Goal: Communication & Community: Answer question/provide support

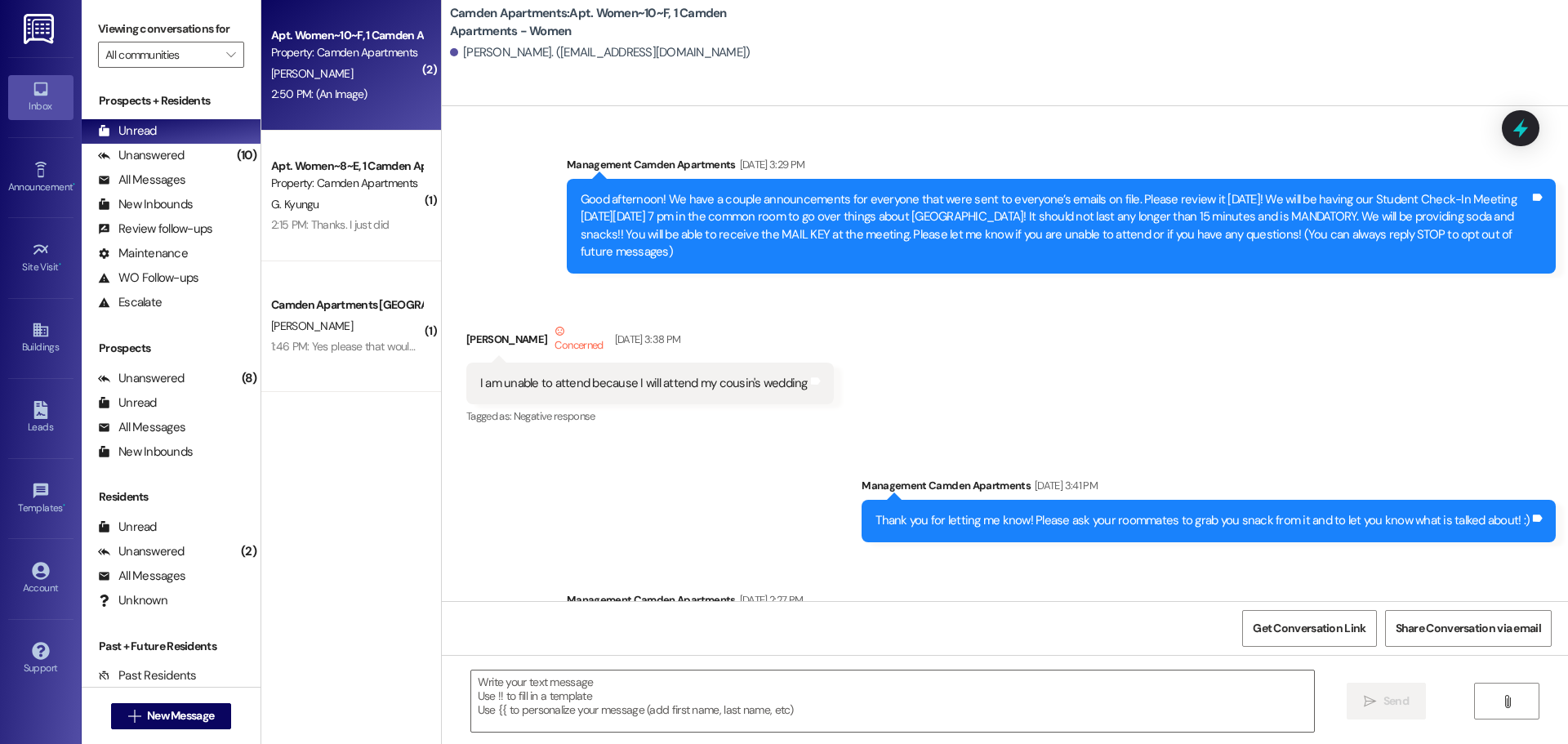
scroll to position [74583, 0]
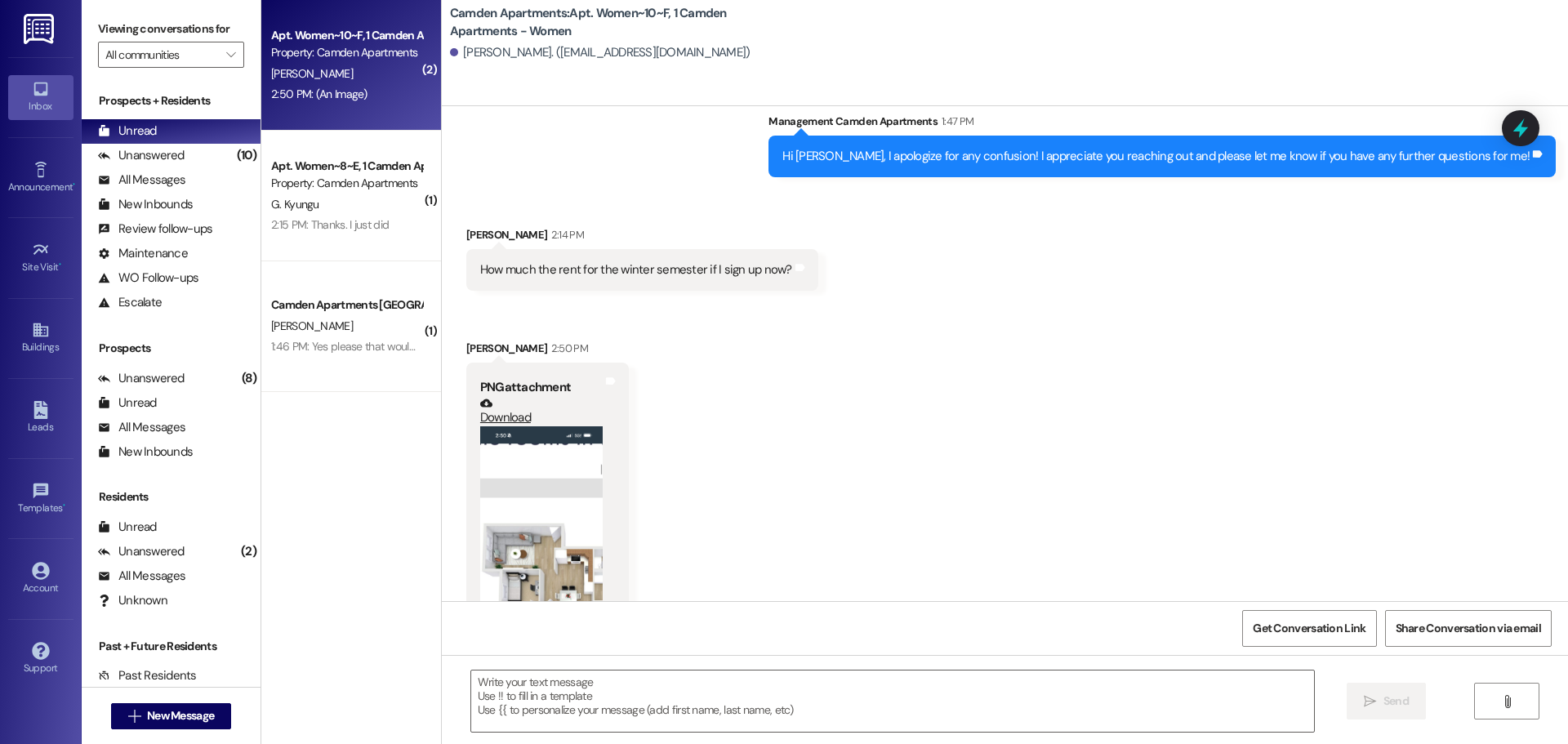
click at [587, 445] on button "Zoom image" at bounding box center [541, 559] width 122 height 266
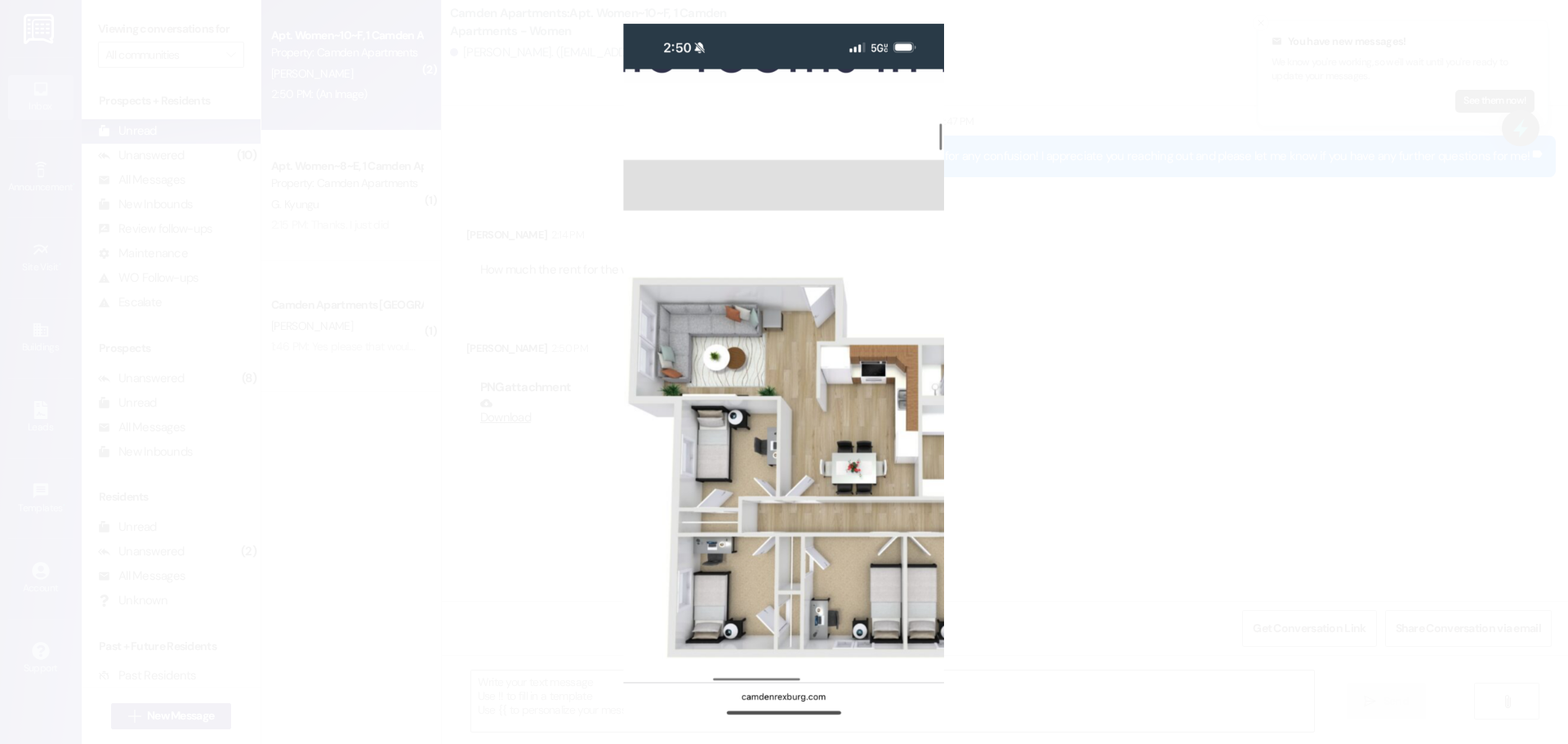
scroll to position [74582, 0]
click at [1145, 438] on button "Unzoom image" at bounding box center [784, 372] width 1568 height 744
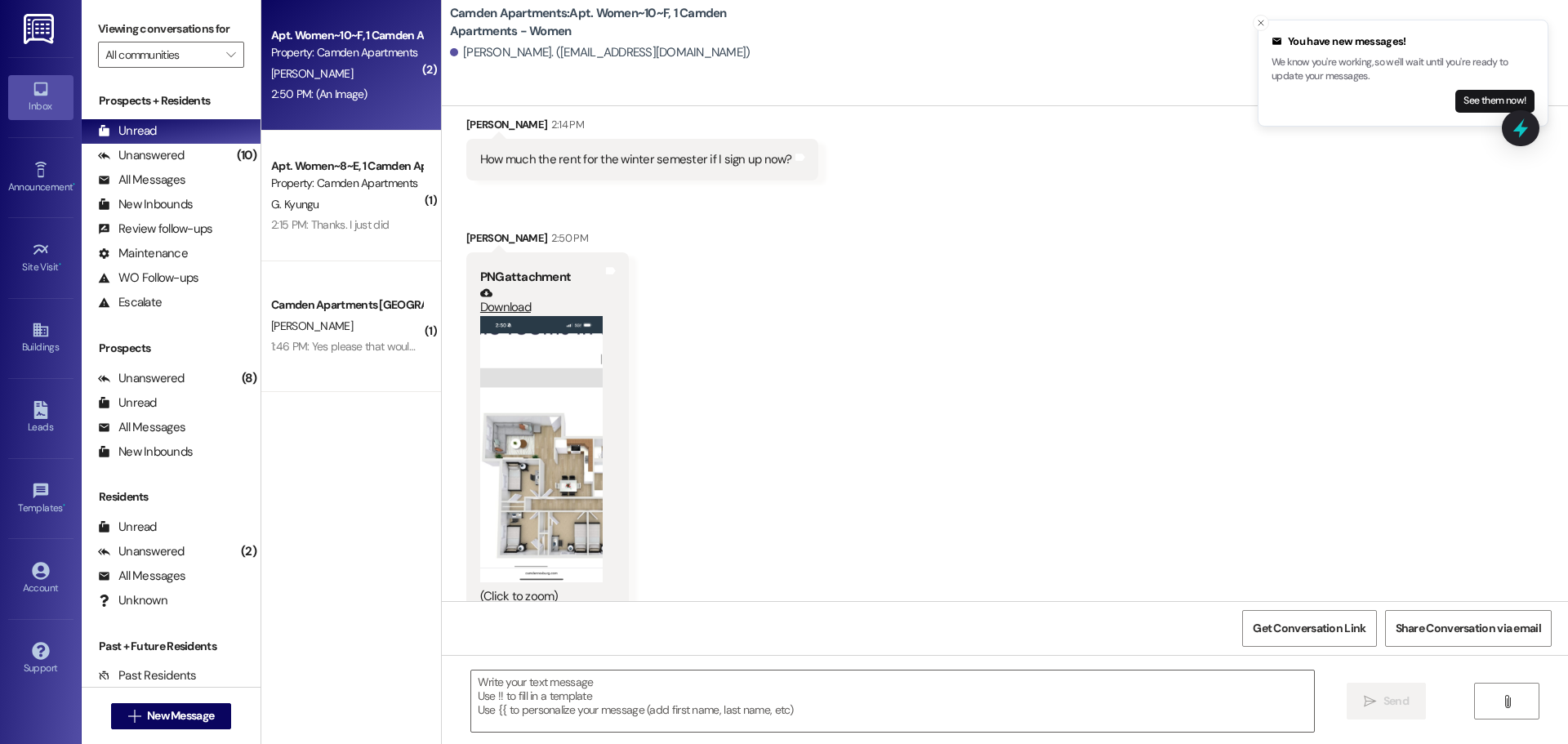
scroll to position [74697, 0]
click at [563, 396] on button "Zoom image" at bounding box center [541, 446] width 122 height 266
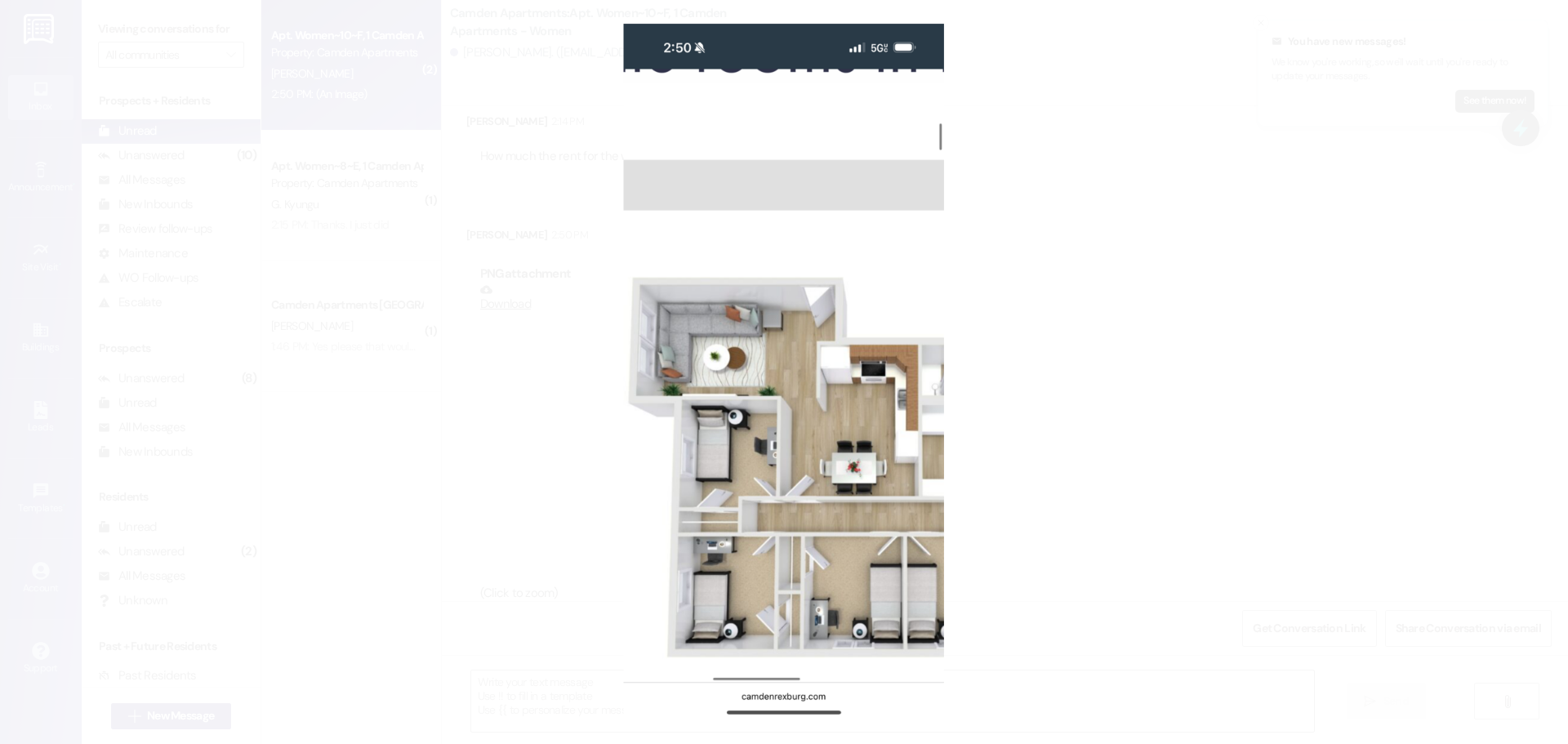
click at [1064, 395] on button "Unzoom image" at bounding box center [784, 372] width 1568 height 744
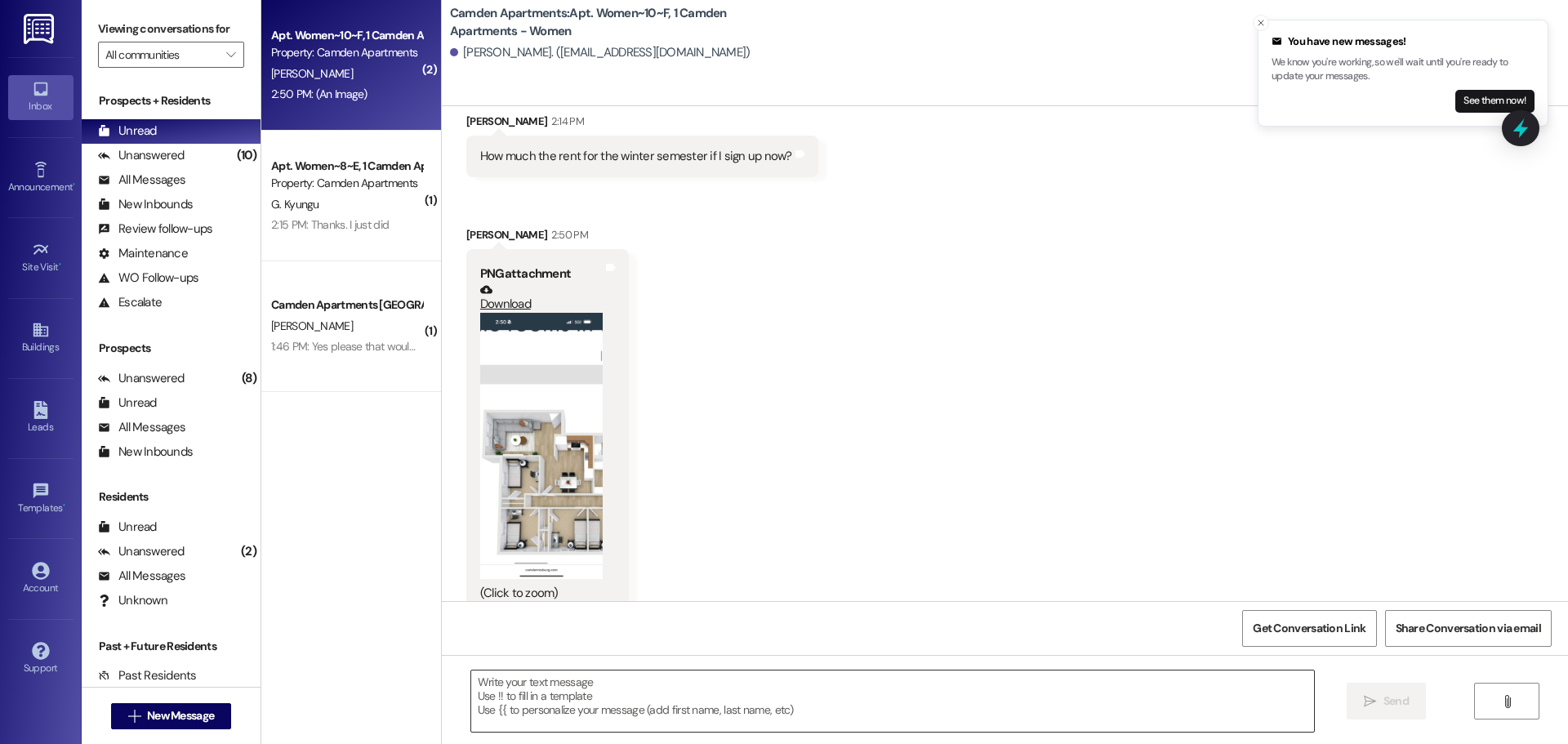
click at [769, 714] on textarea at bounding box center [892, 701] width 842 height 62
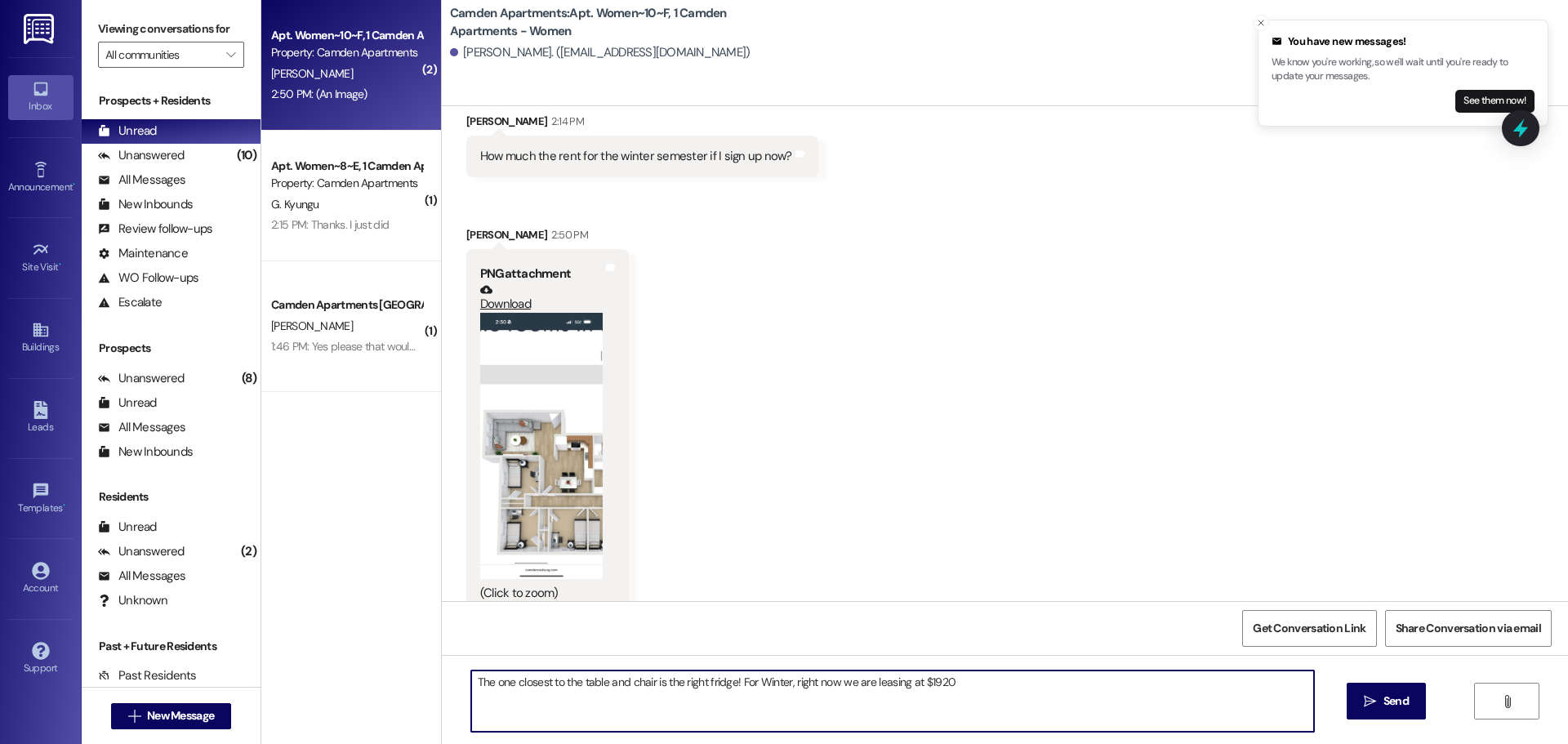
type textarea "The one closest to the table and chair is the right fridge! For Winter, right n…"
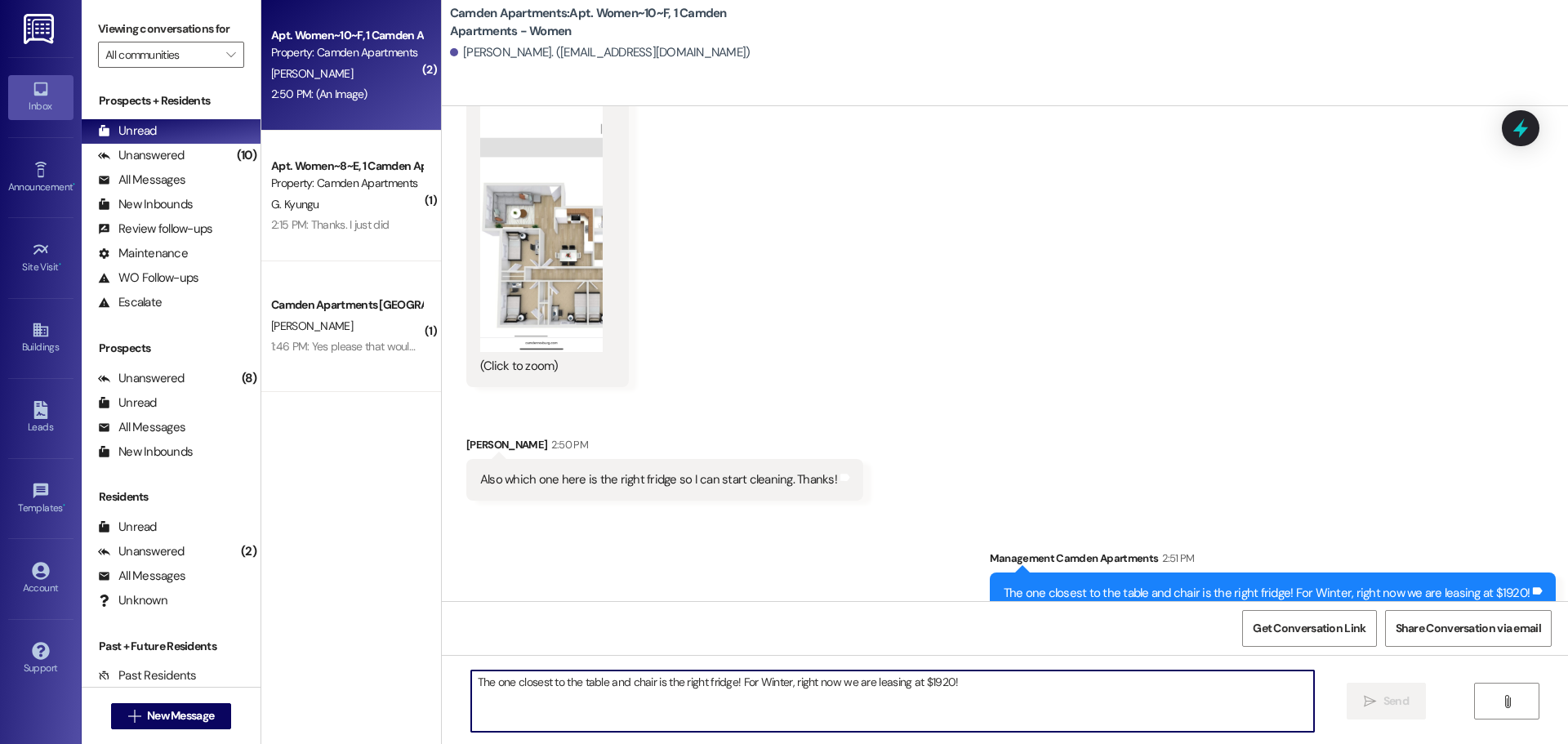
scroll to position [74924, 0]
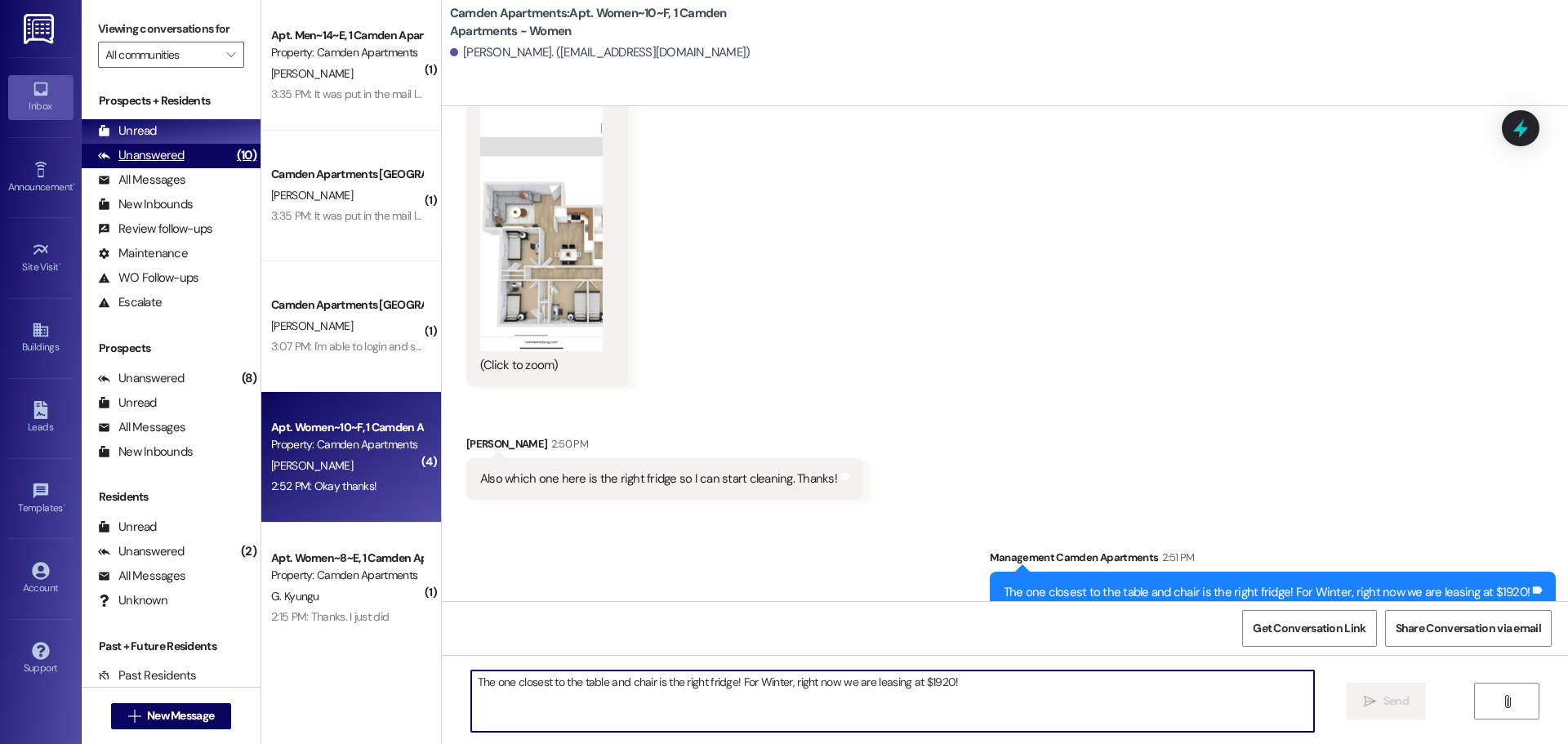
click at [183, 150] on div "Unanswered (10)" at bounding box center [171, 156] width 179 height 24
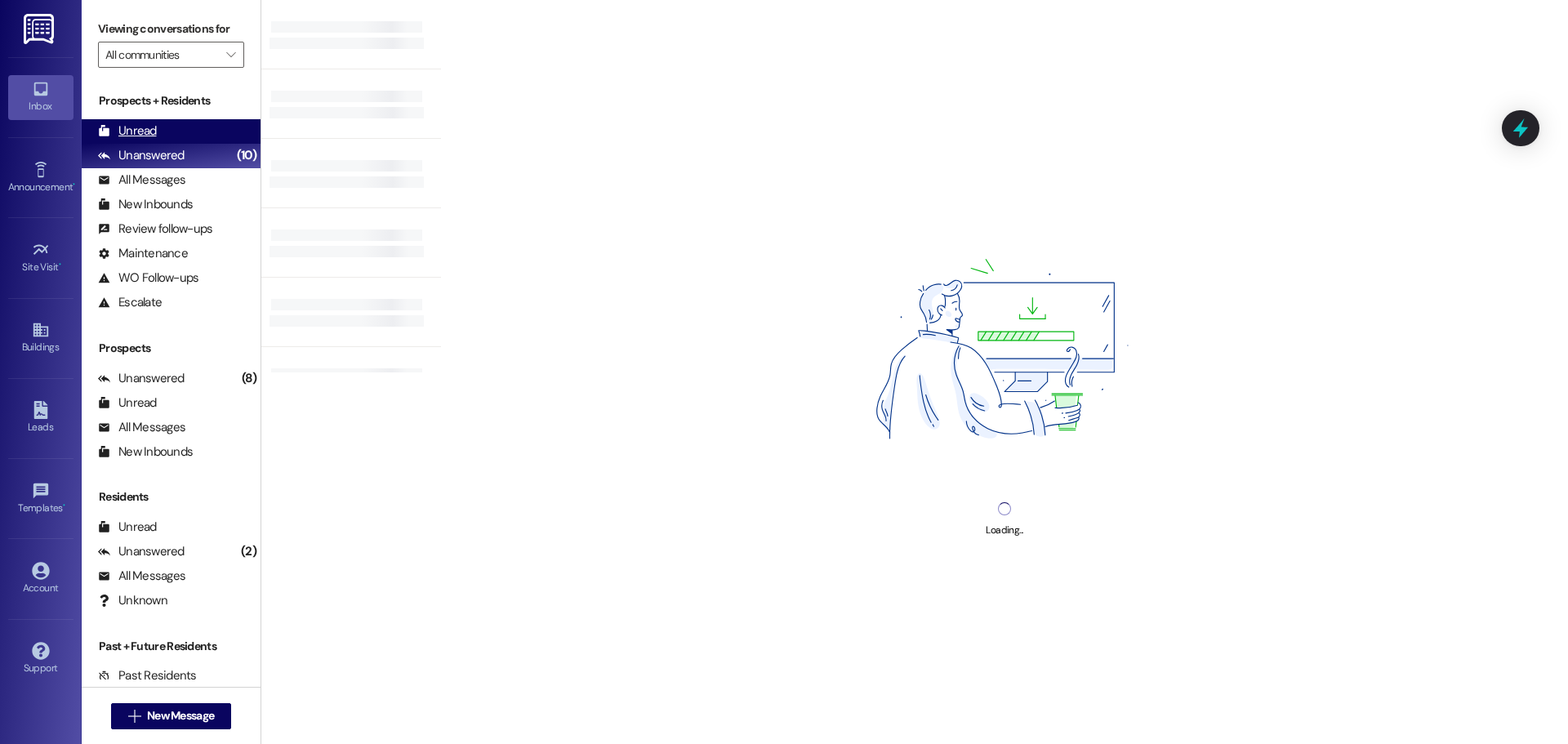
click at [196, 136] on div "Unread (0)" at bounding box center [171, 131] width 179 height 24
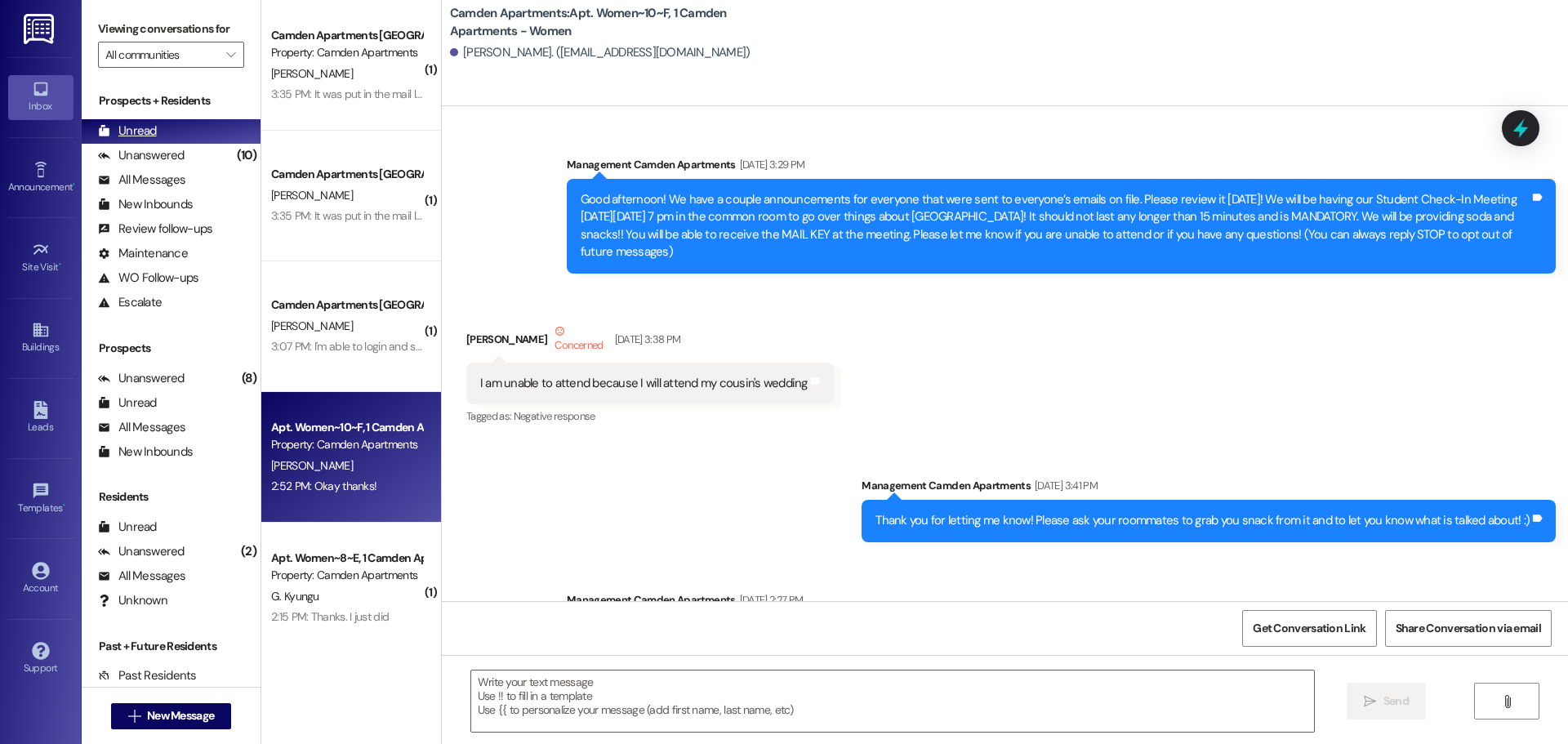
scroll to position [75110, 0]
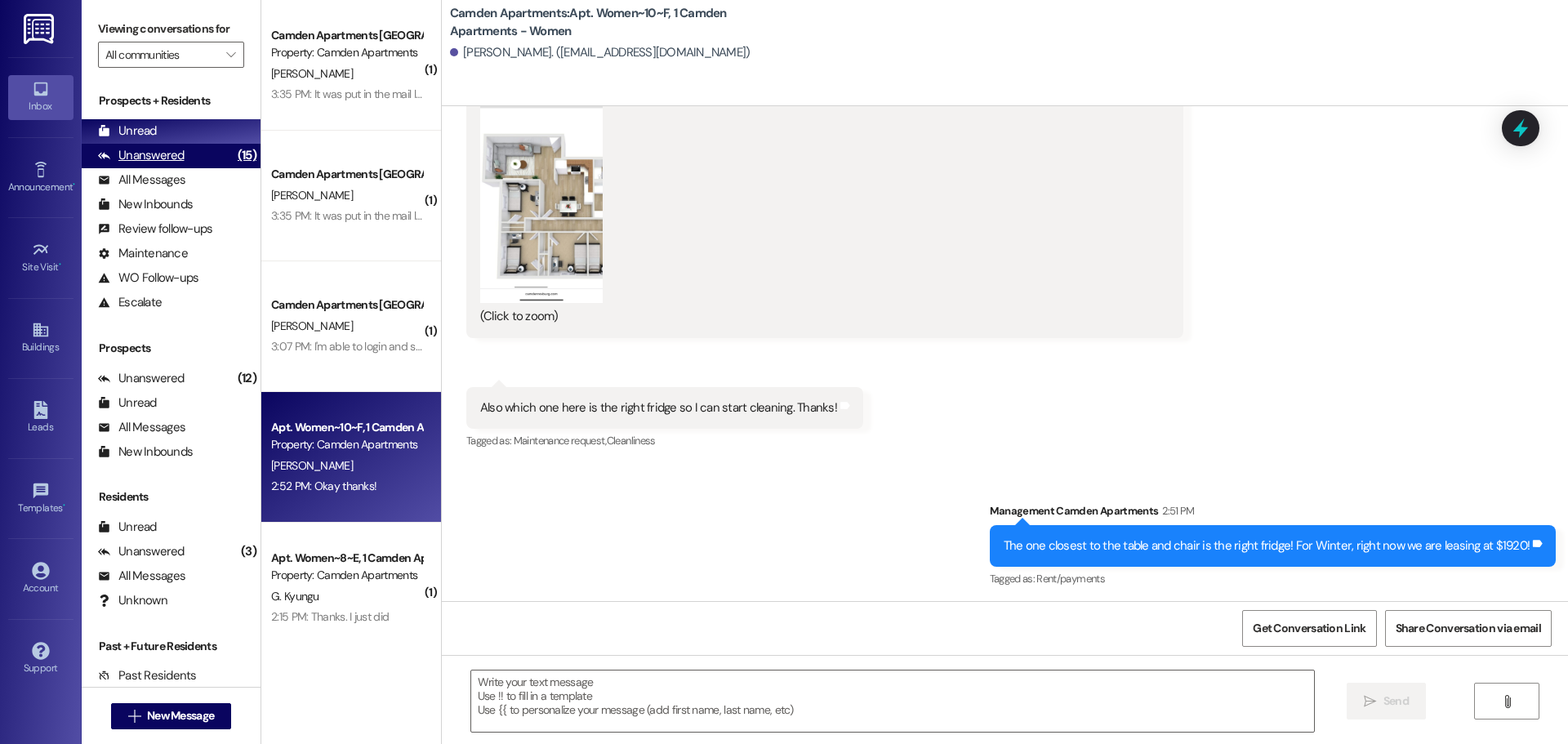
click at [112, 154] on div "Unanswered" at bounding box center [141, 155] width 87 height 17
click at [136, 129] on div "Unread" at bounding box center [127, 130] width 59 height 17
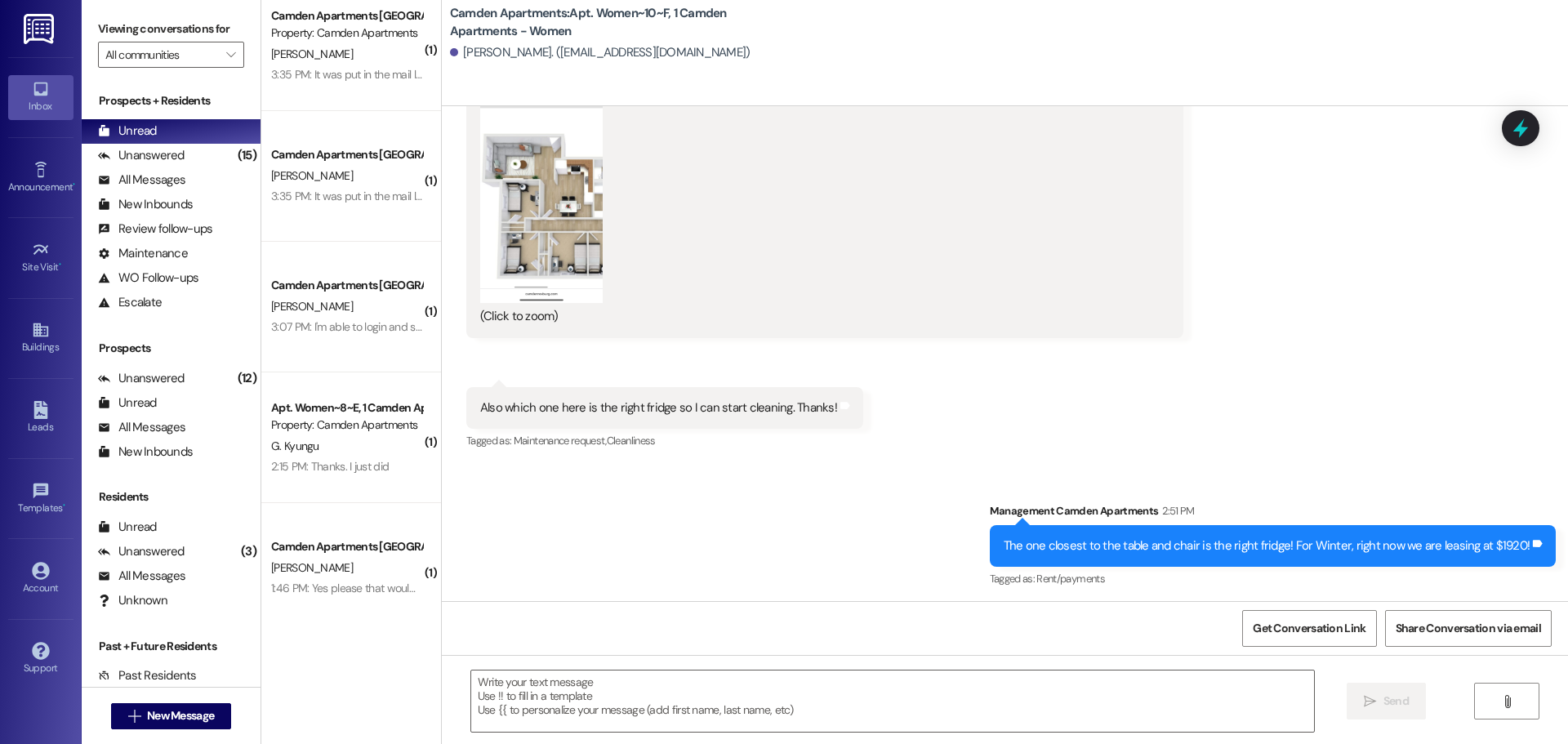
scroll to position [25, 0]
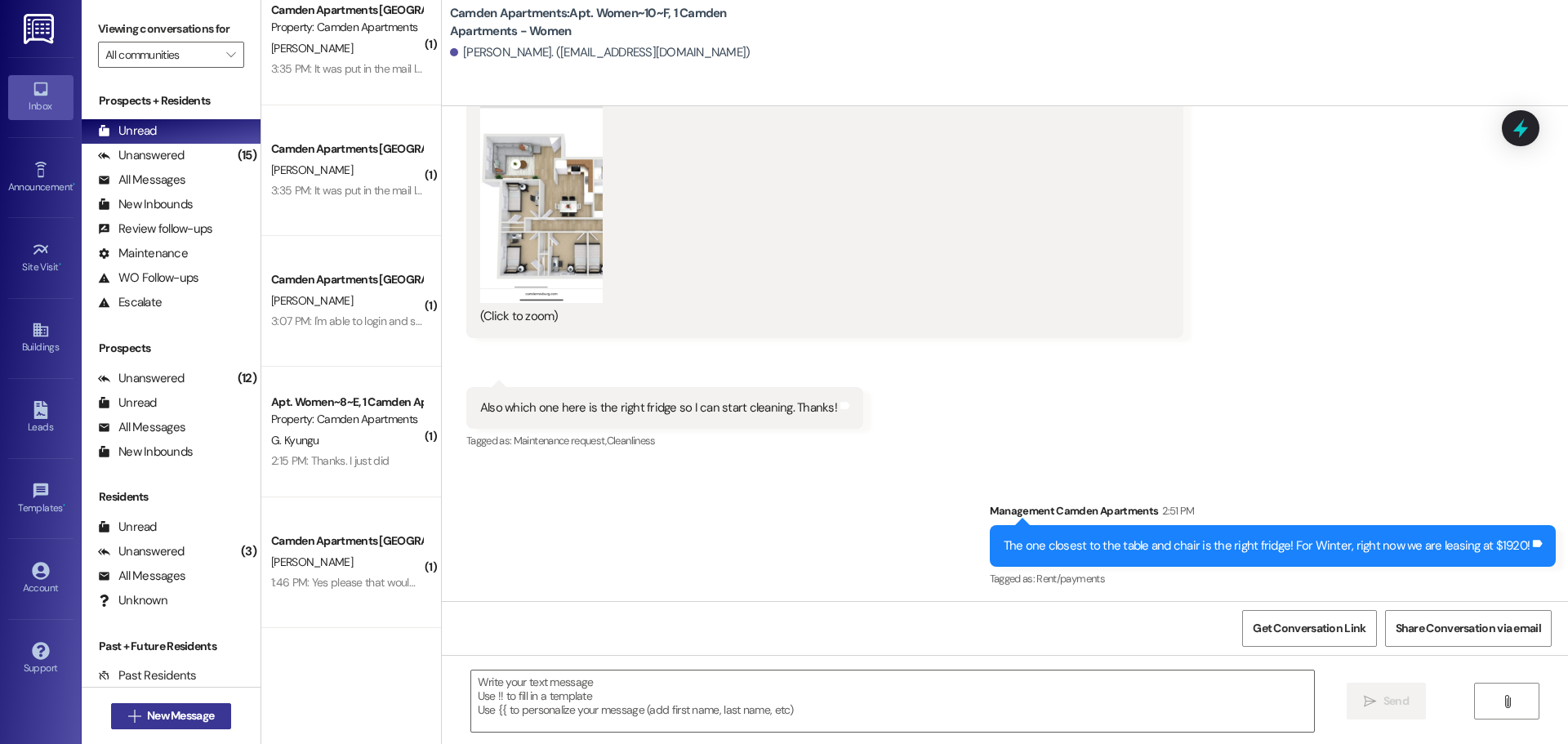
click at [197, 710] on span "New Message" at bounding box center [180, 715] width 67 height 17
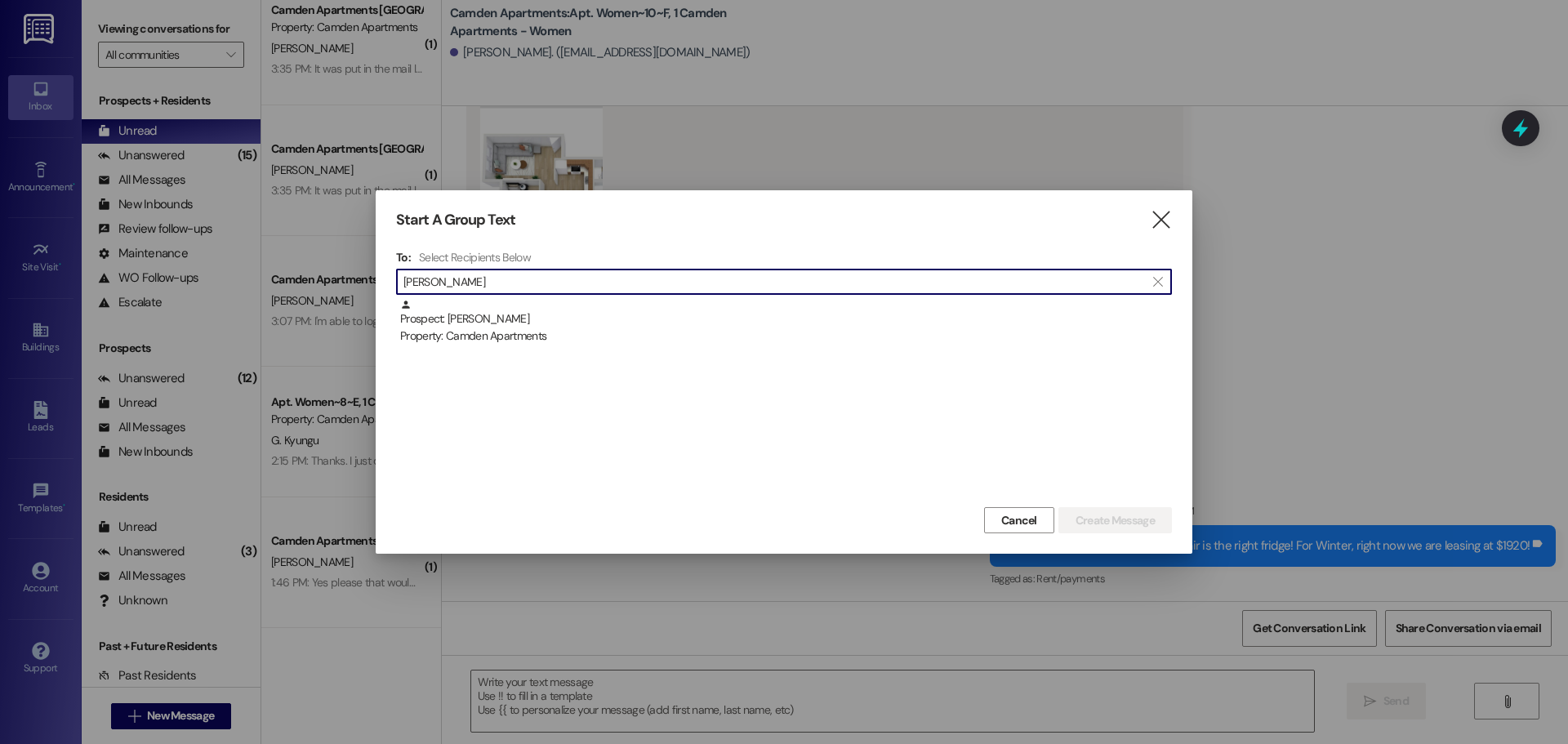
type input "[PERSON_NAME]"
click at [603, 327] on div "Prospect: [PERSON_NAME] Property: Camden Apartments" at bounding box center [785, 321] width 772 height 46
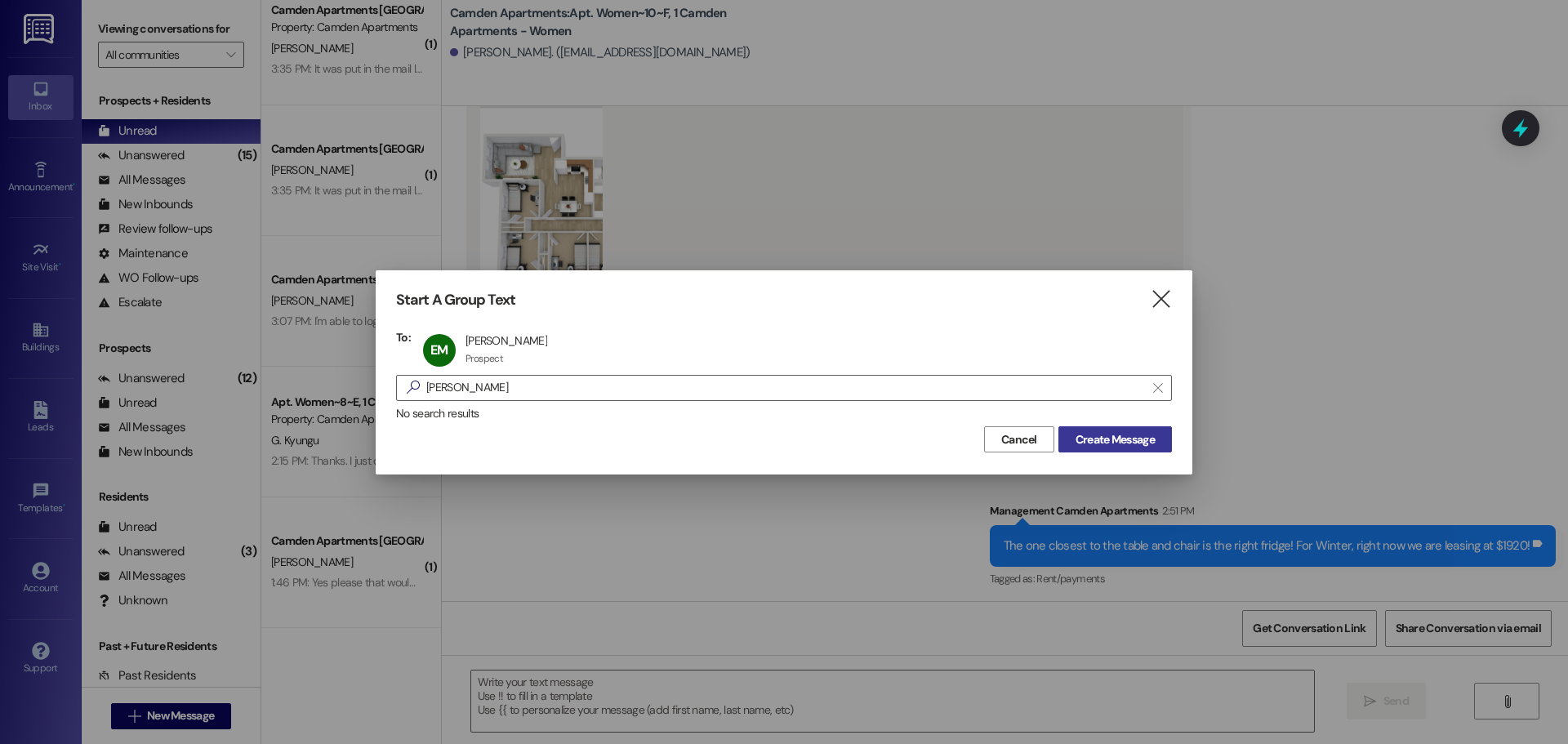
click at [1124, 448] on button "Create Message" at bounding box center [1114, 439] width 113 height 26
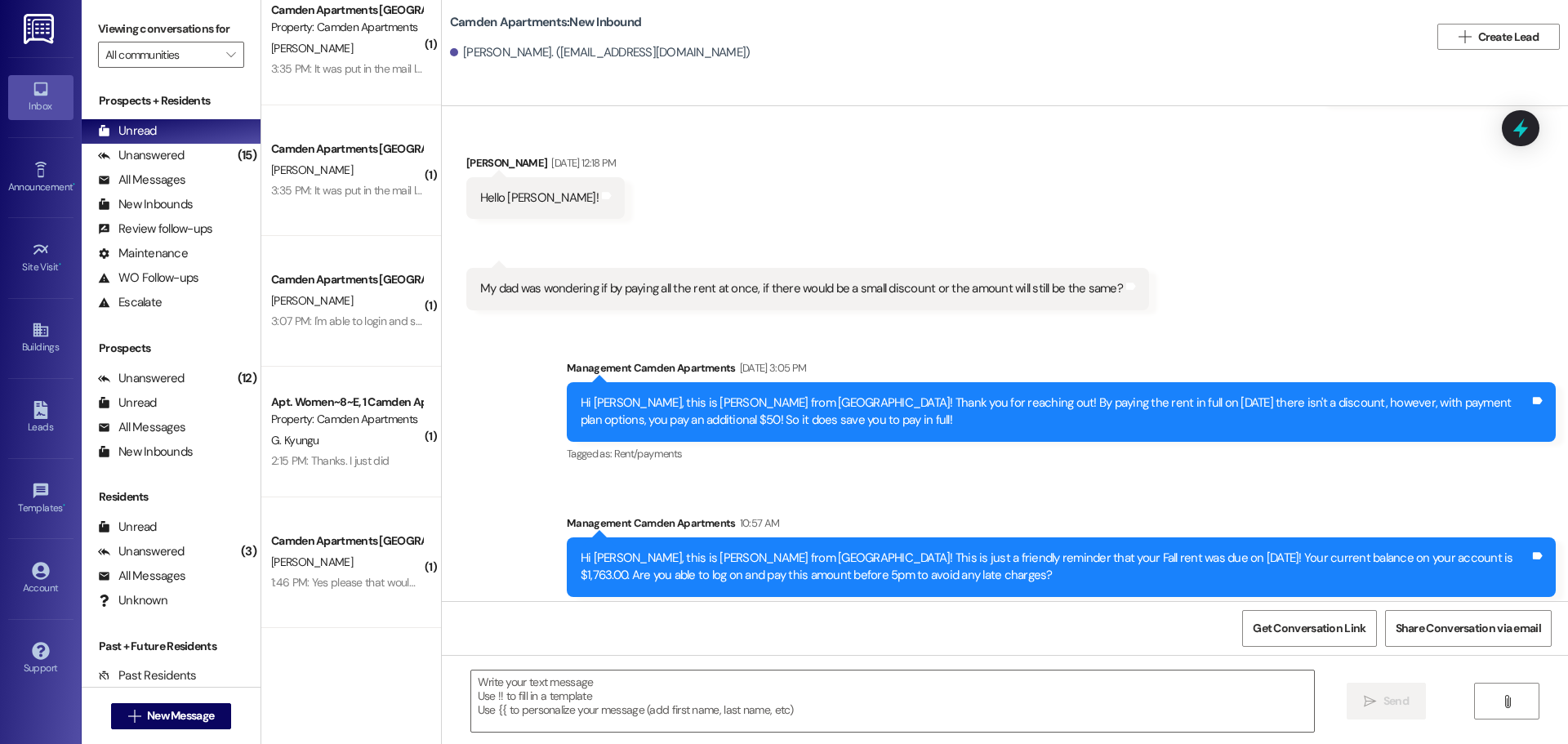
scroll to position [16981, 0]
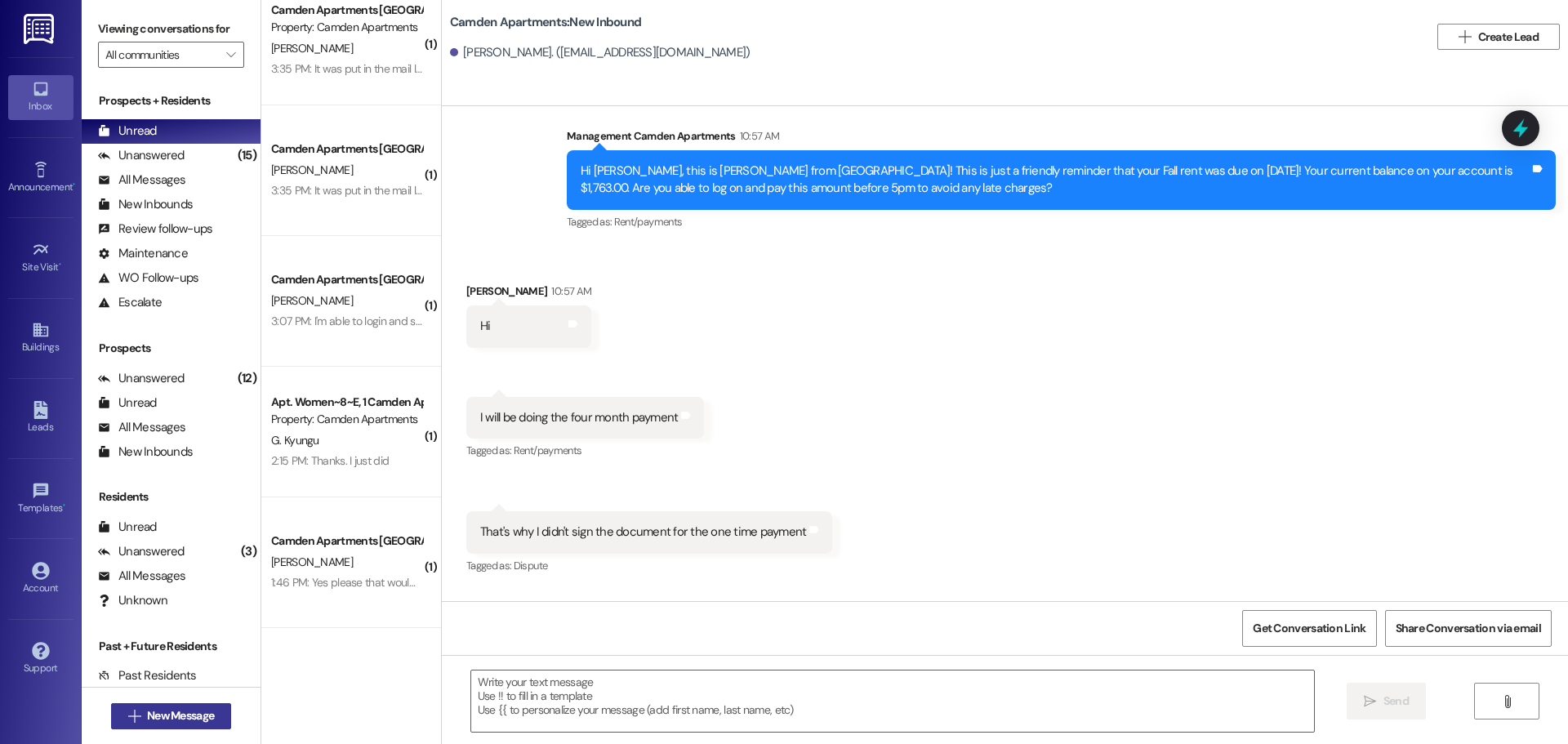
click at [148, 705] on button " New Message" at bounding box center [172, 716] width 121 height 26
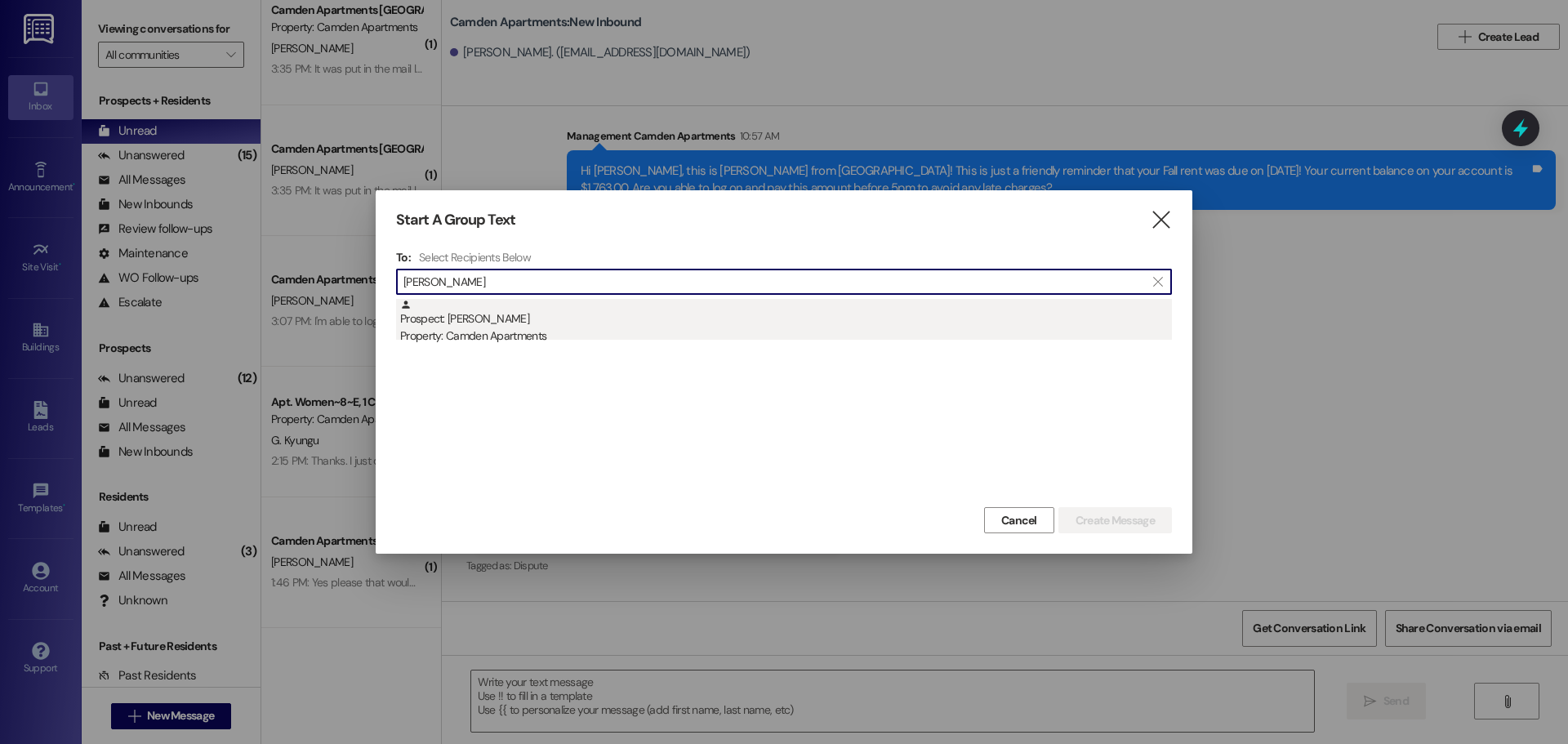
type input "[PERSON_NAME]"
click at [487, 323] on div "Prospect: [PERSON_NAME] Property: Camden Apartments" at bounding box center [785, 321] width 772 height 46
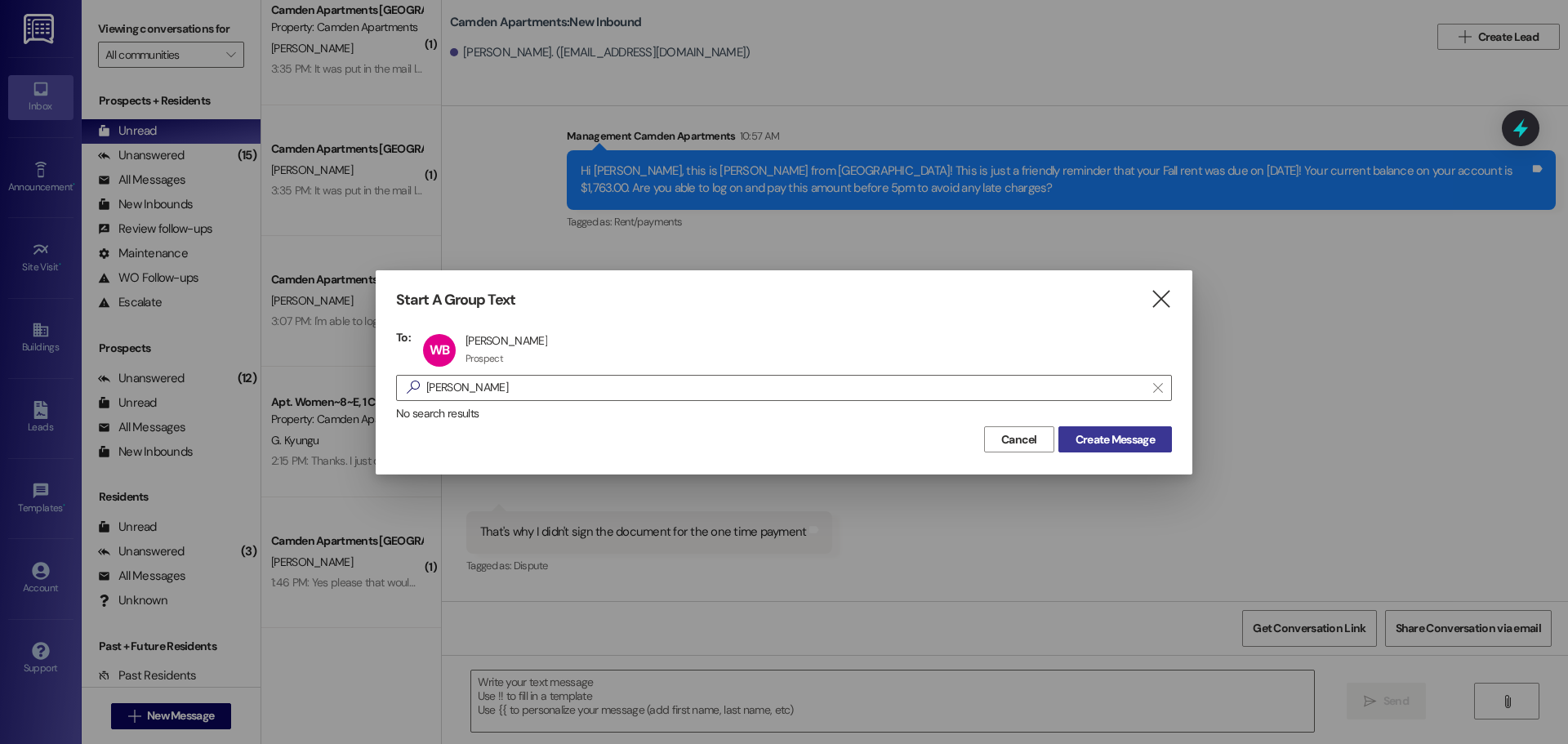
click at [1085, 443] on span "Create Message" at bounding box center [1115, 439] width 80 height 17
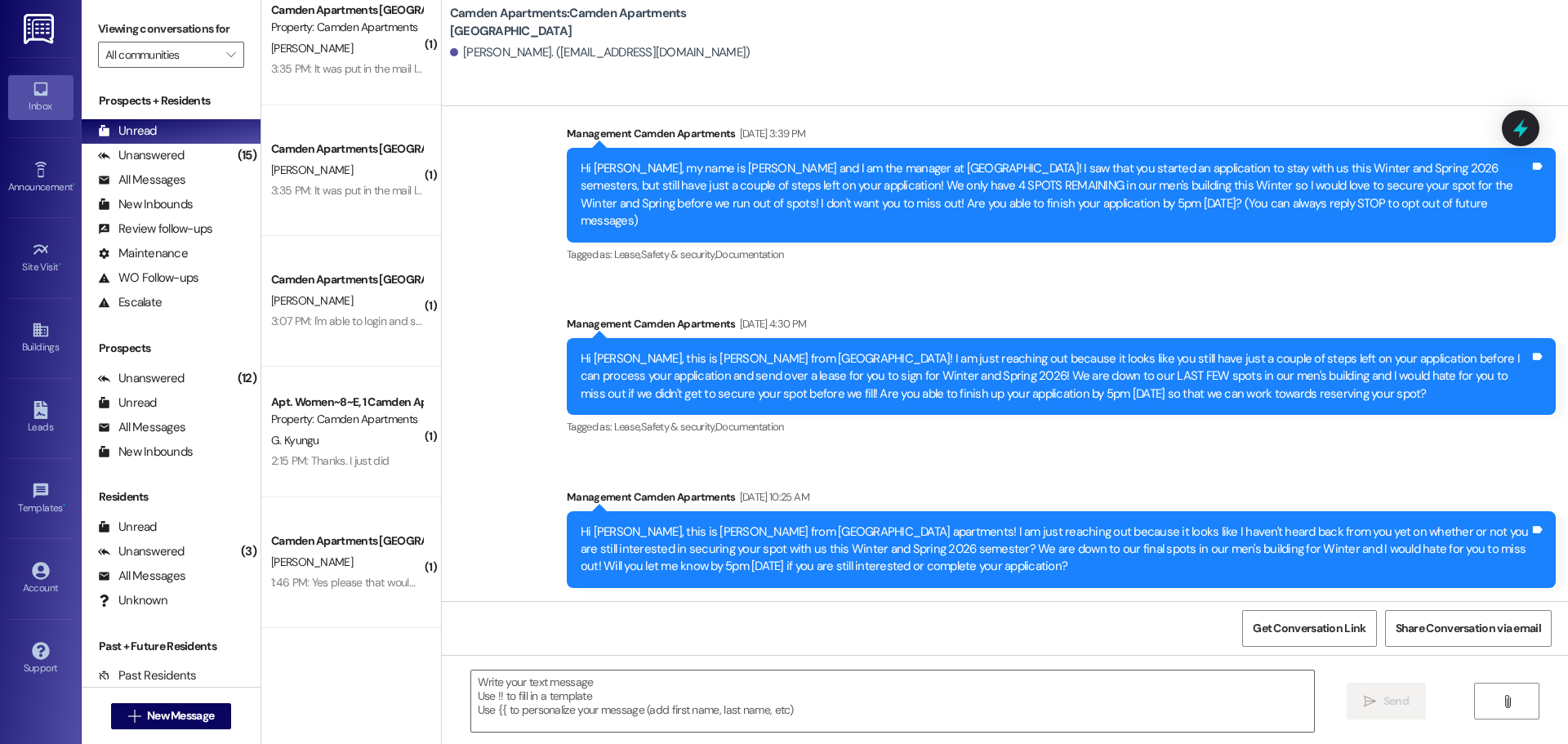
scroll to position [13, 0]
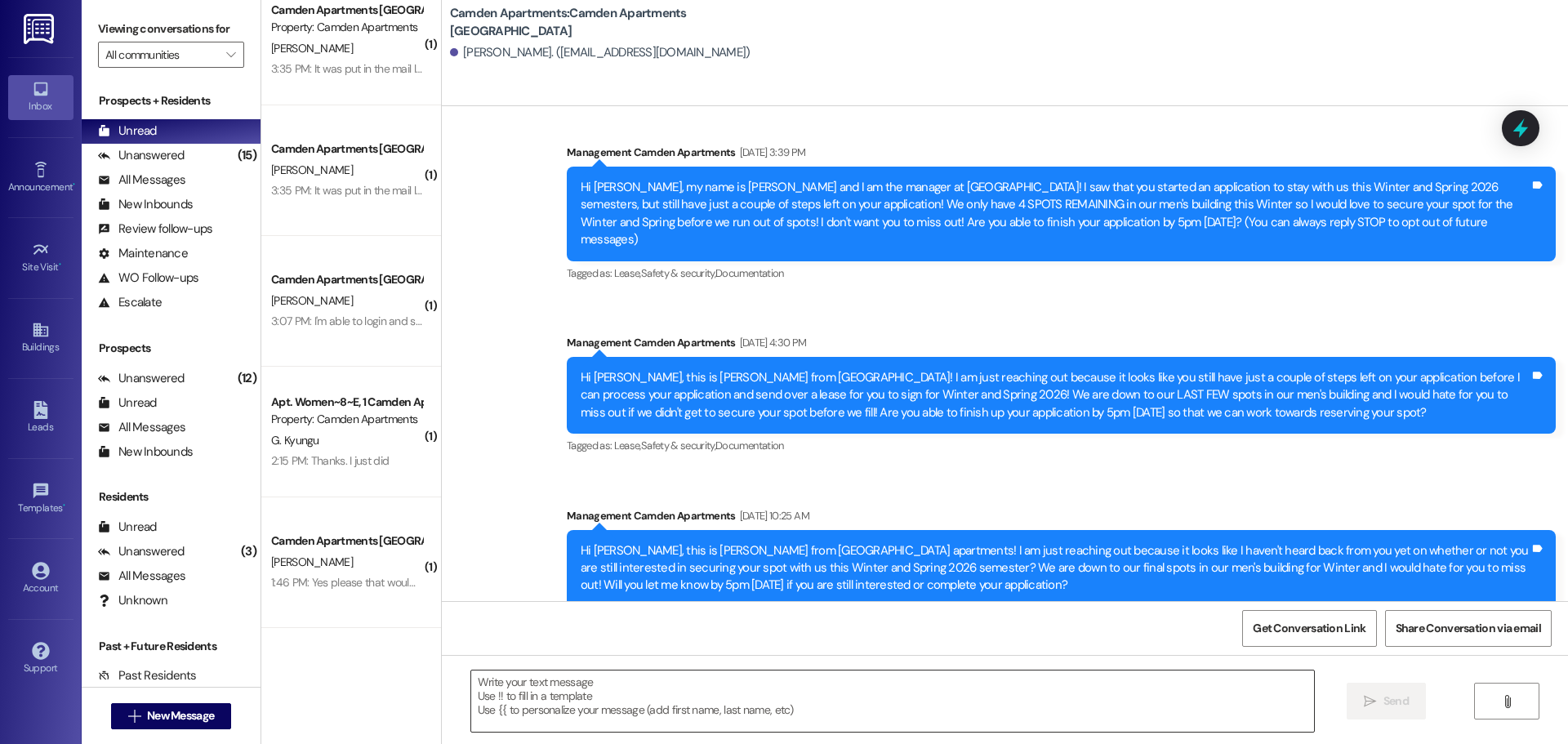
click at [730, 682] on textarea at bounding box center [892, 701] width 842 height 62
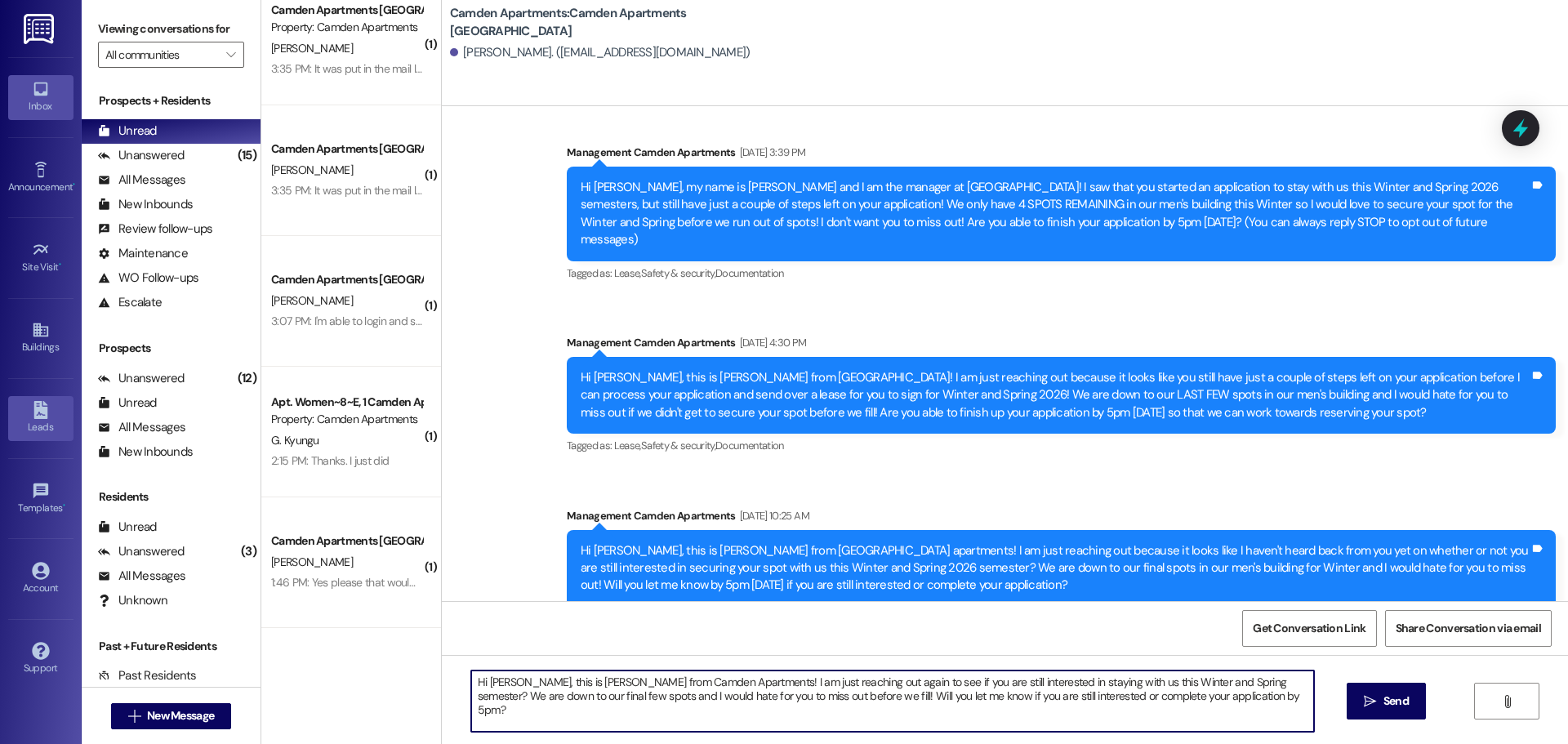
type textarea "Hi [PERSON_NAME], this is [PERSON_NAME] from Camden Apartments! I am just reach…"
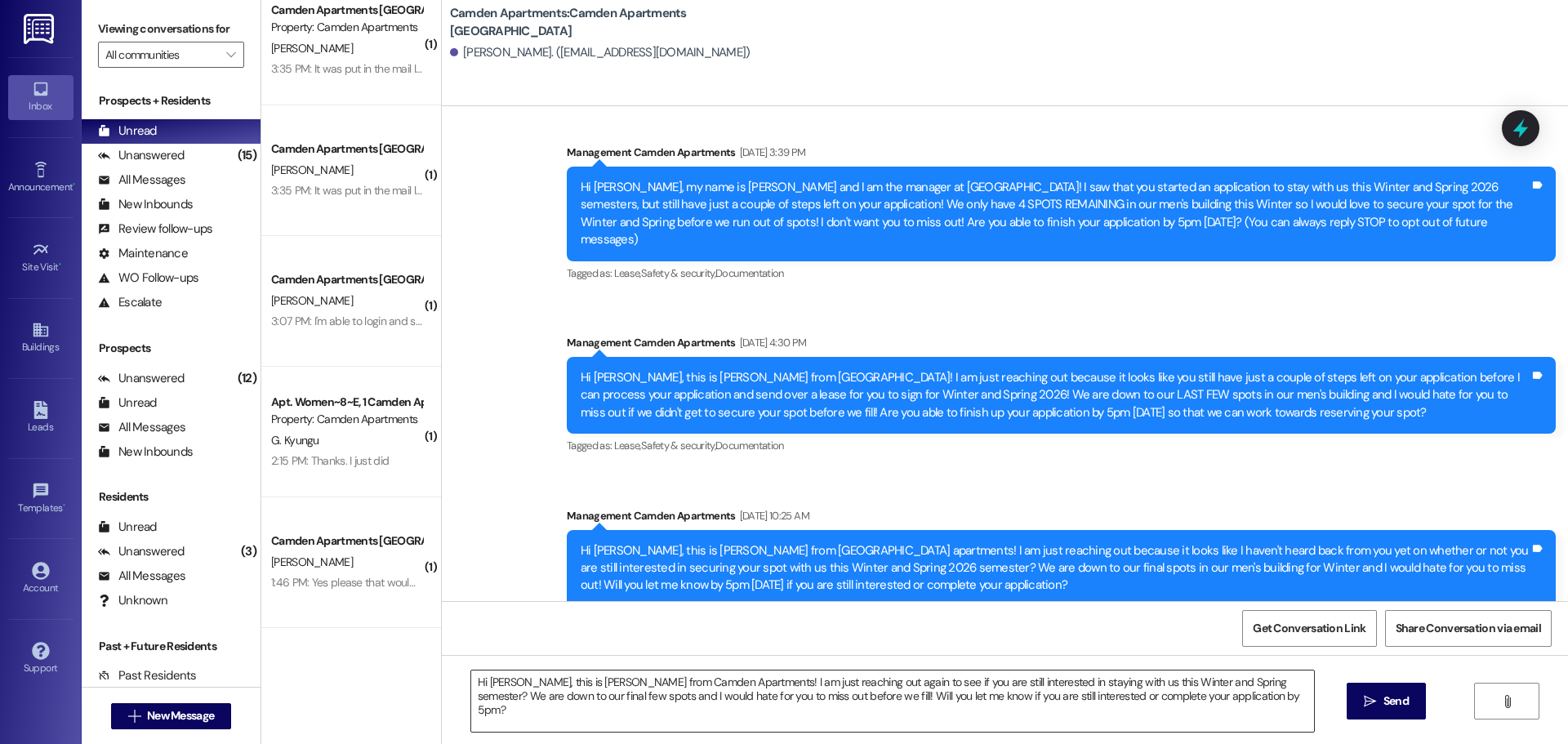
click at [1211, 701] on textarea "Hi [PERSON_NAME], this is [PERSON_NAME] from Camden Apartments! I am just reach…" at bounding box center [892, 701] width 842 height 62
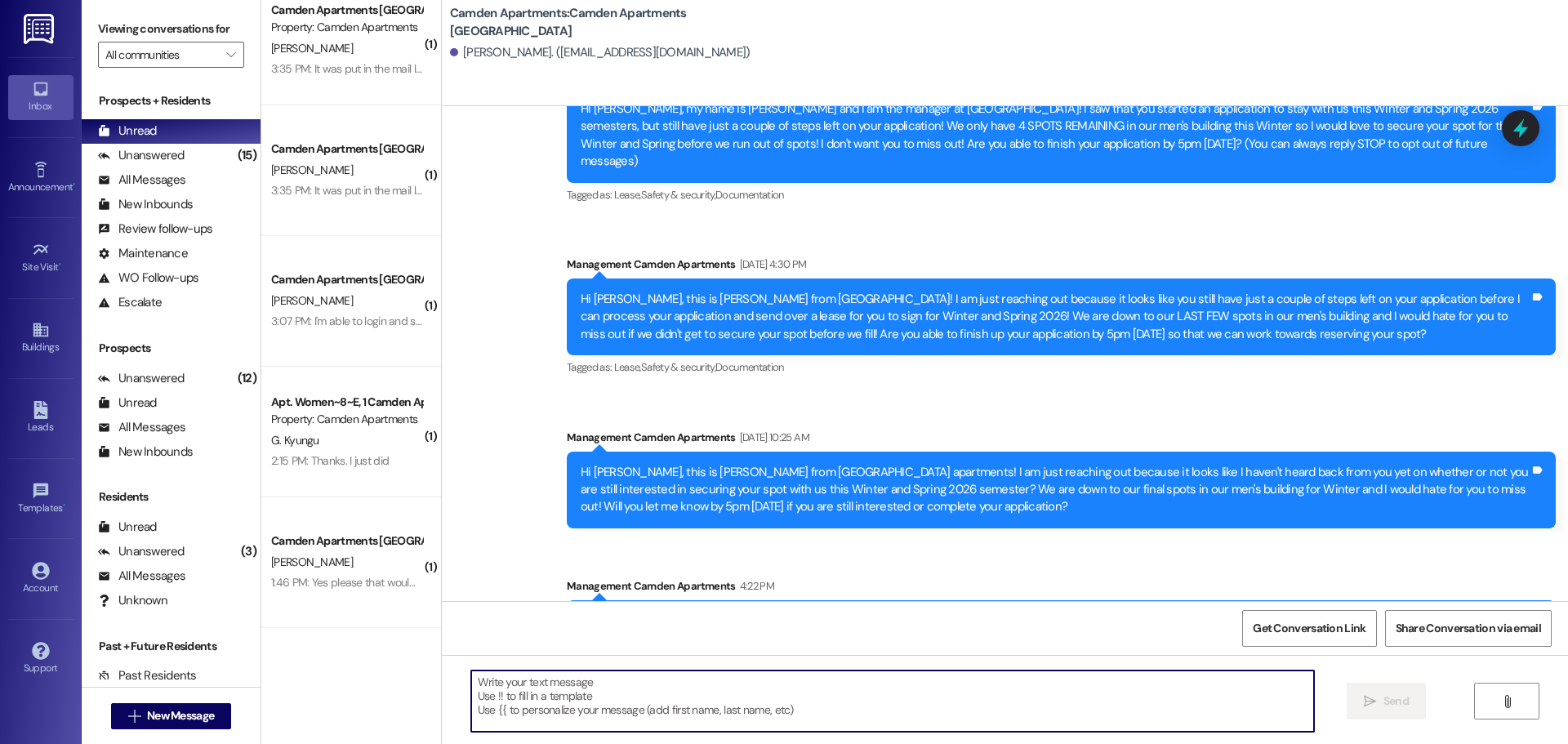
scroll to position [145, 0]
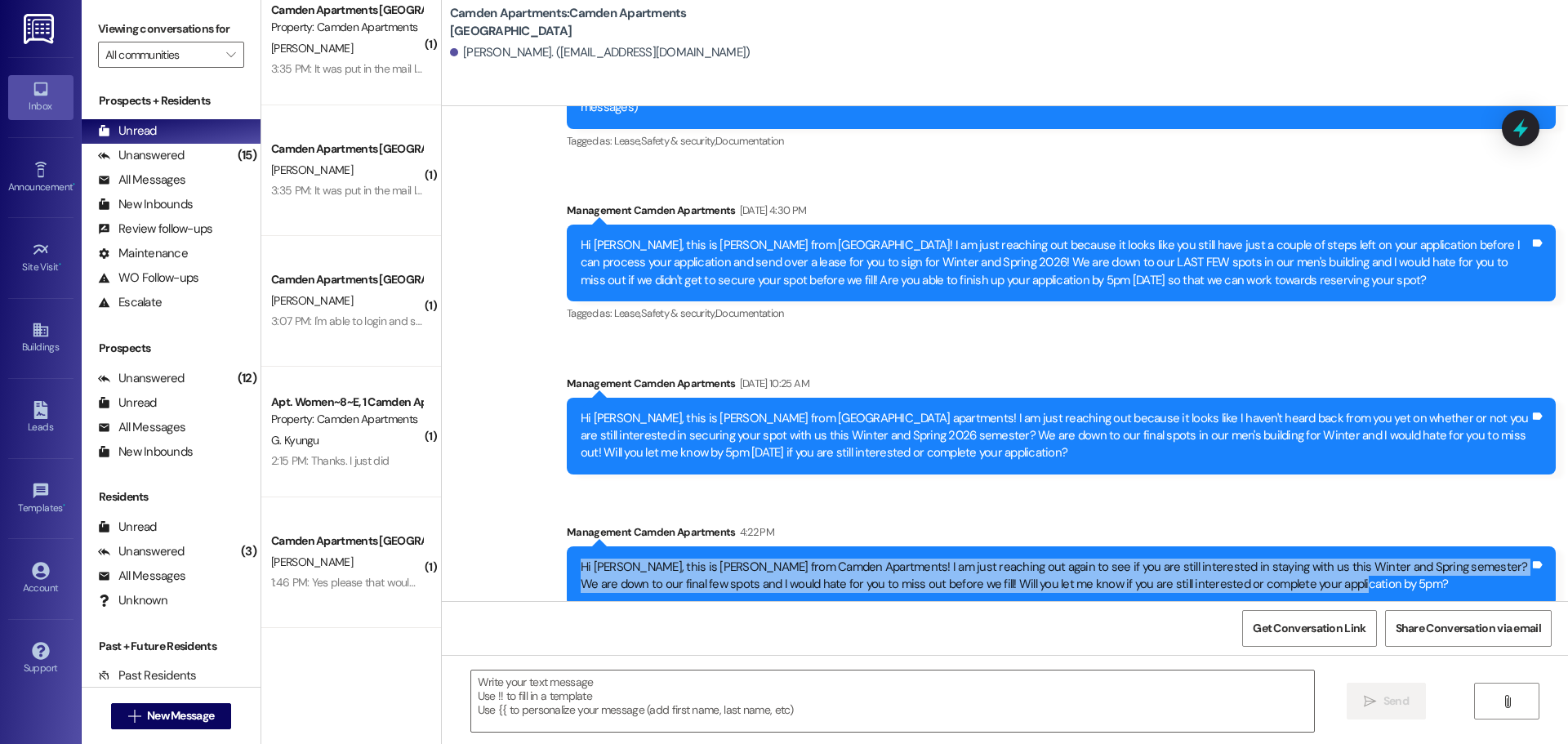
drag, startPoint x: 1303, startPoint y: 572, endPoint x: 564, endPoint y: 539, distance: 739.7
click at [566, 547] on div "Hi [PERSON_NAME], this is [PERSON_NAME] from Camden Apartments! I am just reach…" at bounding box center [1060, 577] width 989 height 60
copy div "Hi [PERSON_NAME], this is [PERSON_NAME] from Camden Apartments! I am just reach…"
click at [167, 723] on span "New Message" at bounding box center [180, 715] width 67 height 17
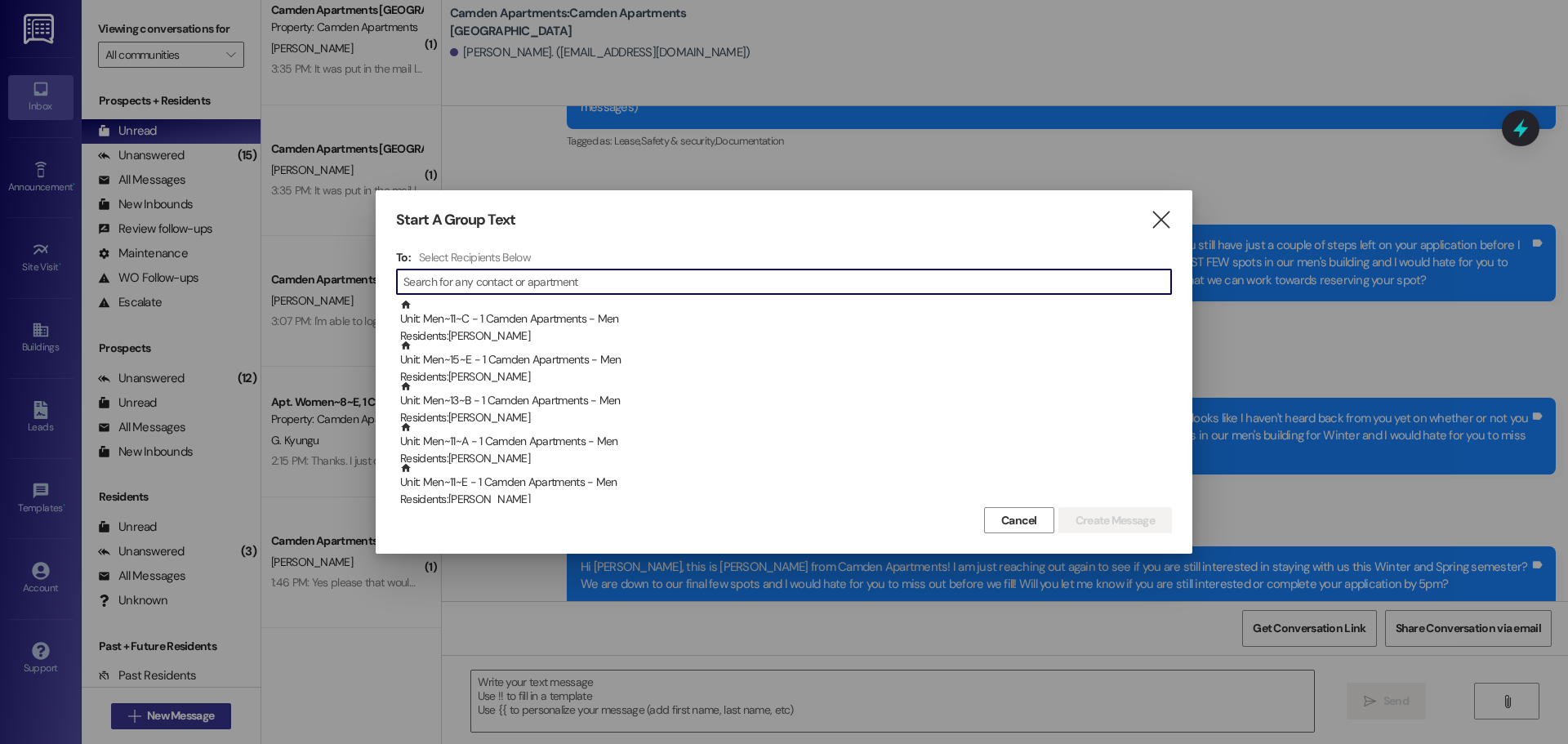
type input "Hi [PERSON_NAME], this is [PERSON_NAME] from Camden Apartments! I am just reach…"
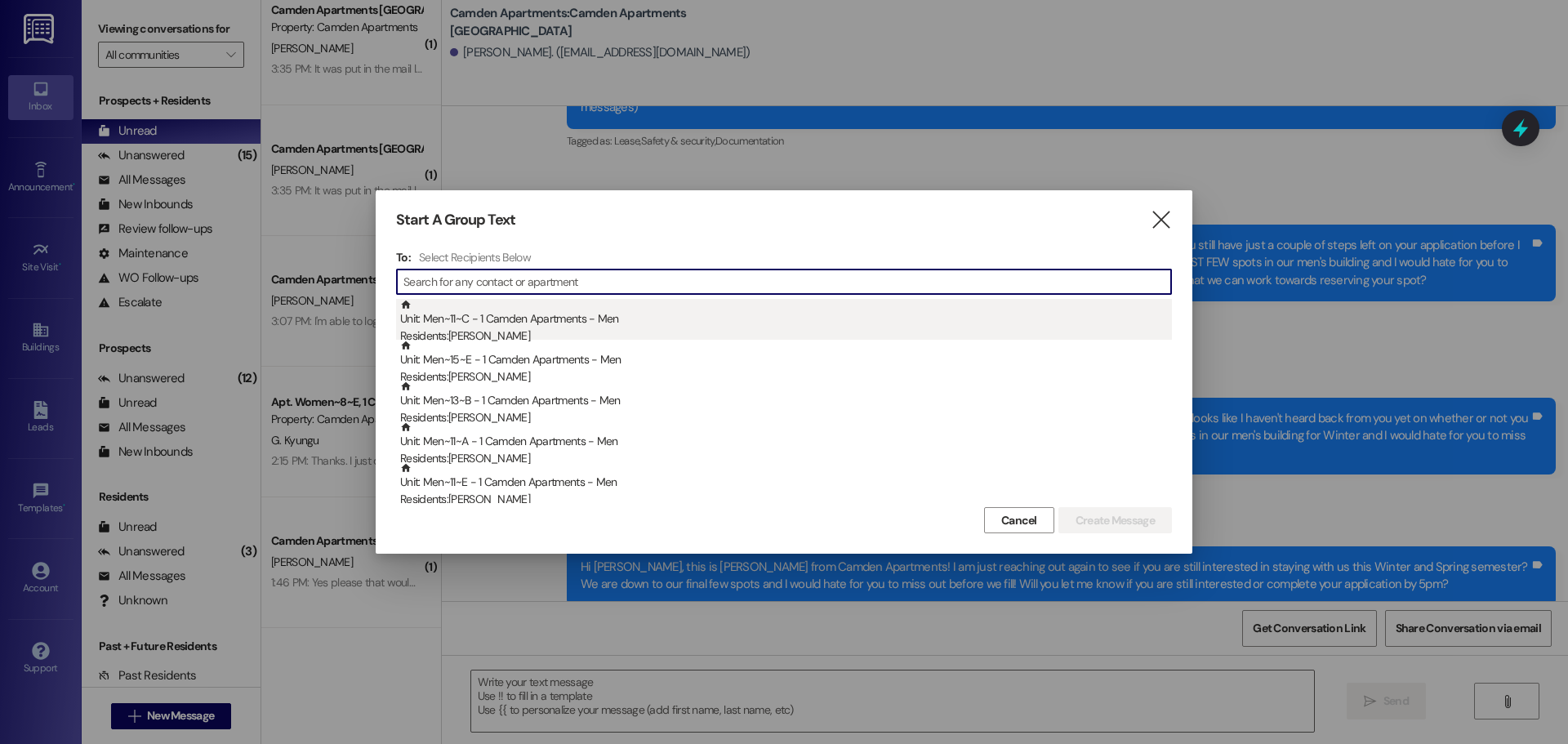
scroll to position [0, 0]
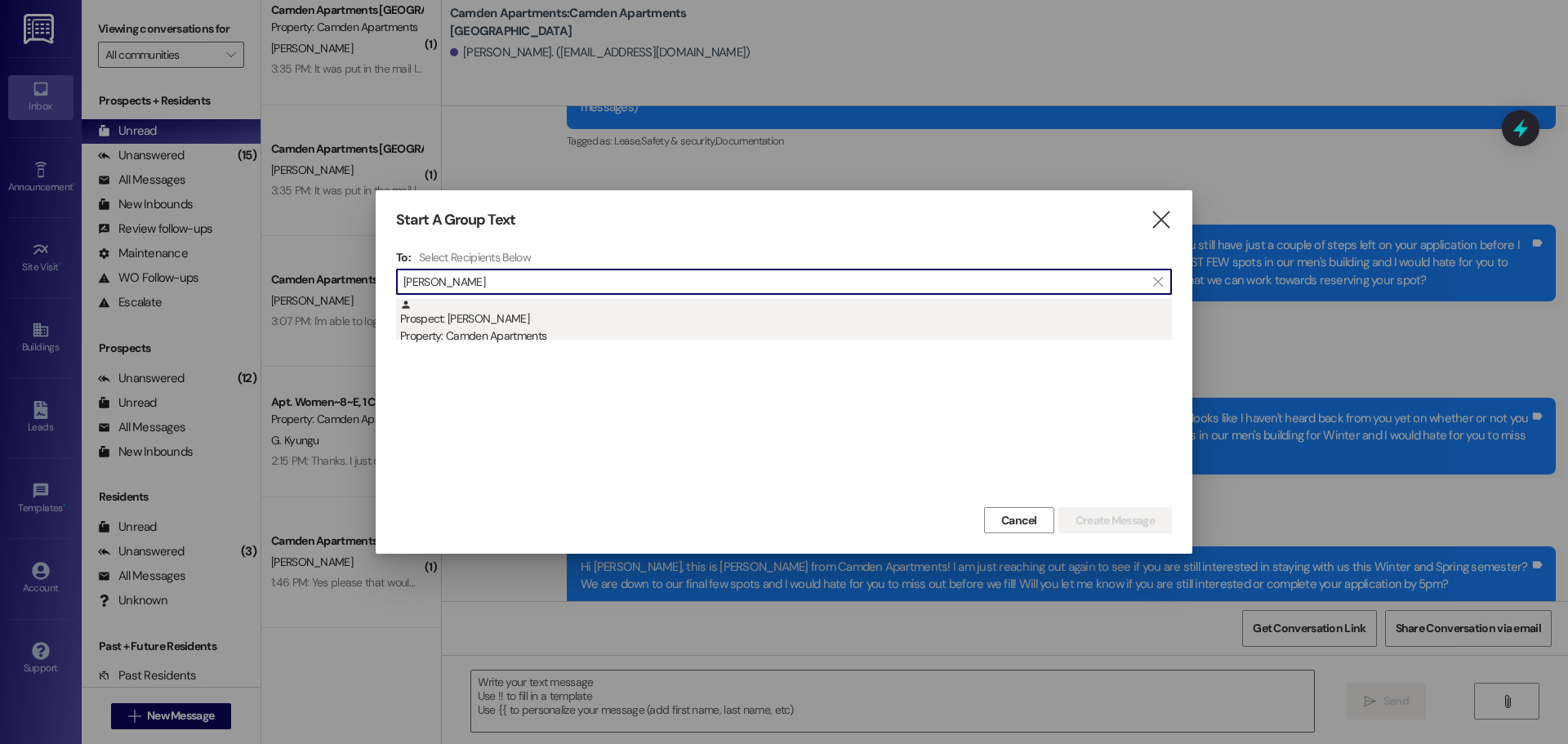
type input "[PERSON_NAME]"
click at [531, 323] on div "Prospect: [PERSON_NAME] Property: Camden Apartments" at bounding box center [785, 321] width 772 height 46
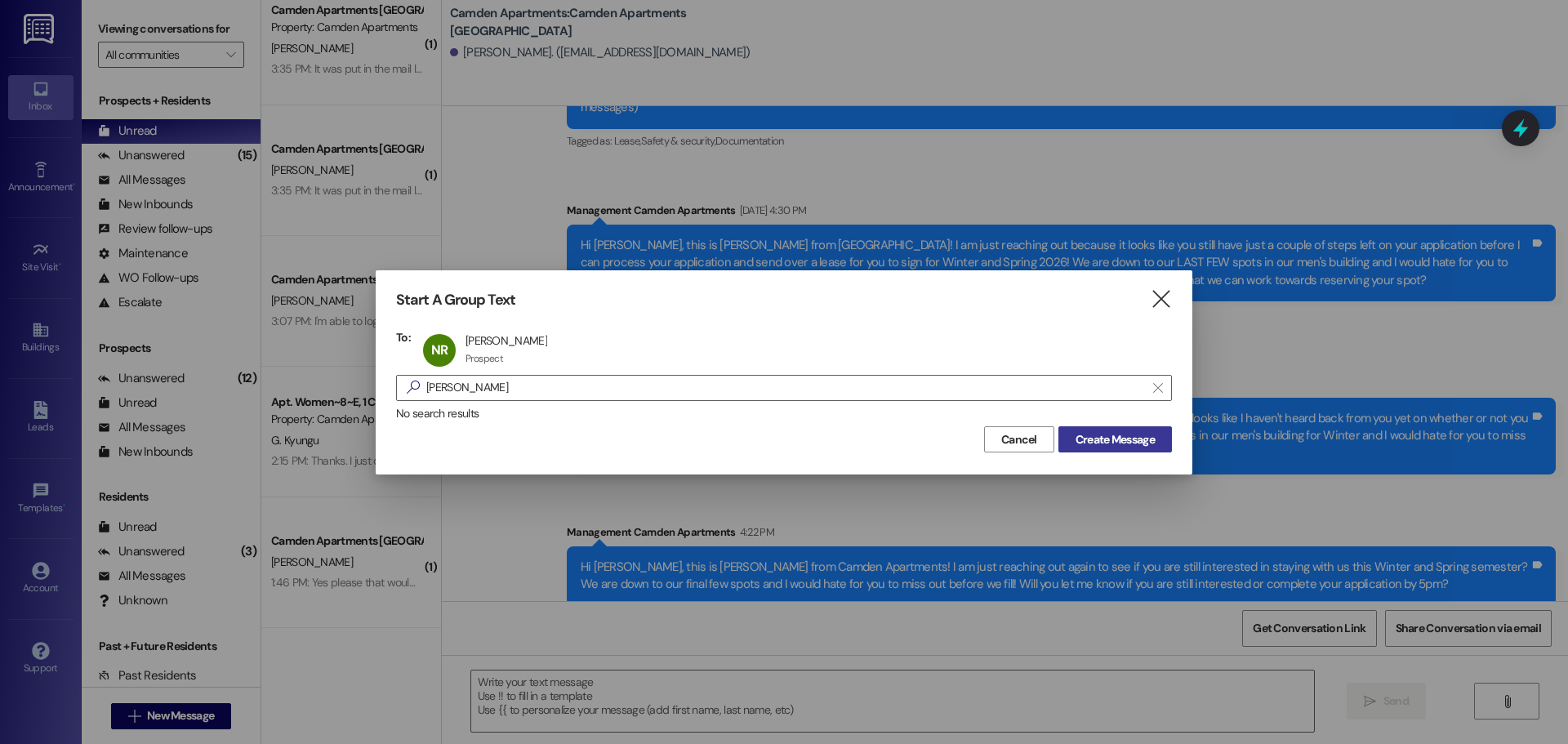
click at [1154, 450] on button "Create Message" at bounding box center [1114, 439] width 113 height 26
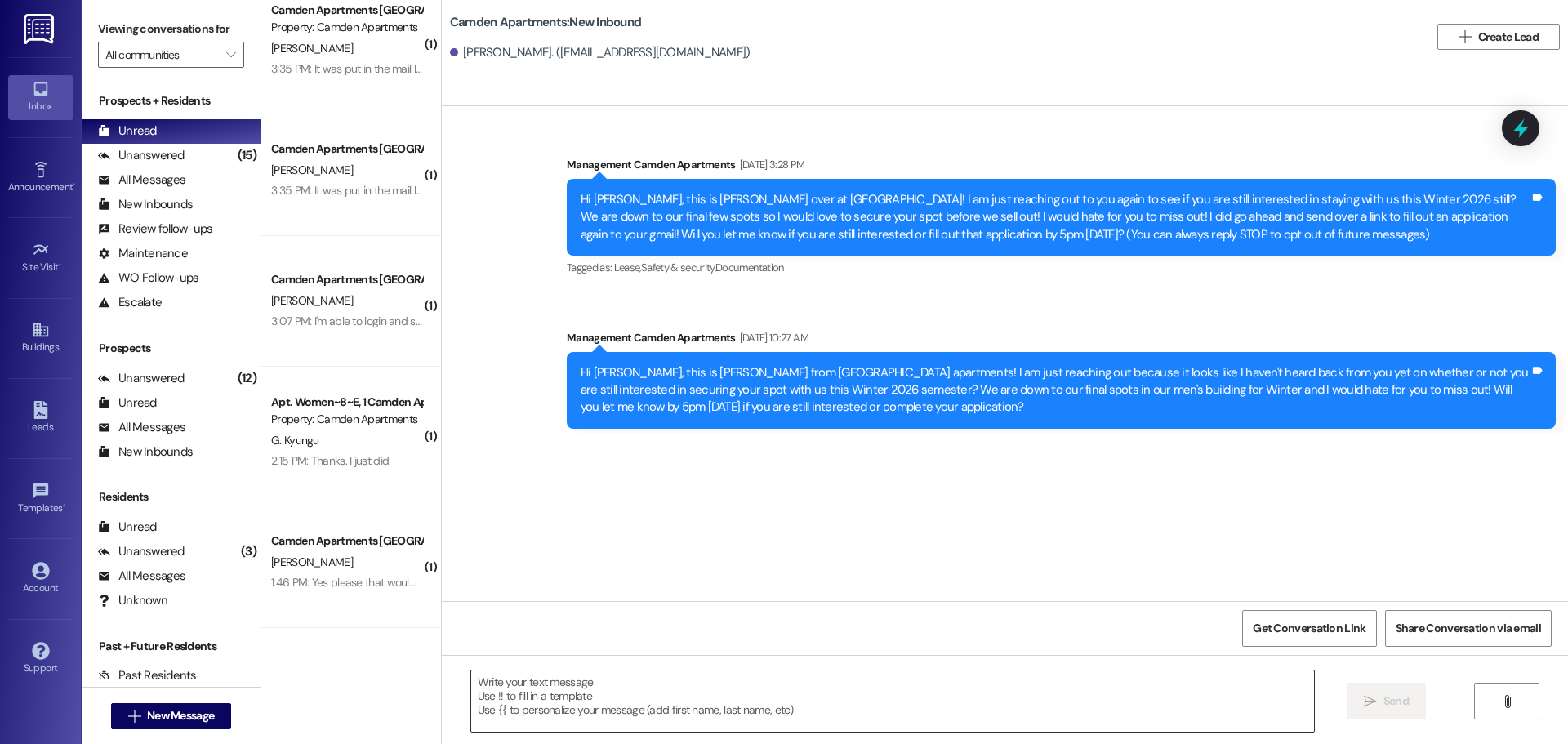
click at [631, 672] on textarea at bounding box center [892, 701] width 842 height 62
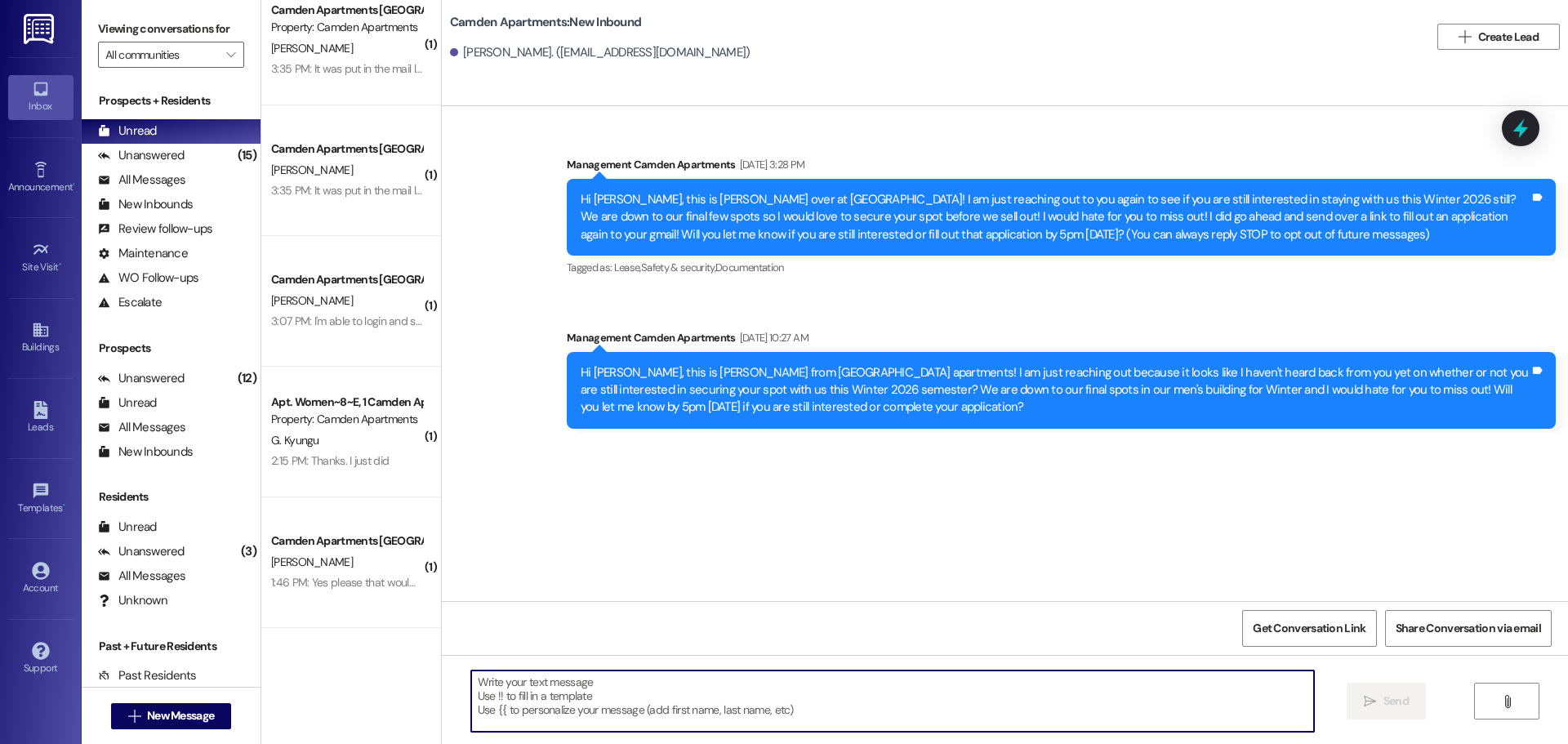
paste textarea "Hi [PERSON_NAME], this is [PERSON_NAME] from Camden Apartments! I am just reach…"
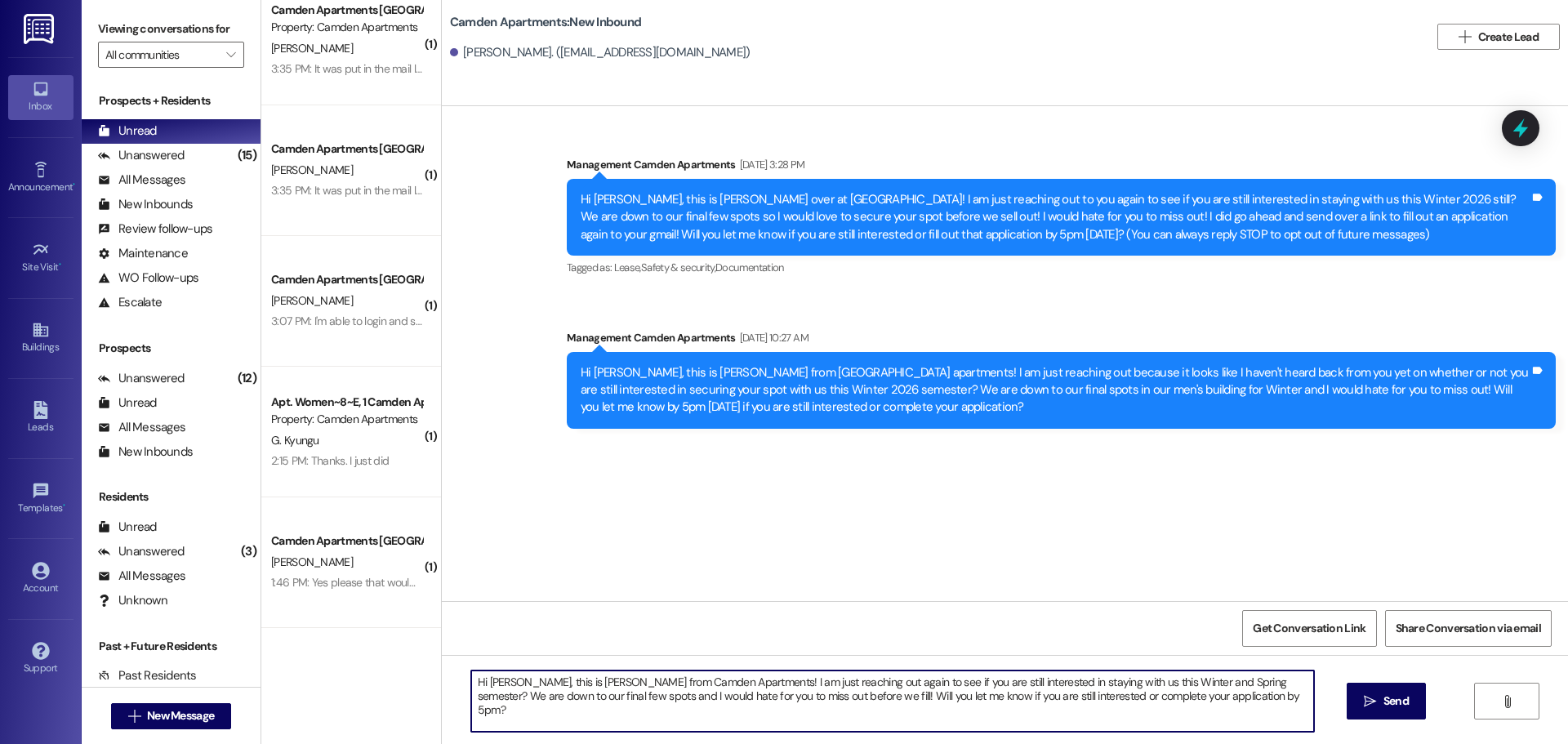
click at [510, 682] on textarea "Hi [PERSON_NAME], this is [PERSON_NAME] from Camden Apartments! I am just reach…" at bounding box center [892, 701] width 842 height 62
type textarea "Hi [PERSON_NAME], this is [PERSON_NAME] from [GEOGRAPHIC_DATA] Apartments! I am…"
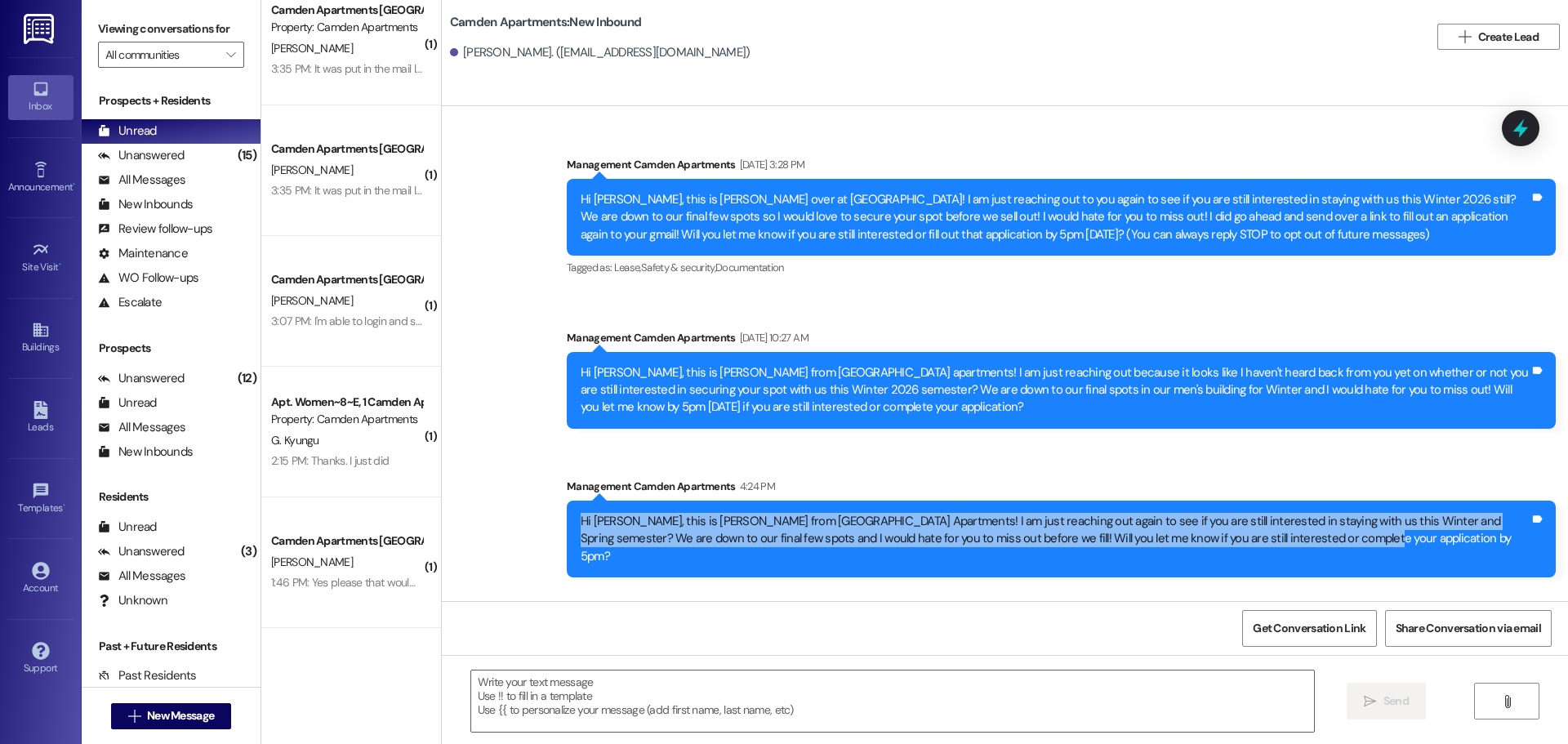
drag, startPoint x: 1316, startPoint y: 544, endPoint x: 559, endPoint y: 517, distance: 757.5
click at [566, 517] on div "Hi [PERSON_NAME], this is [PERSON_NAME] from [GEOGRAPHIC_DATA] Apartments! I am…" at bounding box center [1060, 539] width 989 height 77
copy div "Hi [PERSON_NAME], this is [PERSON_NAME] from [GEOGRAPHIC_DATA] Apartments! I am…"
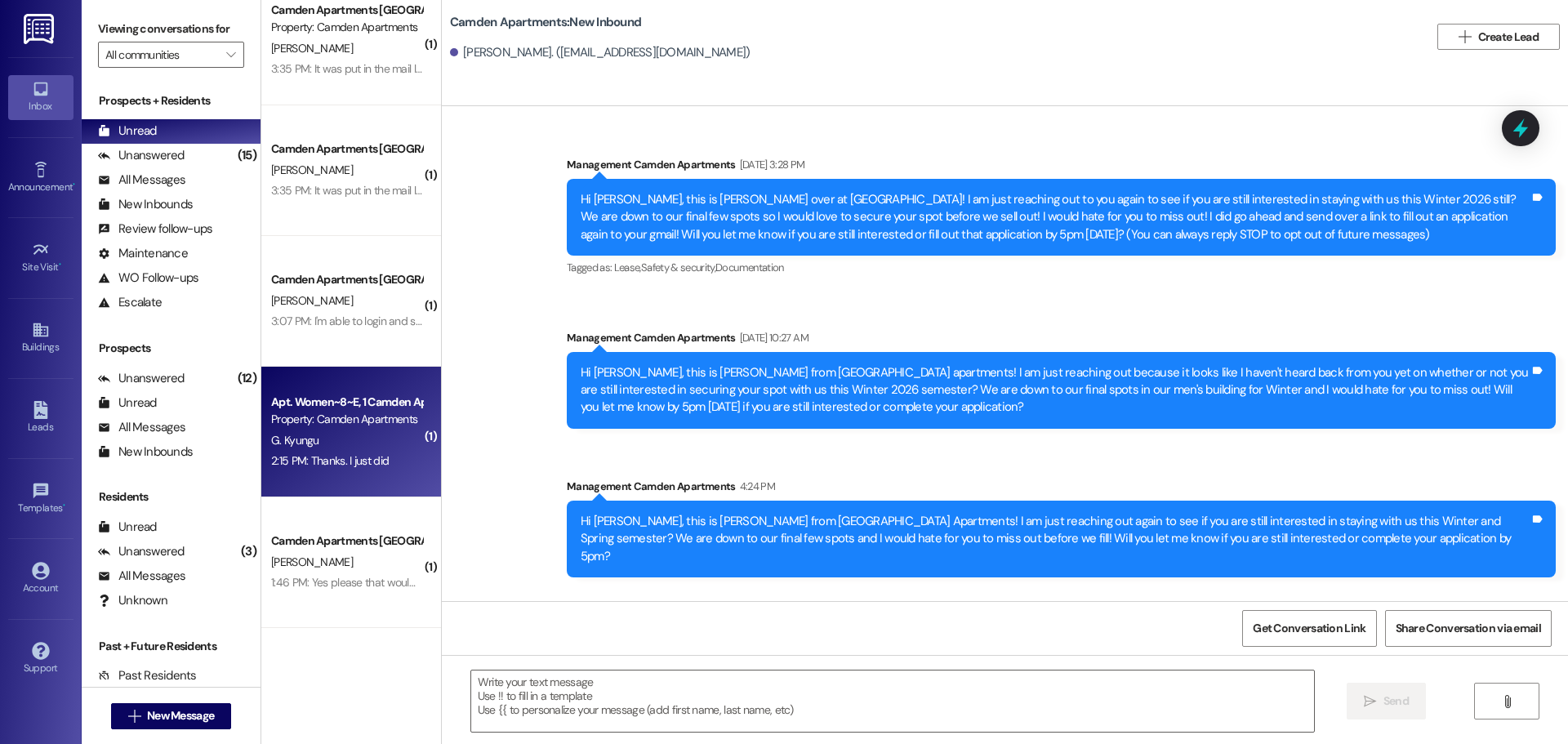
click at [332, 463] on div "2:15 PM: Thanks. I just did 2:15 PM: Thanks. I just did" at bounding box center [330, 461] width 118 height 14
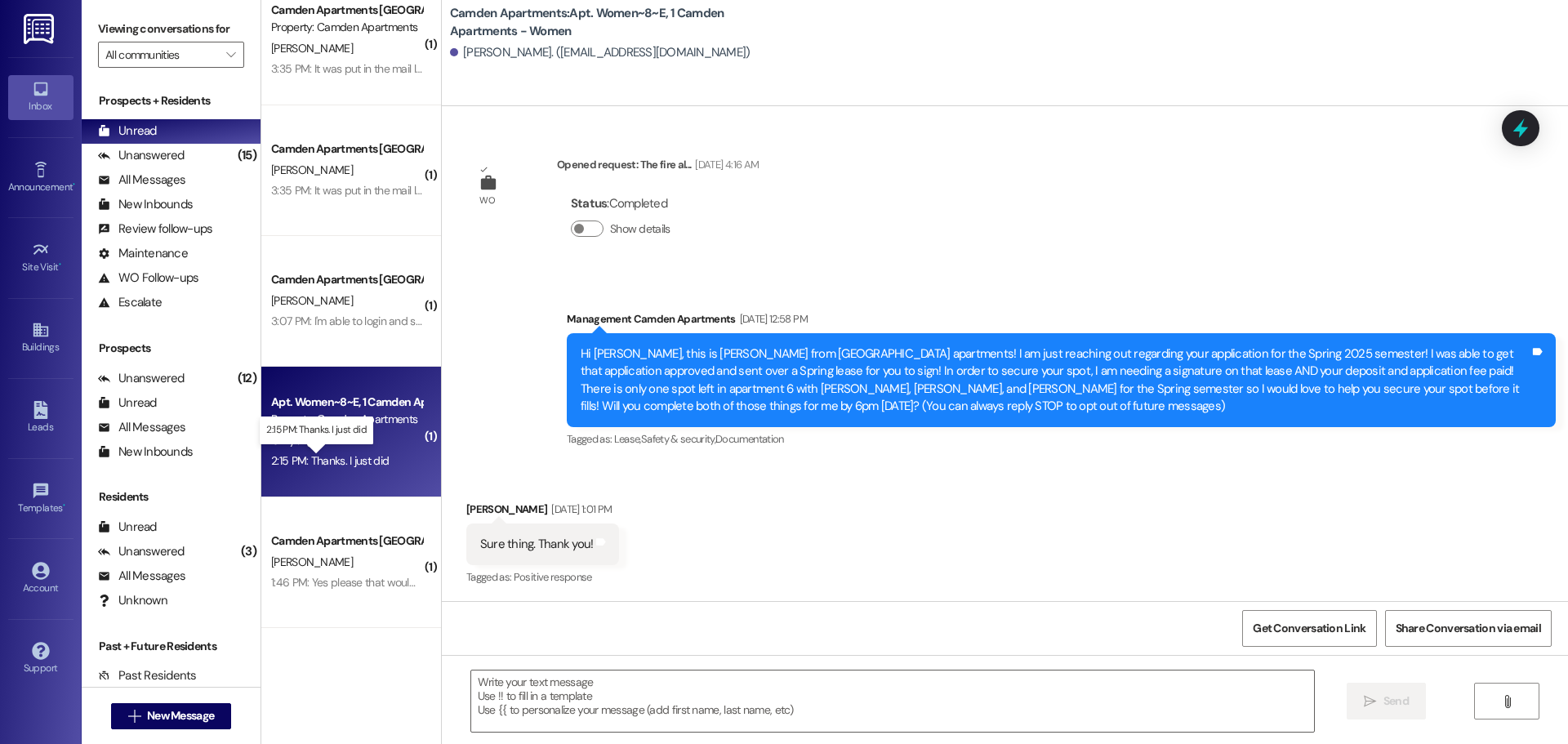
scroll to position [16192, 0]
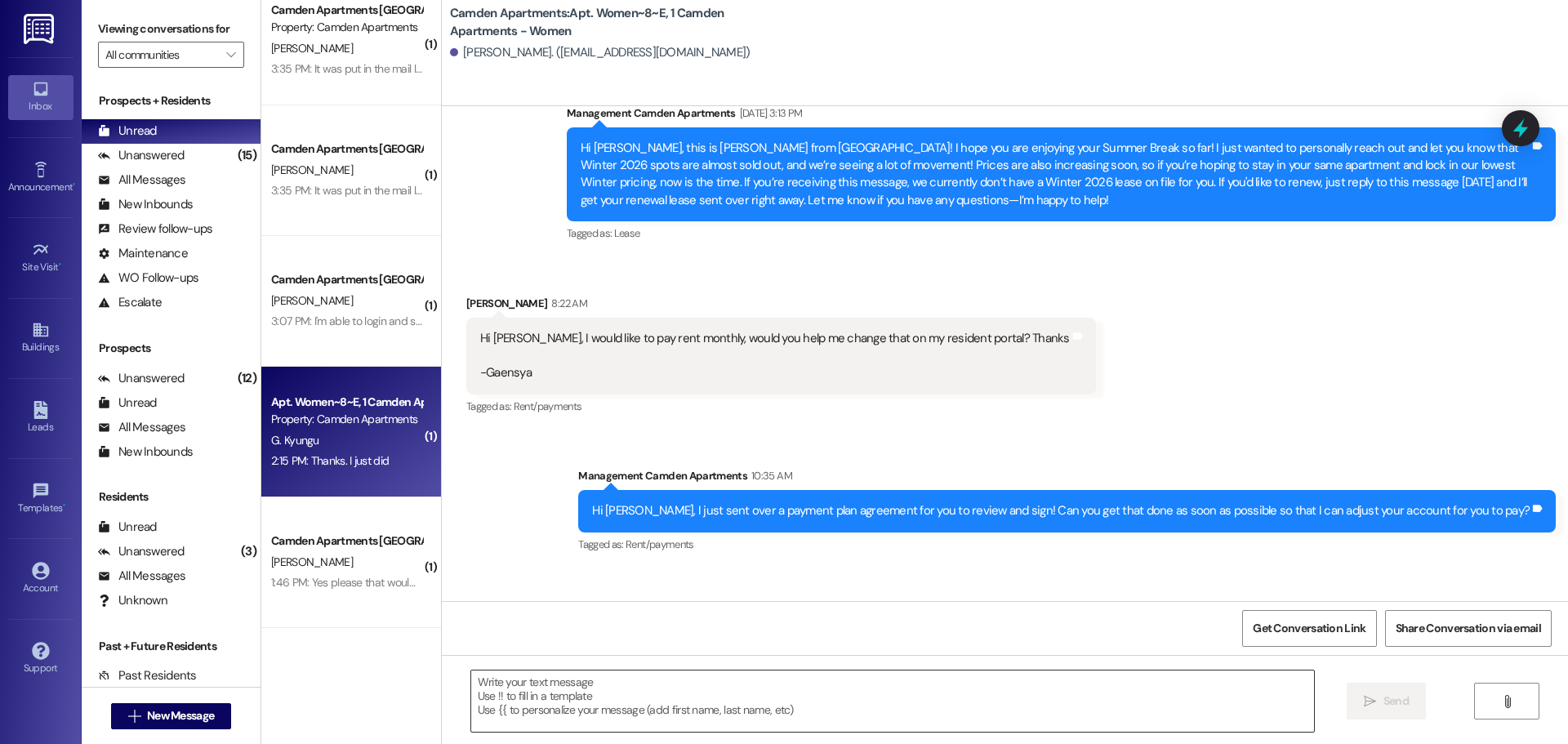
click at [742, 704] on textarea at bounding box center [892, 701] width 842 height 62
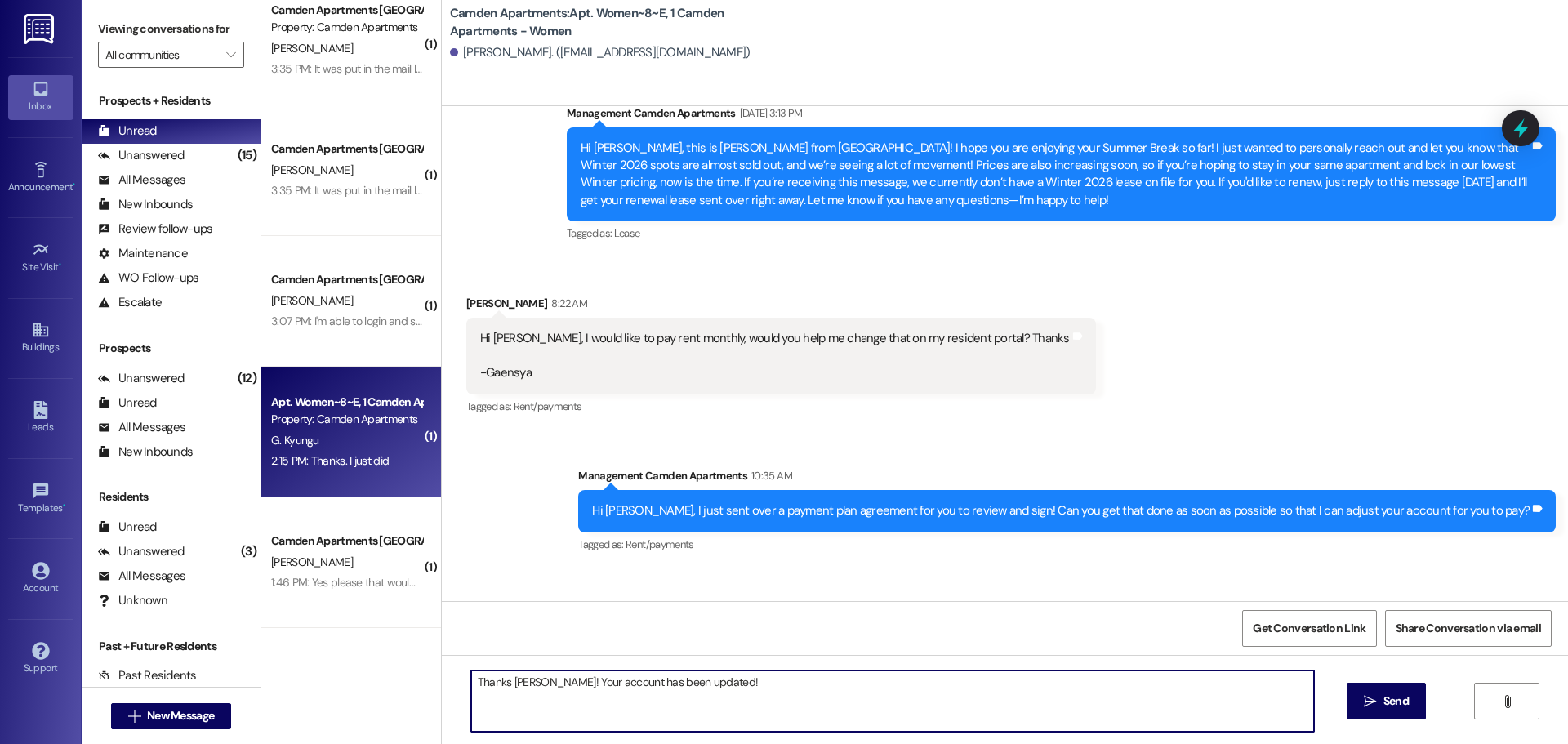
type textarea "Thanks [PERSON_NAME]! Your account has been updated!"
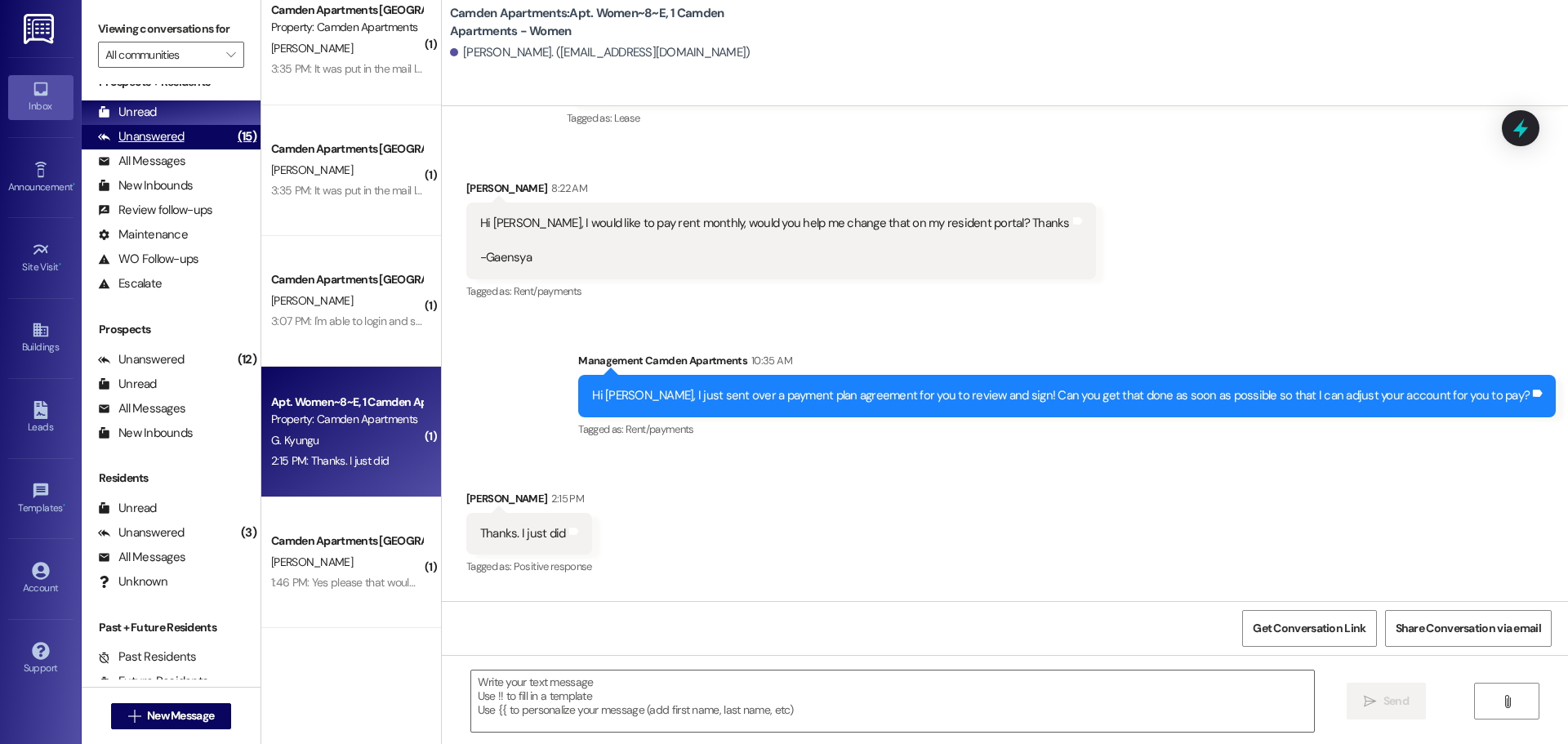
scroll to position [0, 0]
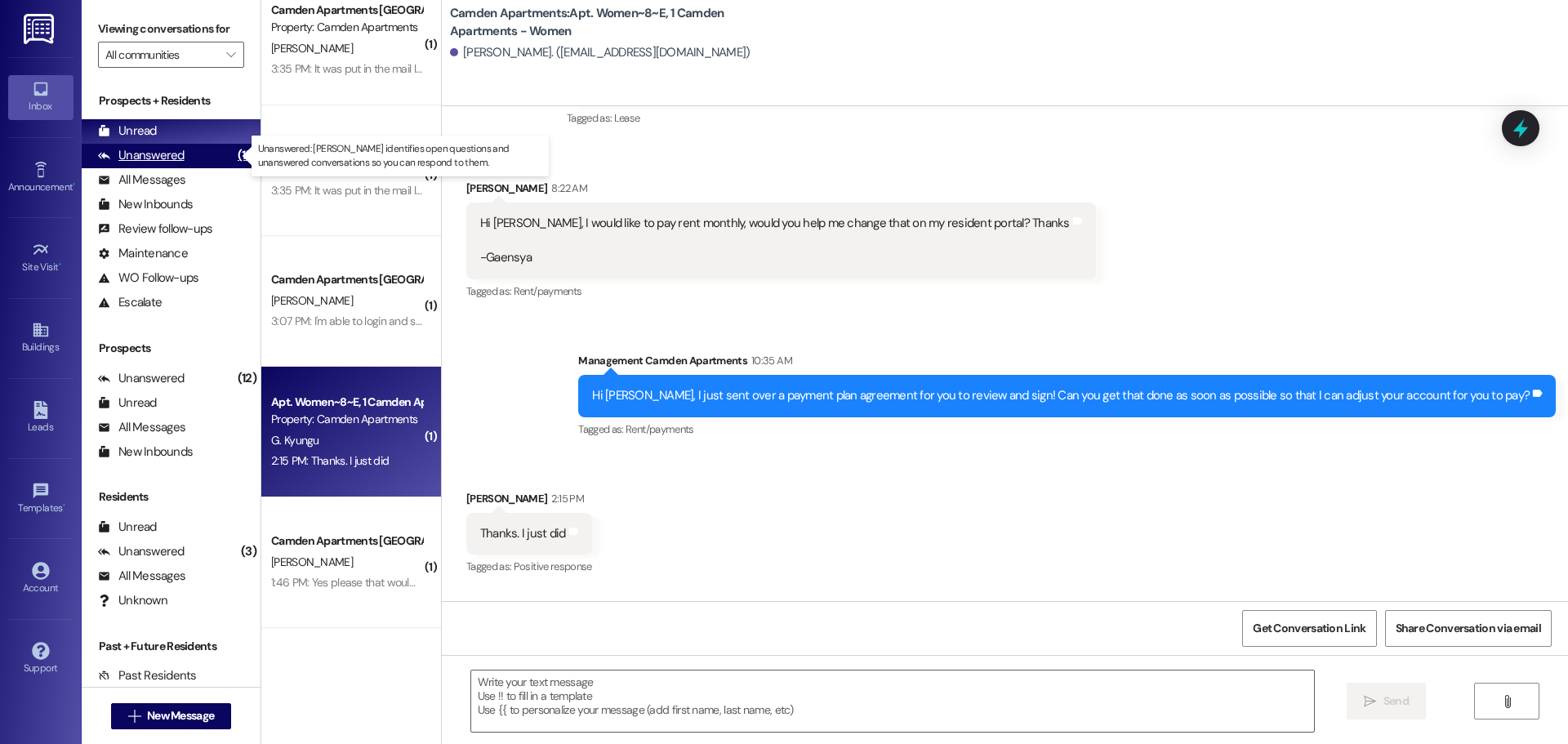
click at [148, 152] on div "Unanswered" at bounding box center [141, 155] width 87 height 17
click at [151, 123] on div "Unread" at bounding box center [127, 130] width 59 height 17
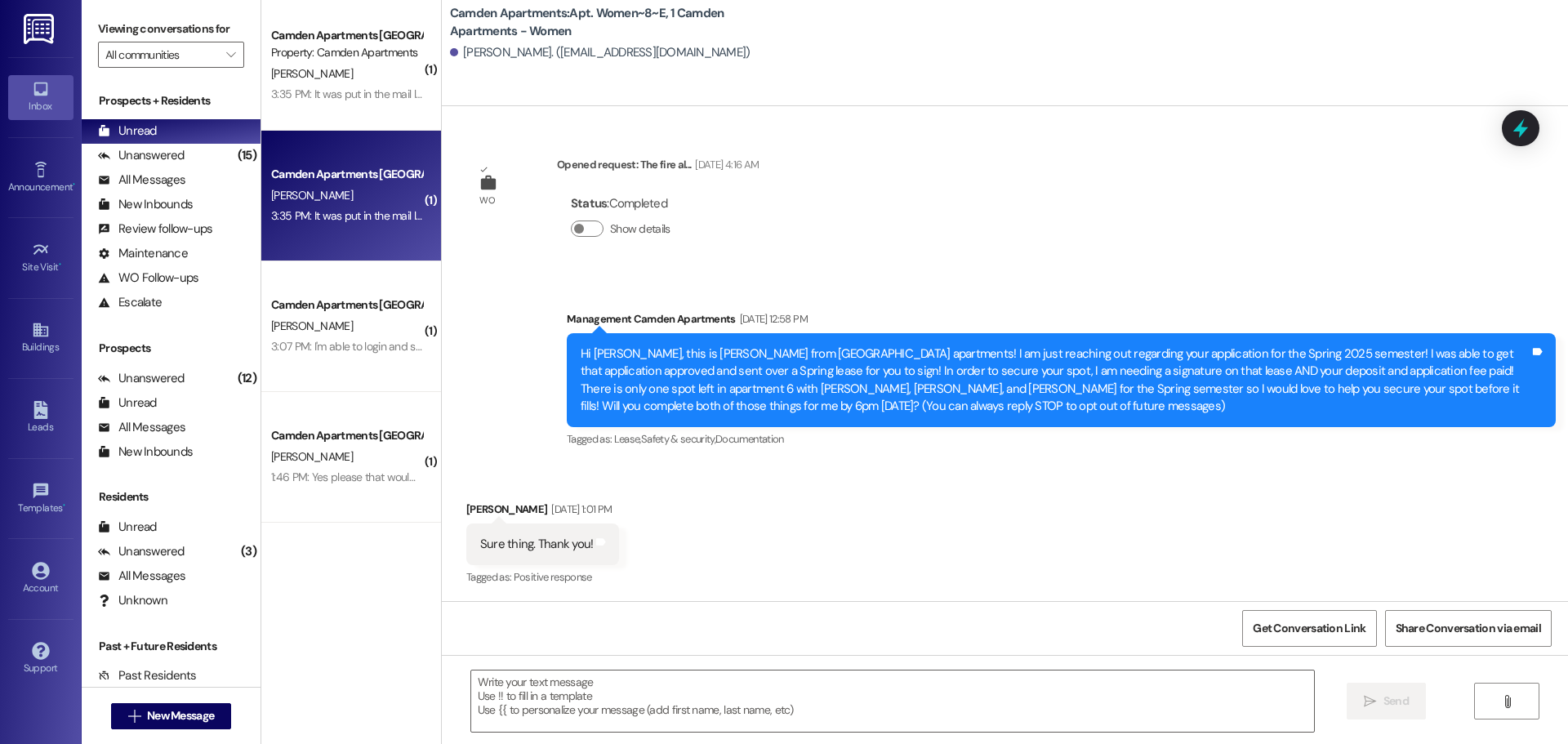
scroll to position [16192, 0]
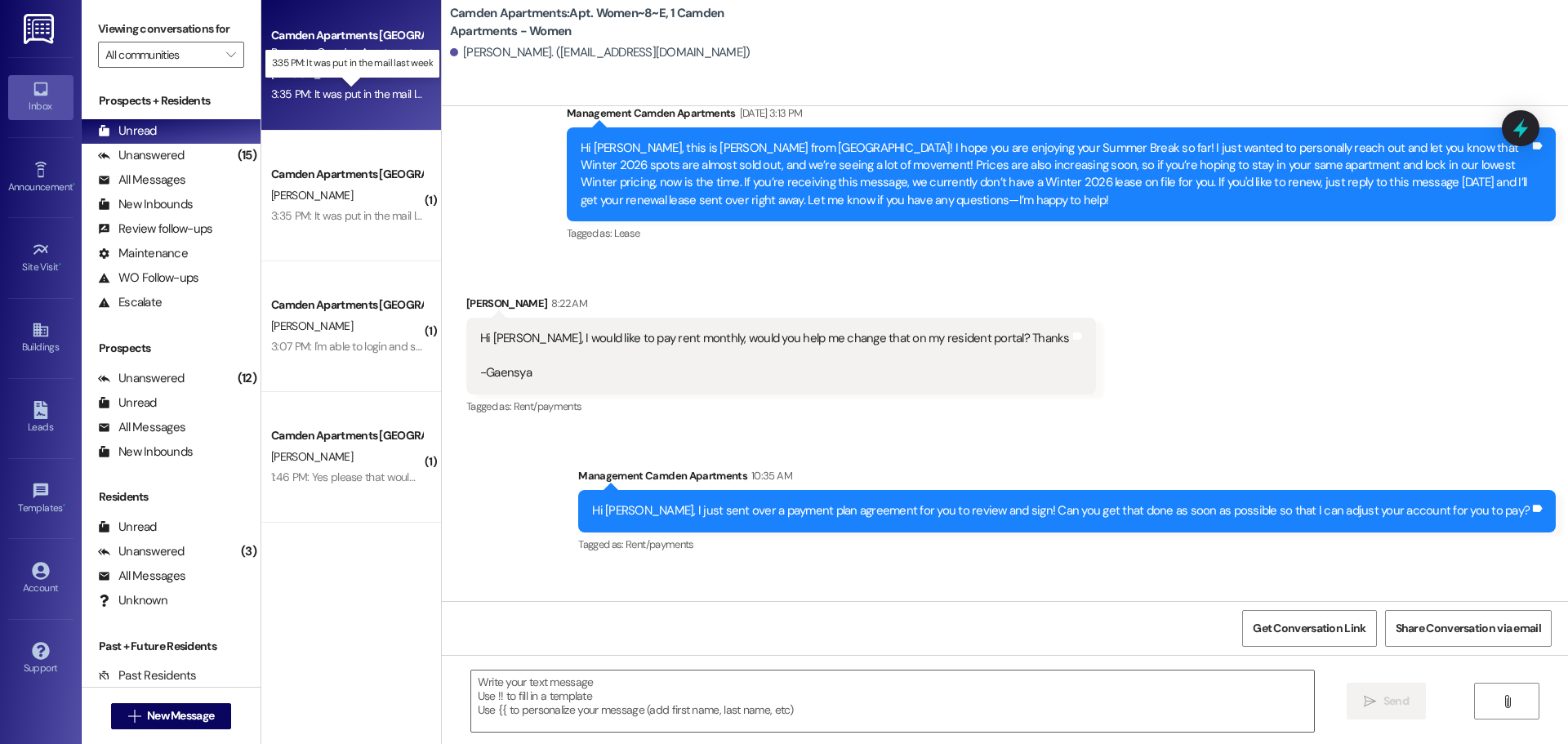
click at [372, 90] on div "3:35 PM: It was put in the mail last week 3:35 PM: It was put in the mail last …" at bounding box center [365, 94] width 187 height 14
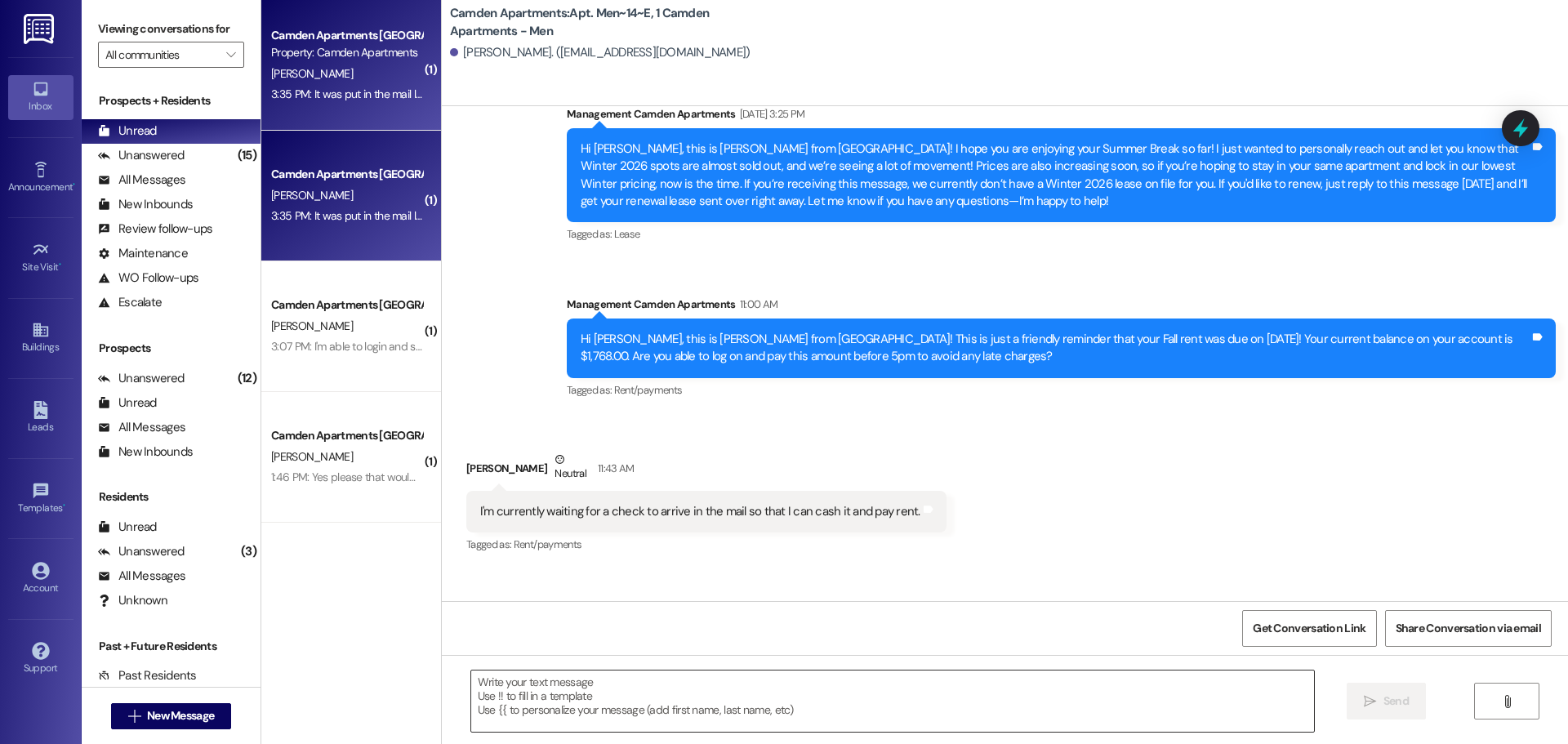
scroll to position [27878, 0]
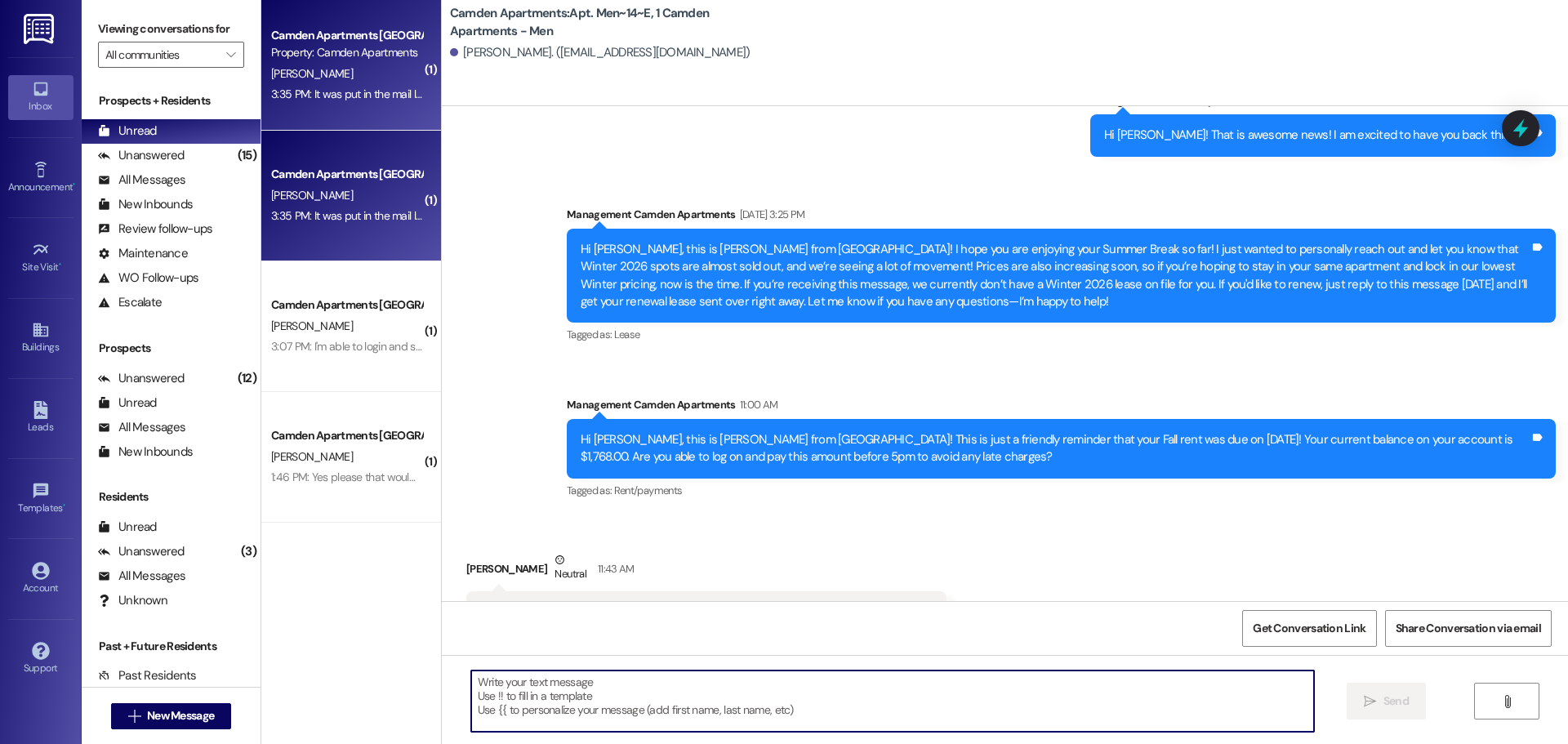
click at [650, 706] on textarea at bounding box center [892, 701] width 842 height 62
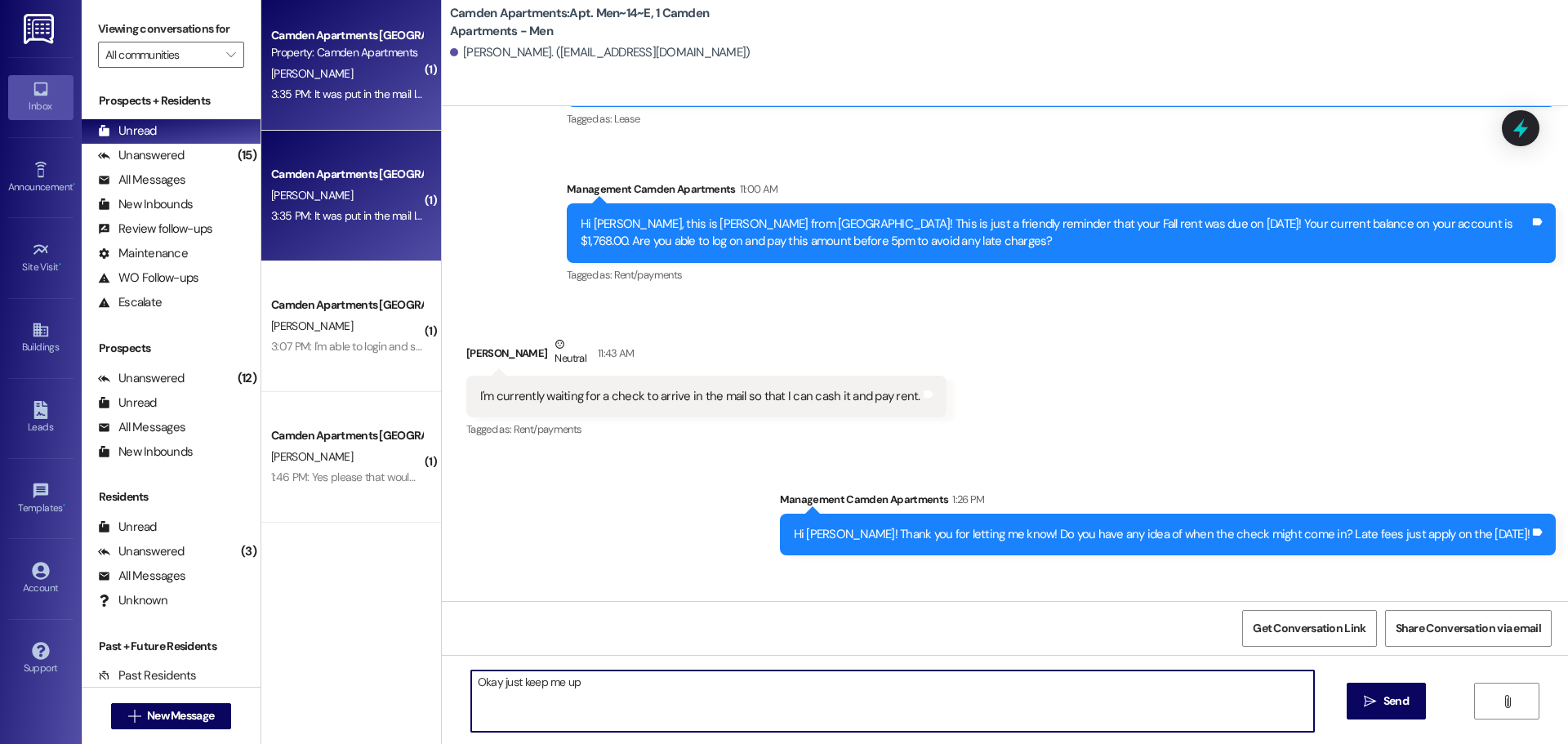
scroll to position [33, 0]
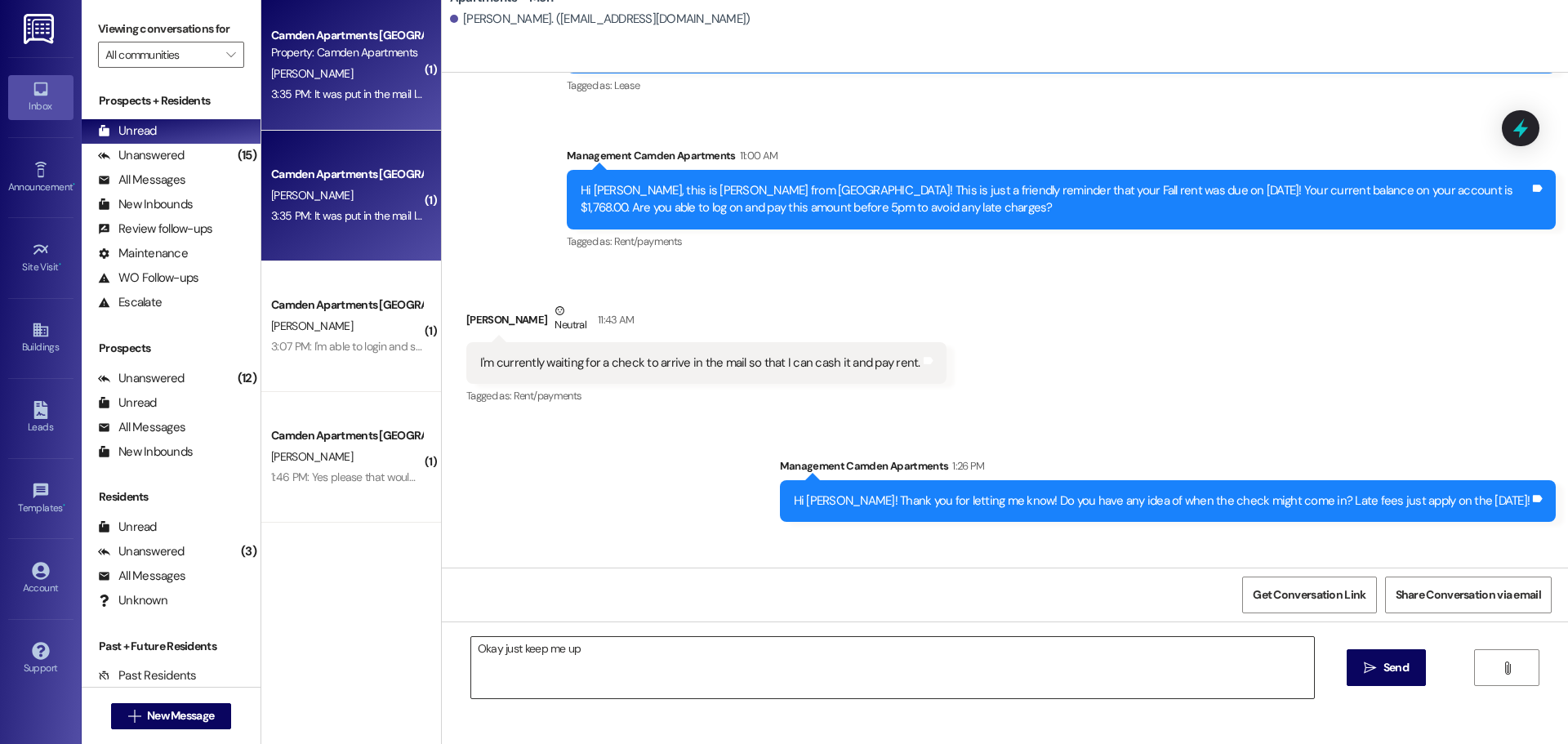
click at [581, 643] on textarea "Okay just keep me up" at bounding box center [892, 668] width 842 height 62
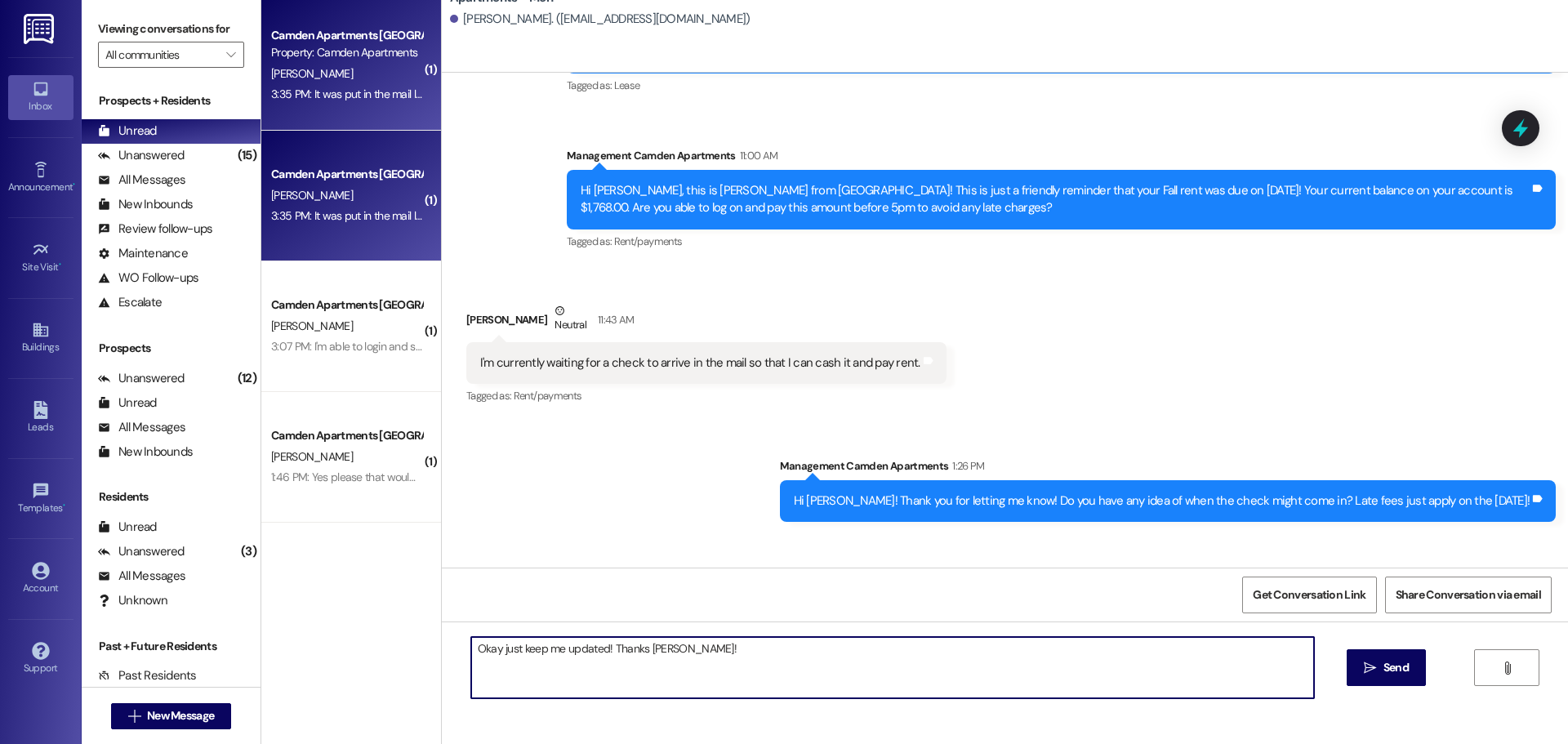
type textarea "Okay just keep me updated! Thanks [PERSON_NAME]!"
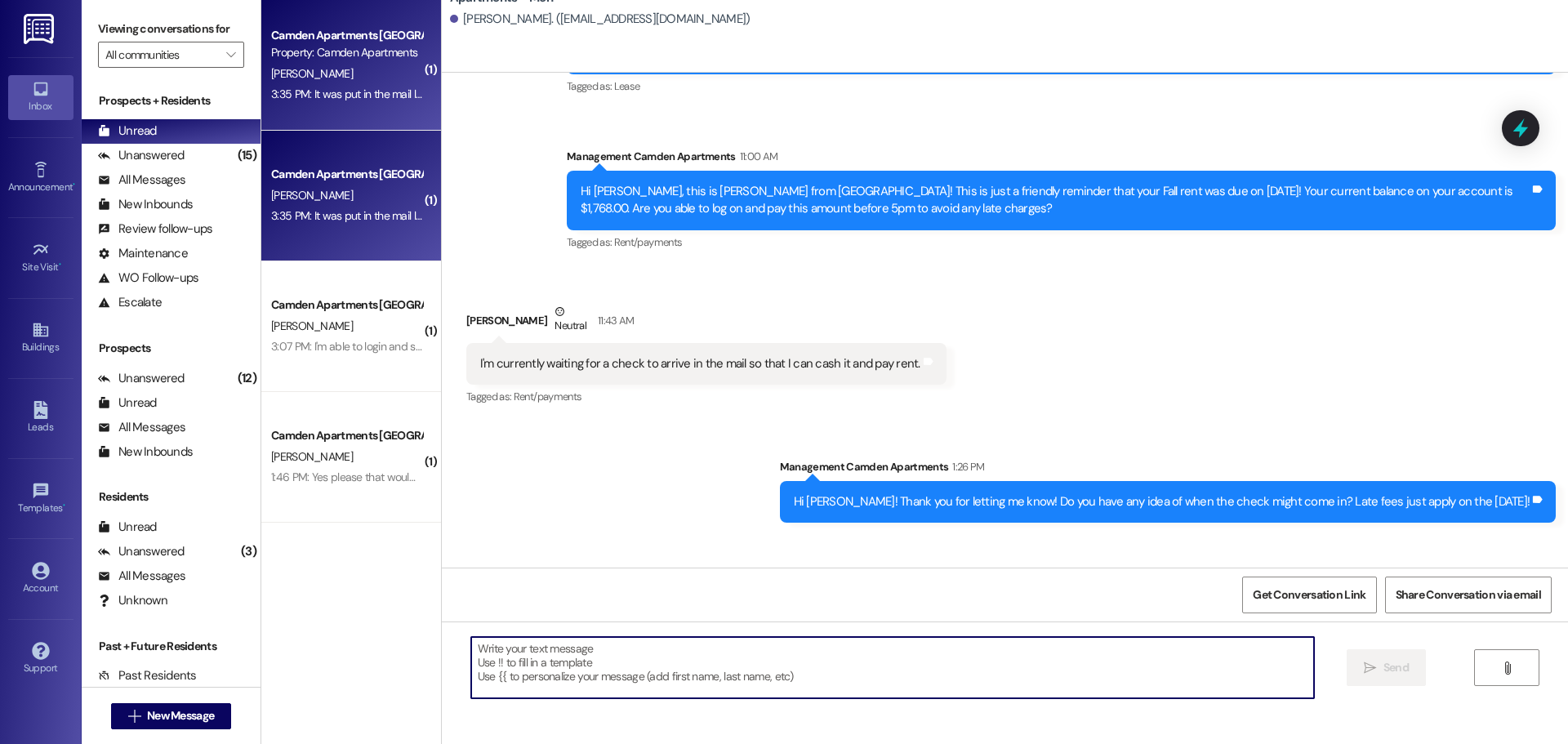
scroll to position [0, 0]
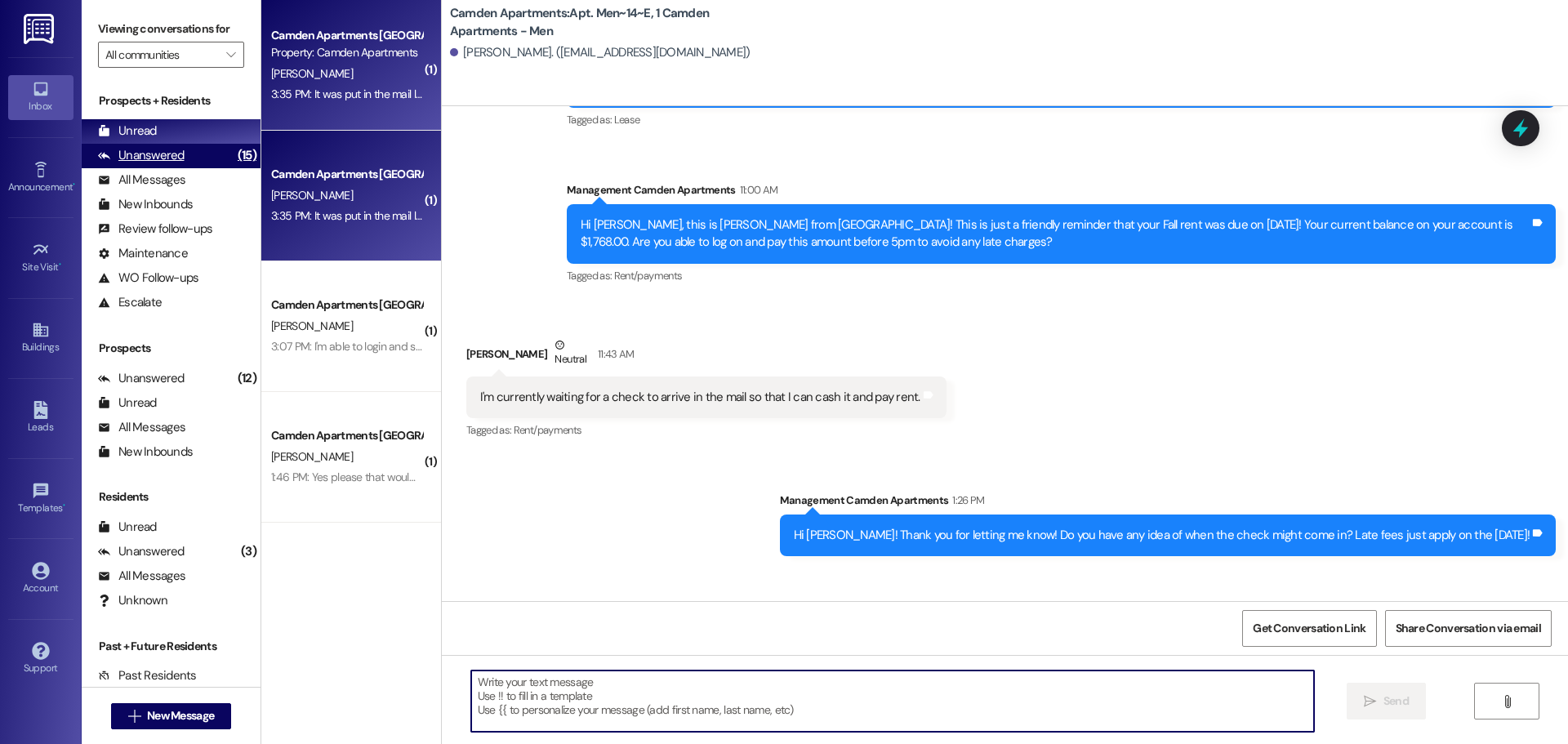
click at [180, 158] on div "Unanswered" at bounding box center [141, 155] width 87 height 17
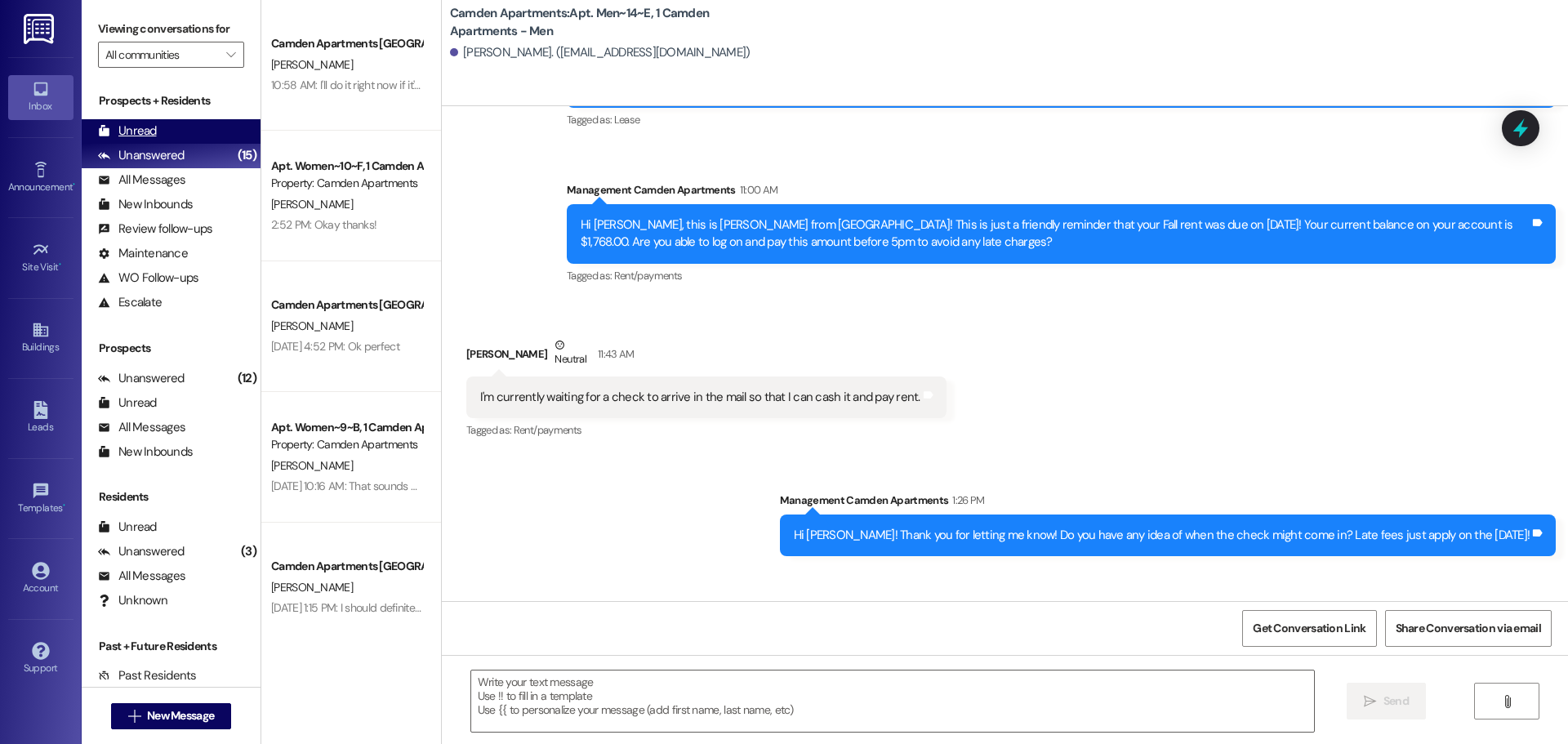
click at [188, 136] on div "Unread (0)" at bounding box center [171, 131] width 179 height 24
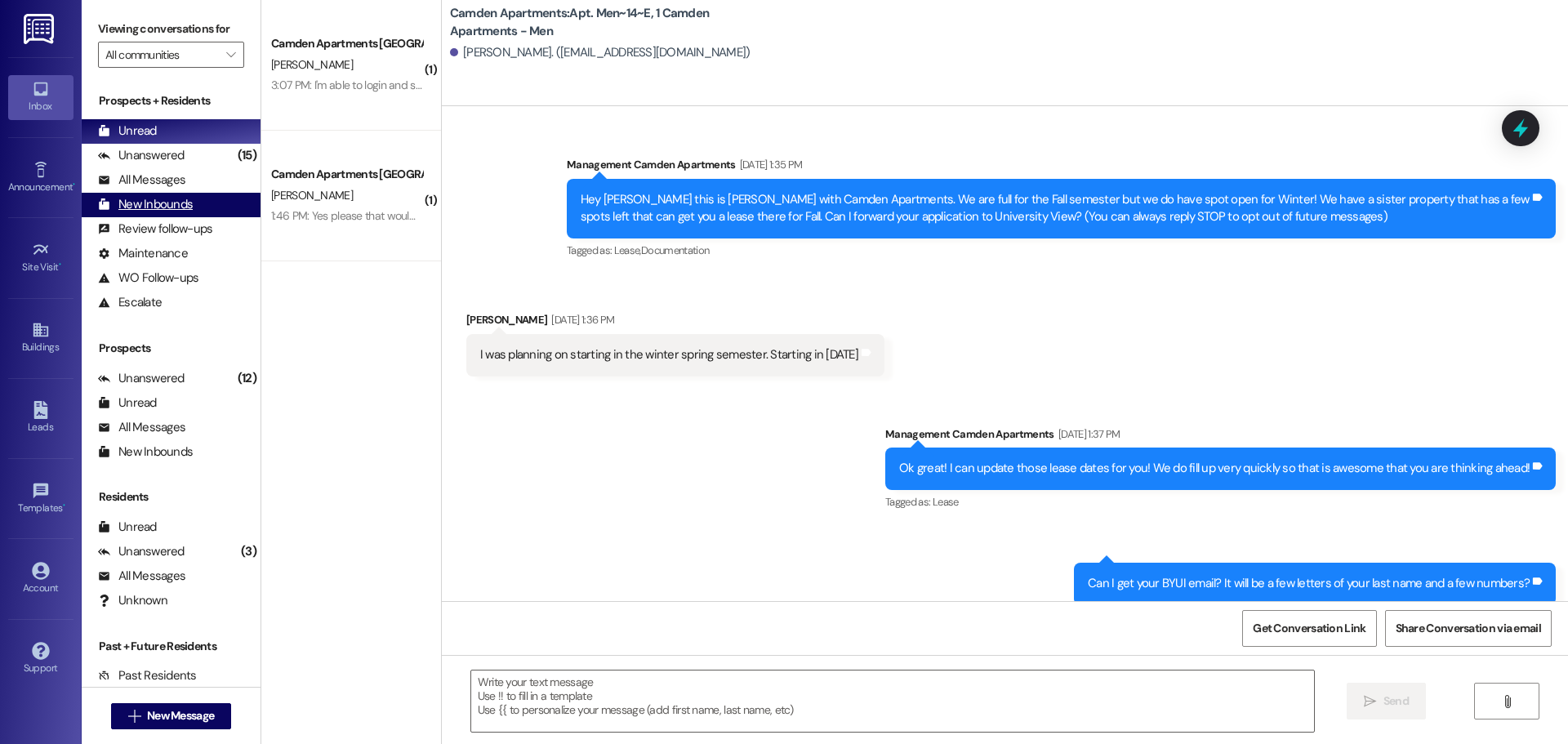
scroll to position [28093, 0]
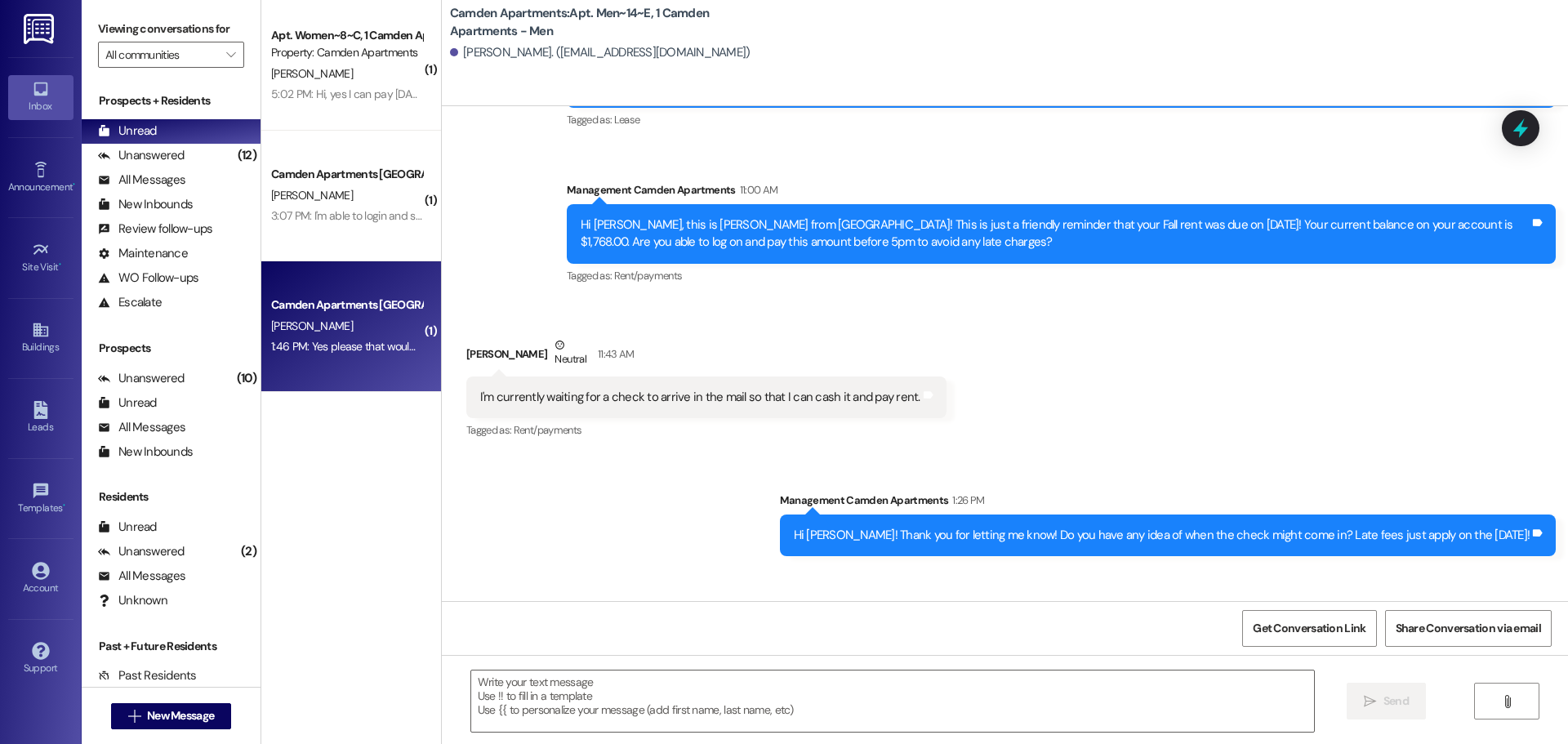
click at [322, 346] on div "1:46 PM: Yes please that would be great! 1:46 PM: Yes please that would be grea…" at bounding box center [366, 346] width 190 height 14
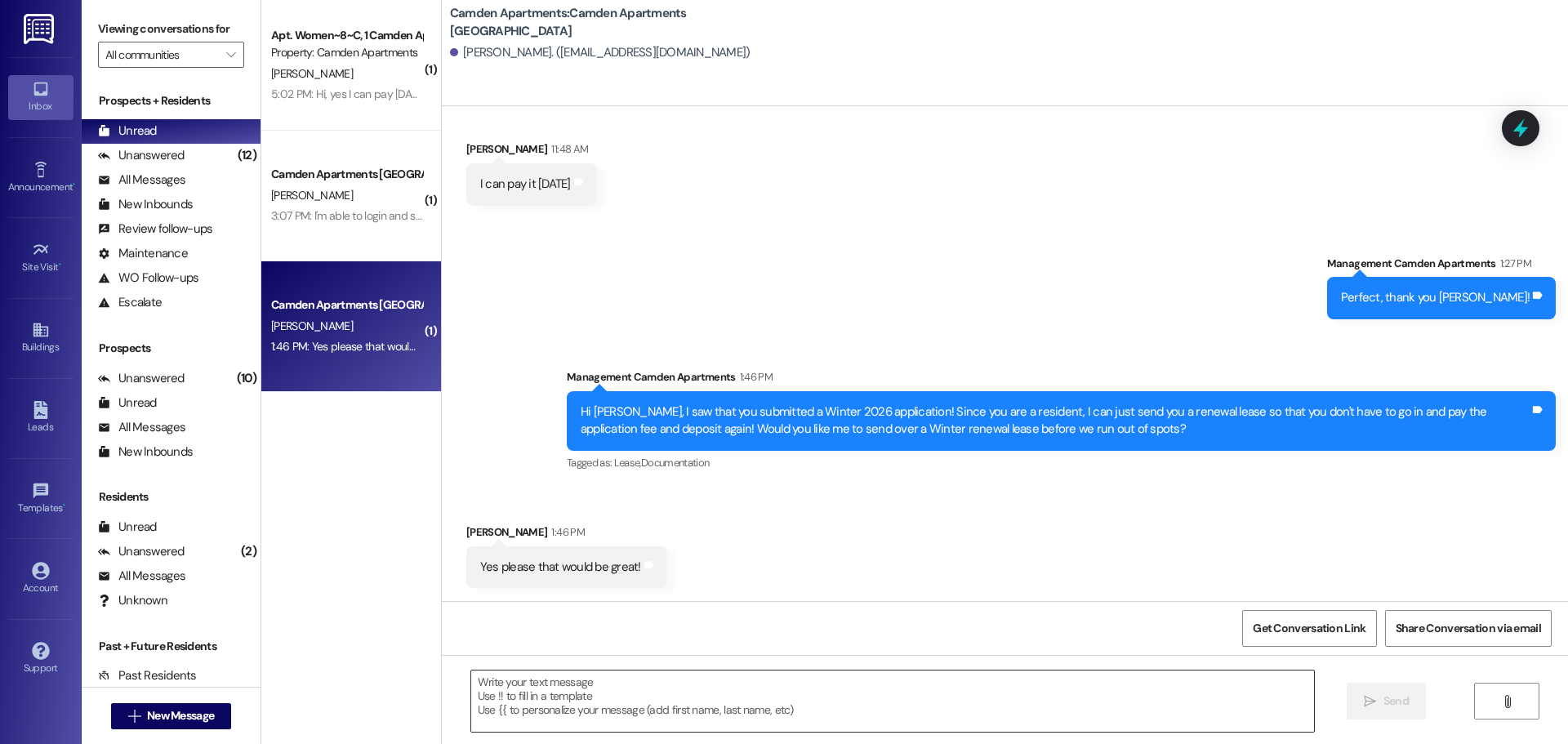
scroll to position [361, 0]
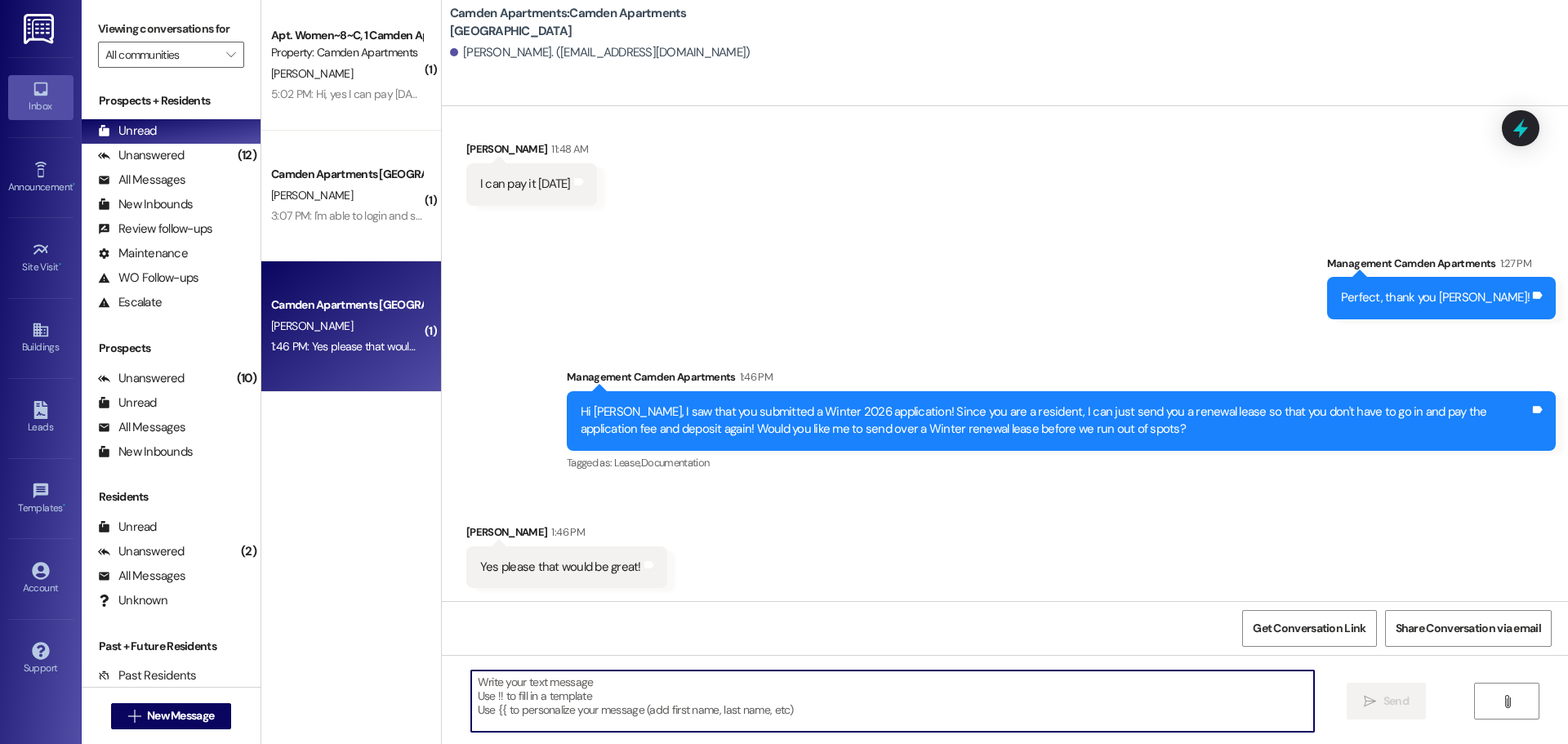
click at [708, 731] on textarea at bounding box center [892, 701] width 842 height 62
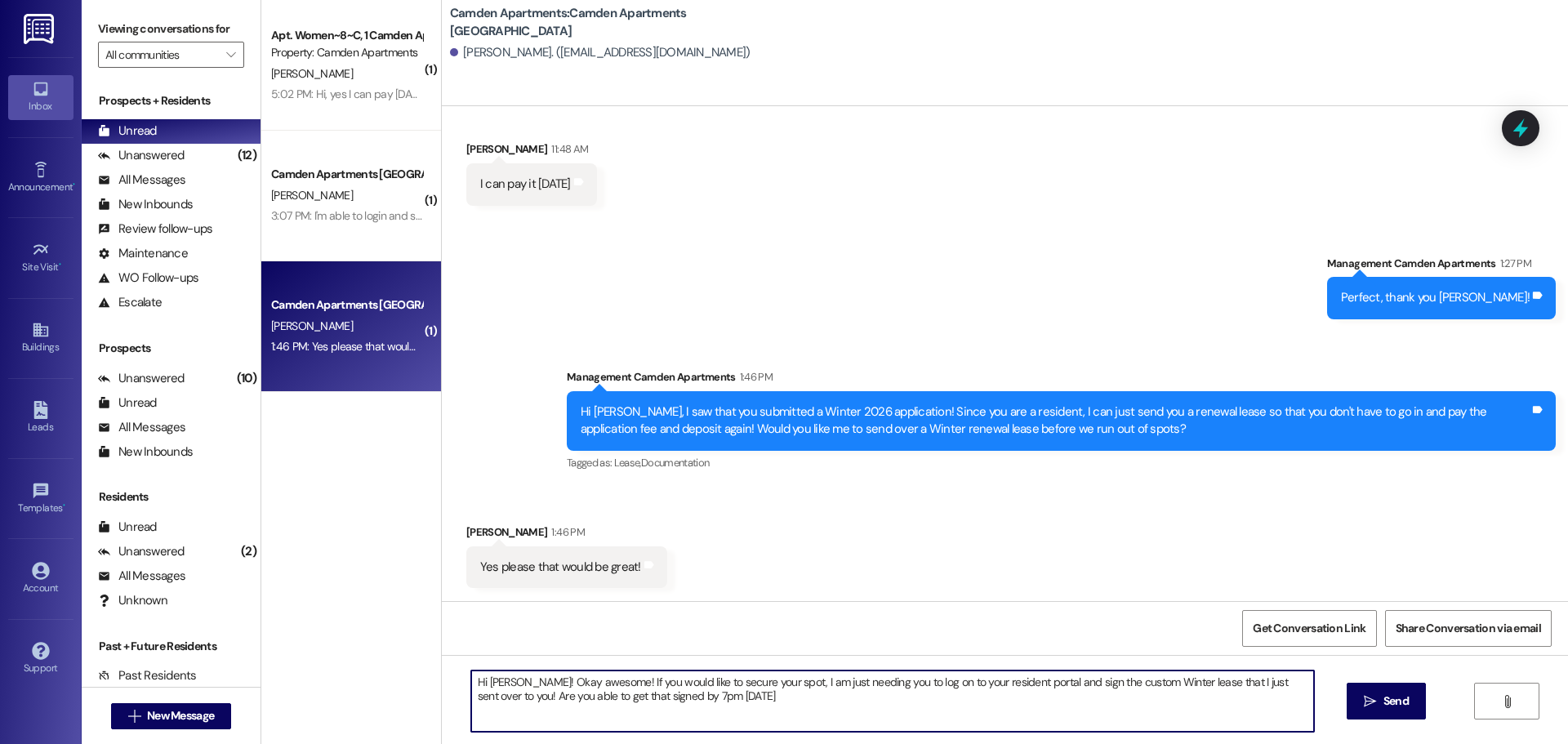
type textarea "Hi [PERSON_NAME]! Okay awesome! If you would like to secure your spot, I am jus…"
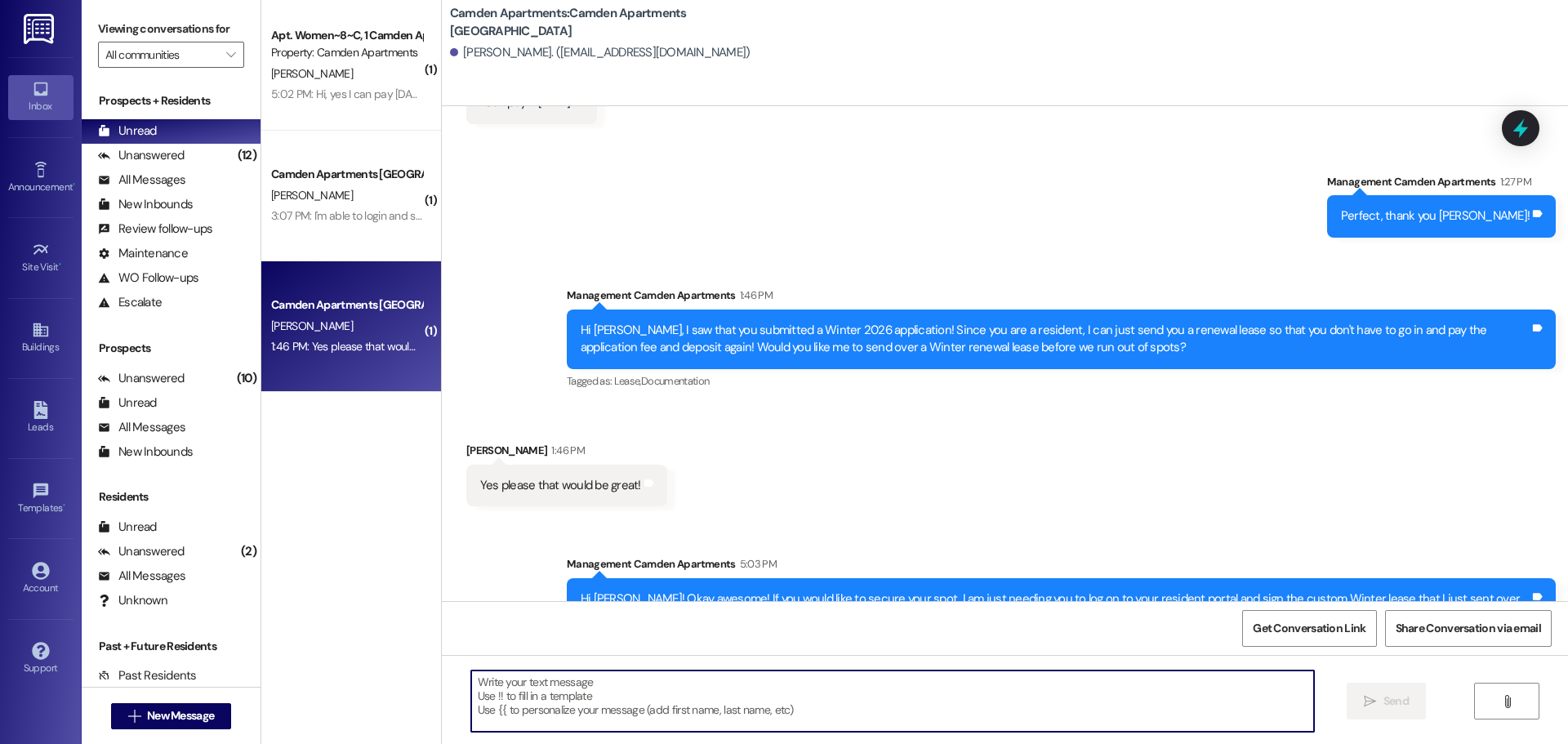
scroll to position [492, 0]
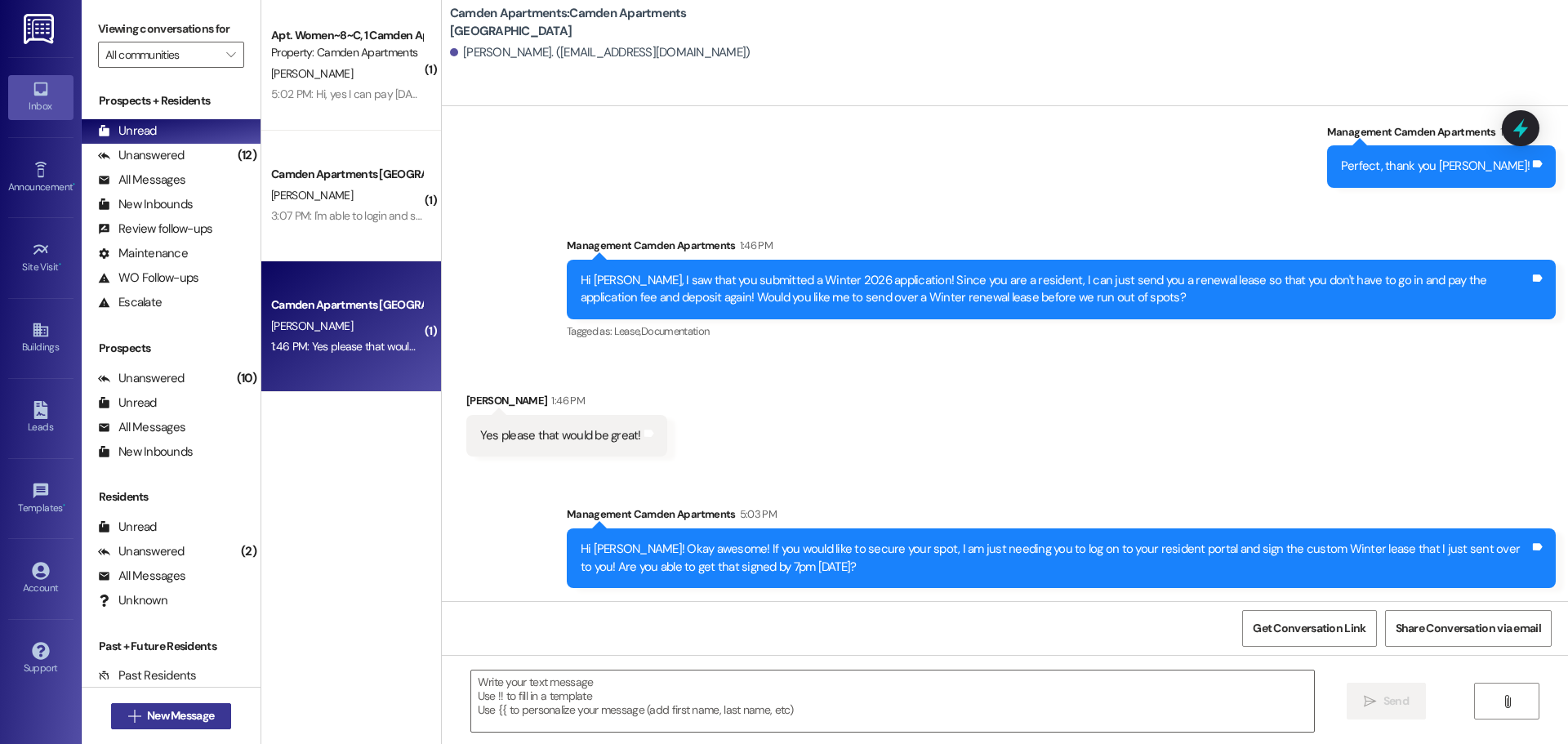
click at [165, 707] on button " New Message" at bounding box center [172, 716] width 121 height 26
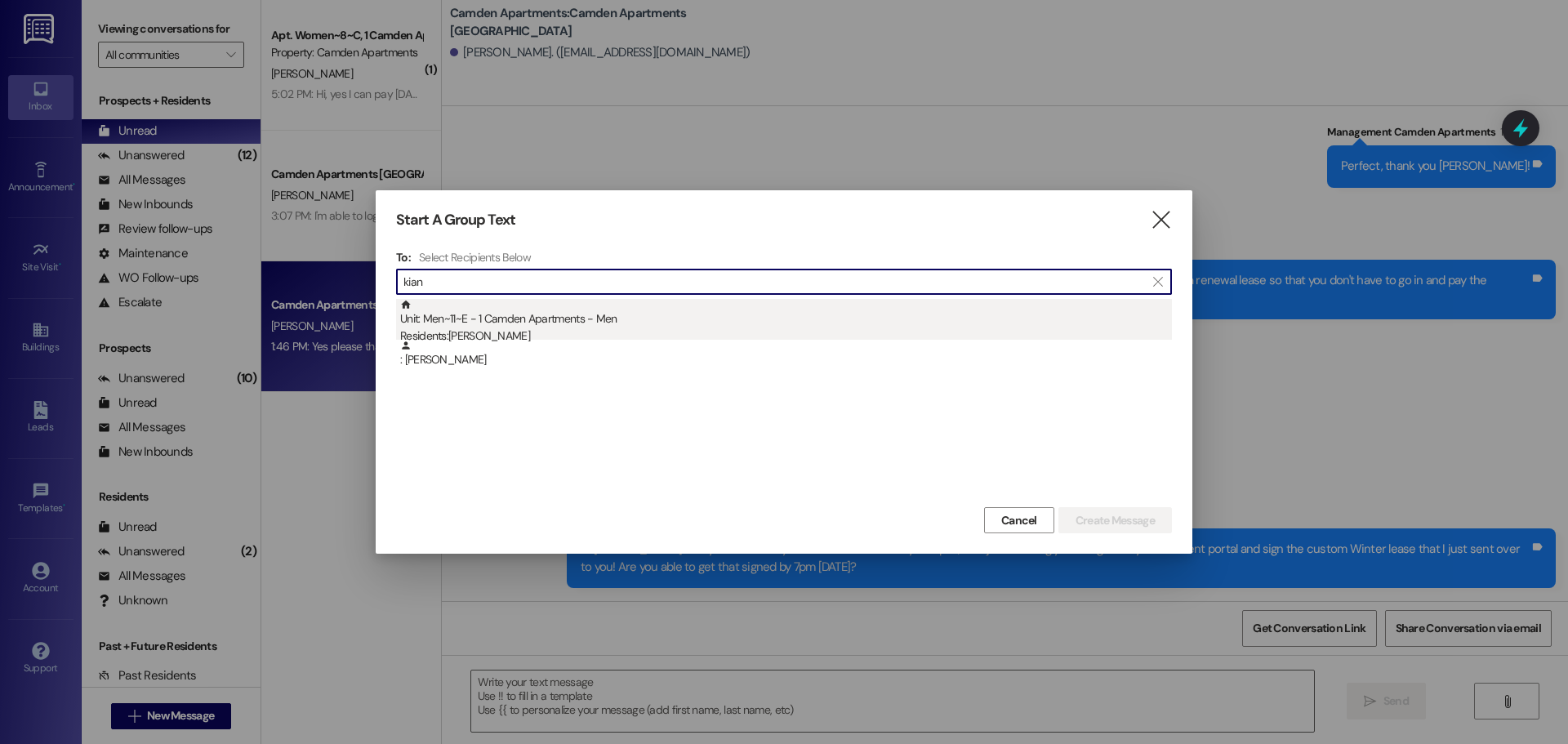
type input "kian"
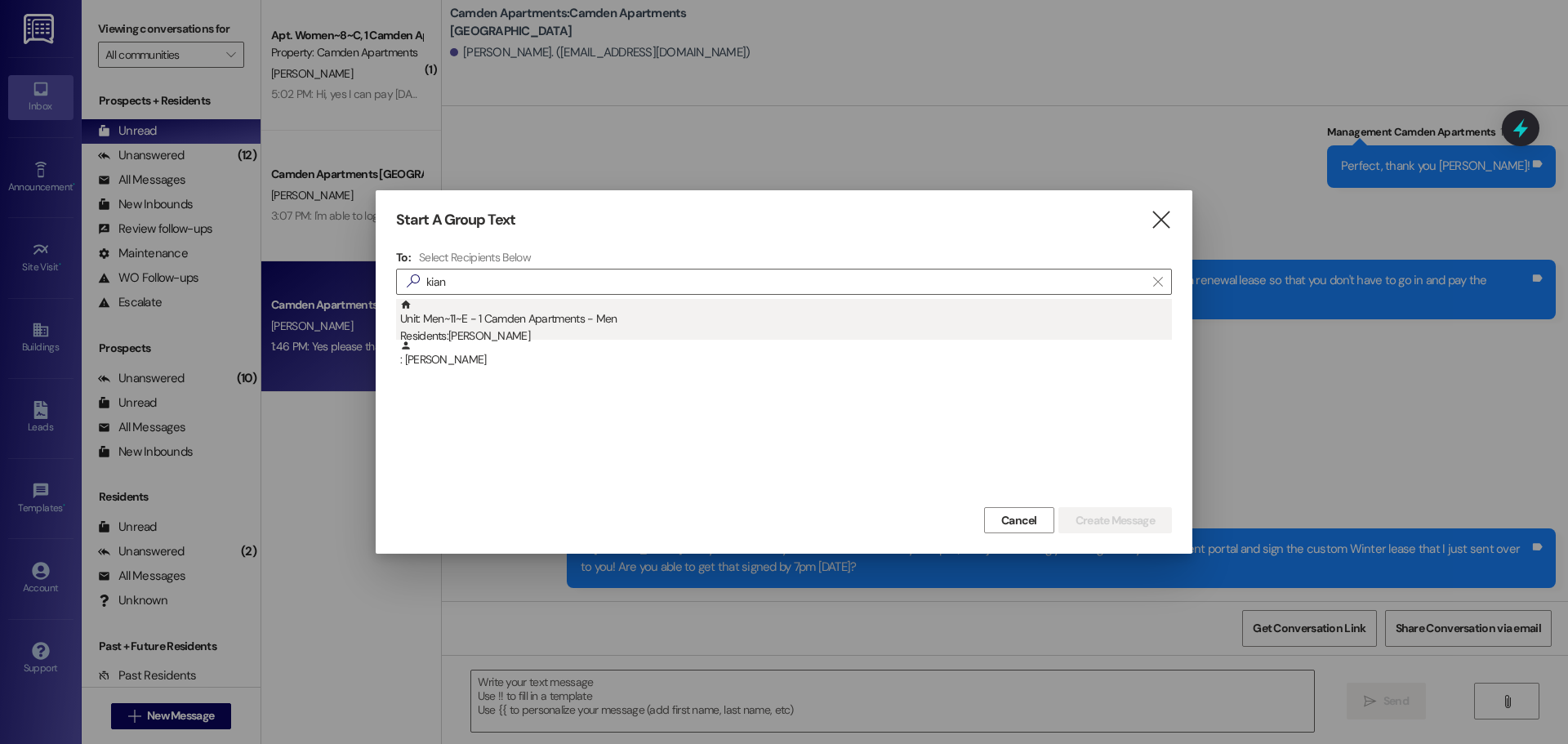
click at [588, 319] on div "Unit: Men~11~E - 1 Camden Apartments - Men Residents: [PERSON_NAME]" at bounding box center [785, 321] width 772 height 46
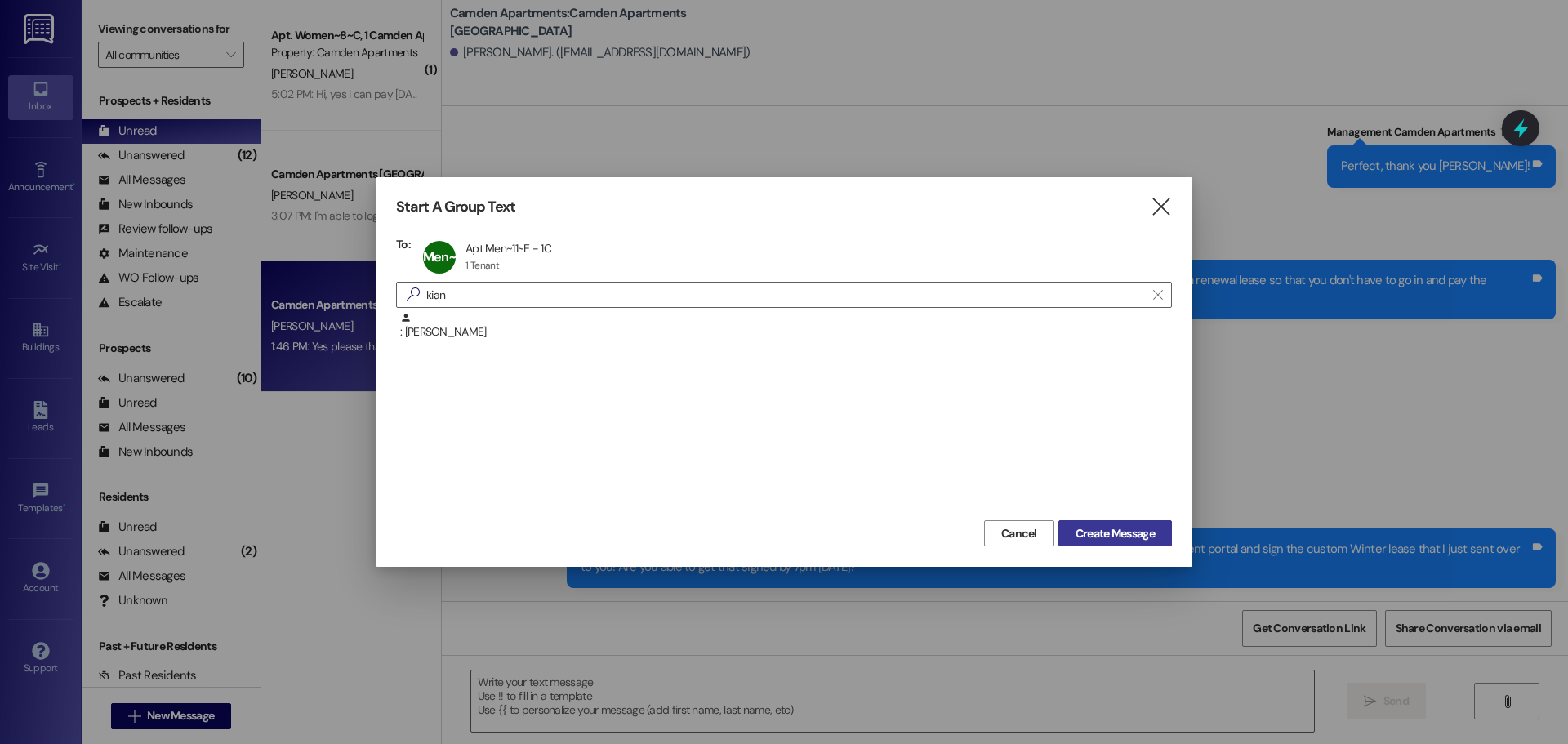
click at [1126, 533] on span "Create Message" at bounding box center [1115, 533] width 80 height 17
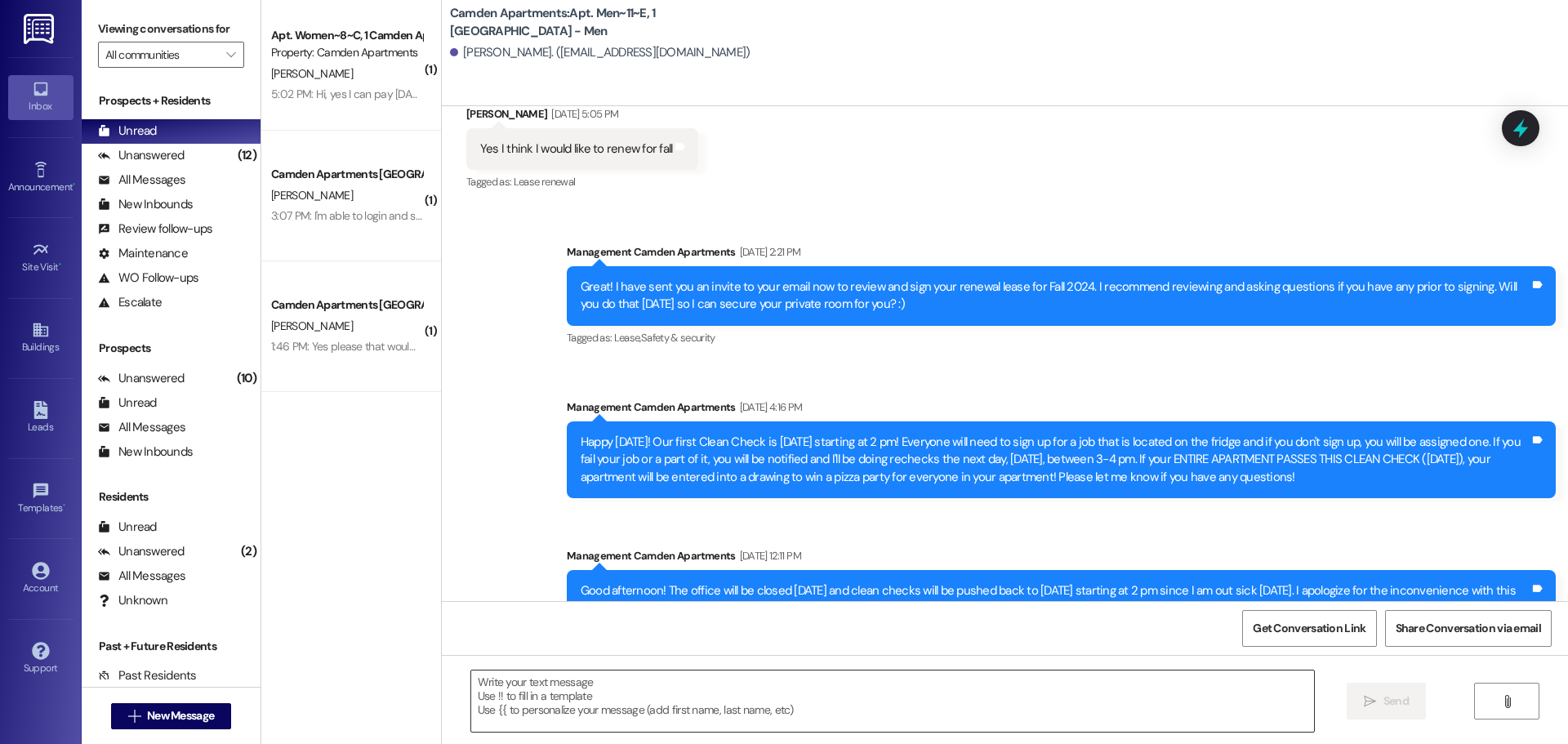
click at [675, 706] on textarea at bounding box center [892, 701] width 842 height 62
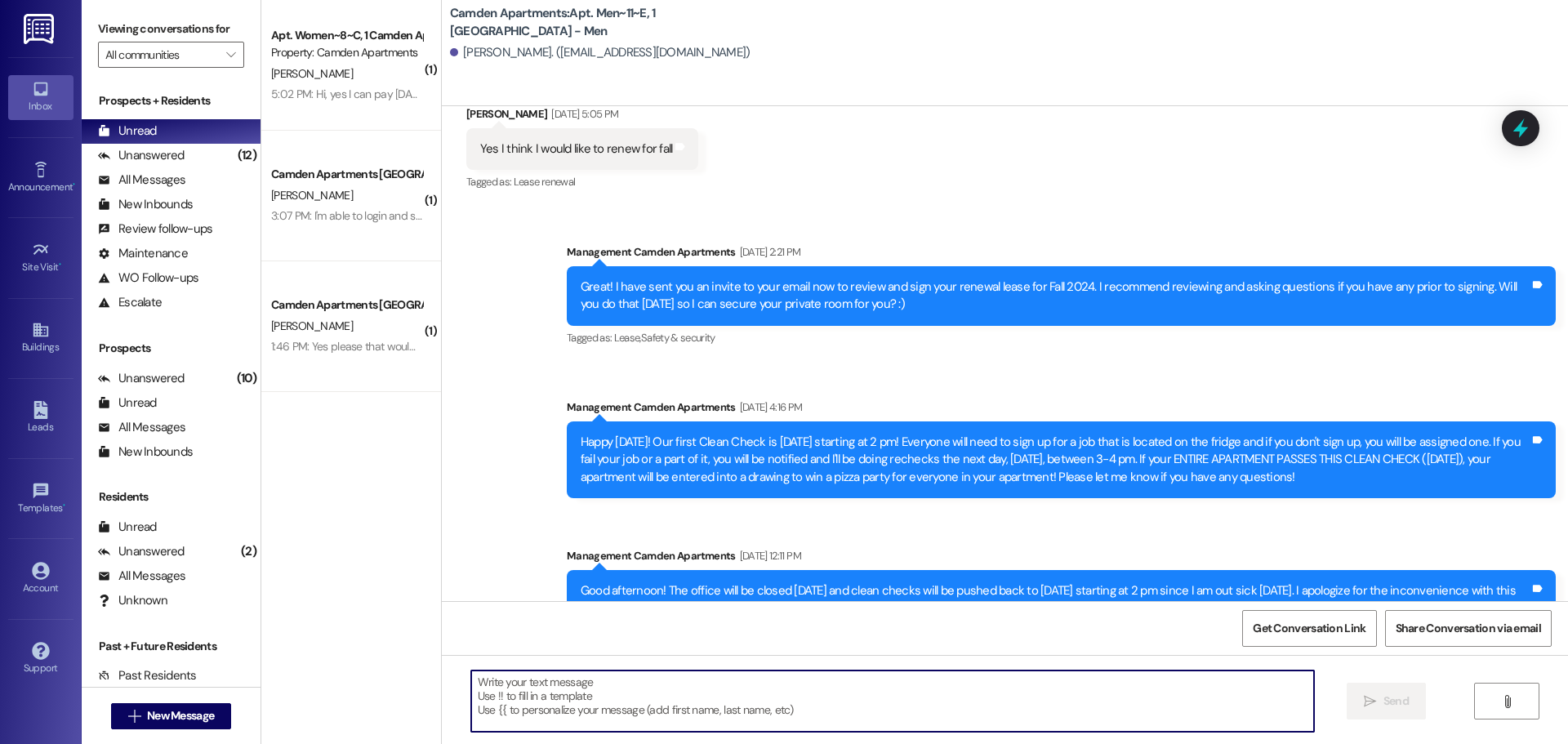
scroll to position [38993, 0]
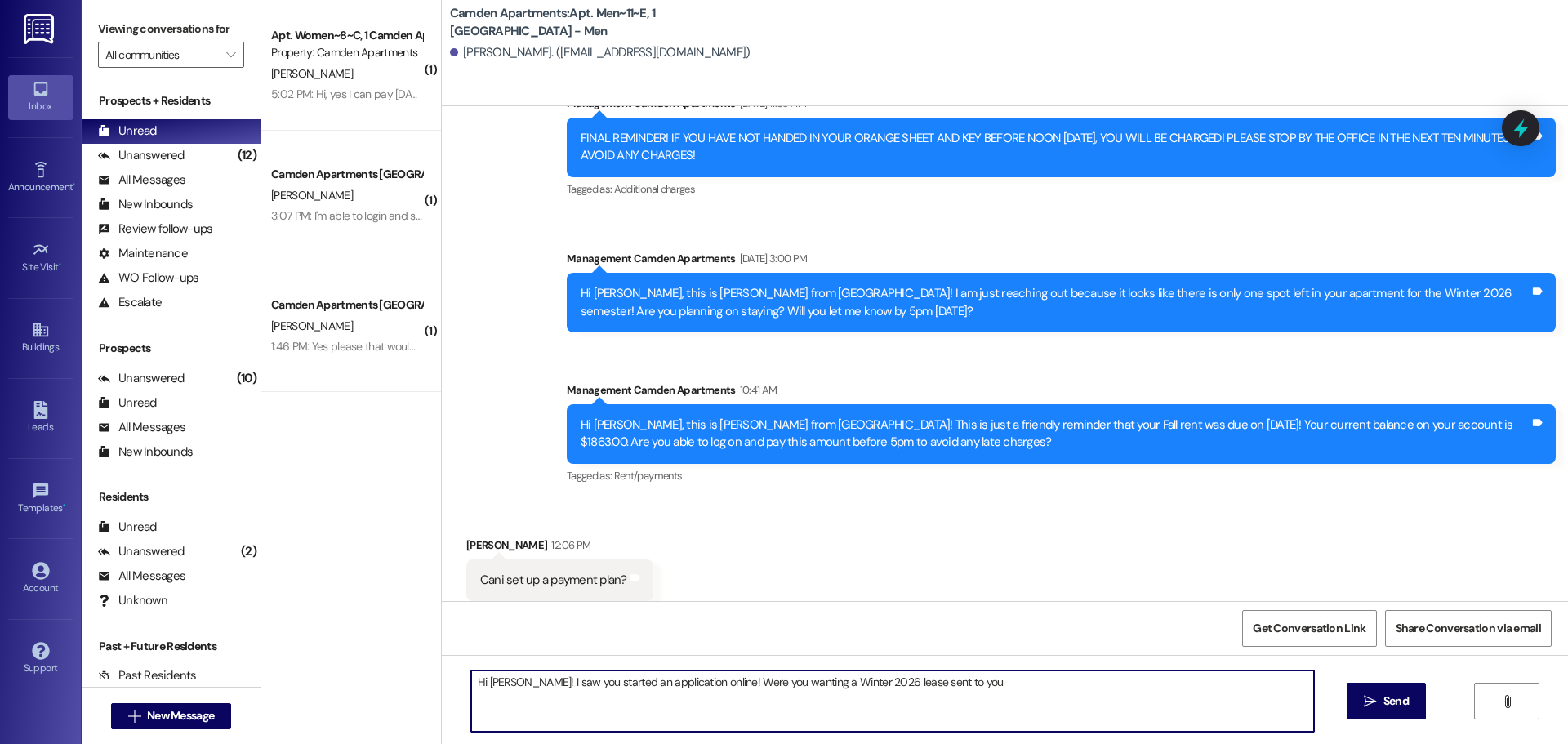
type textarea "Hi [PERSON_NAME]! I saw you started an application online! Were you wanting a W…"
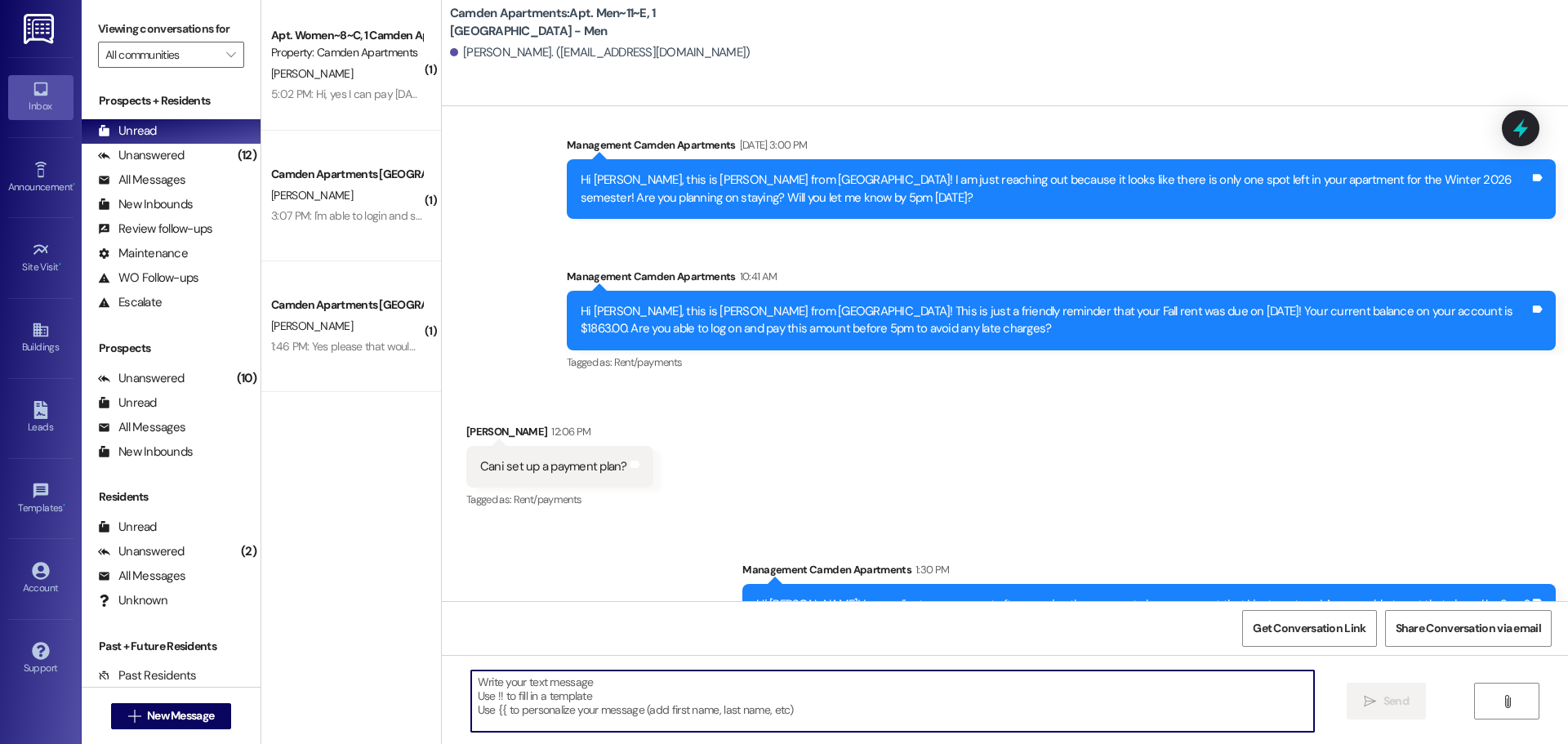
scroll to position [39108, 0]
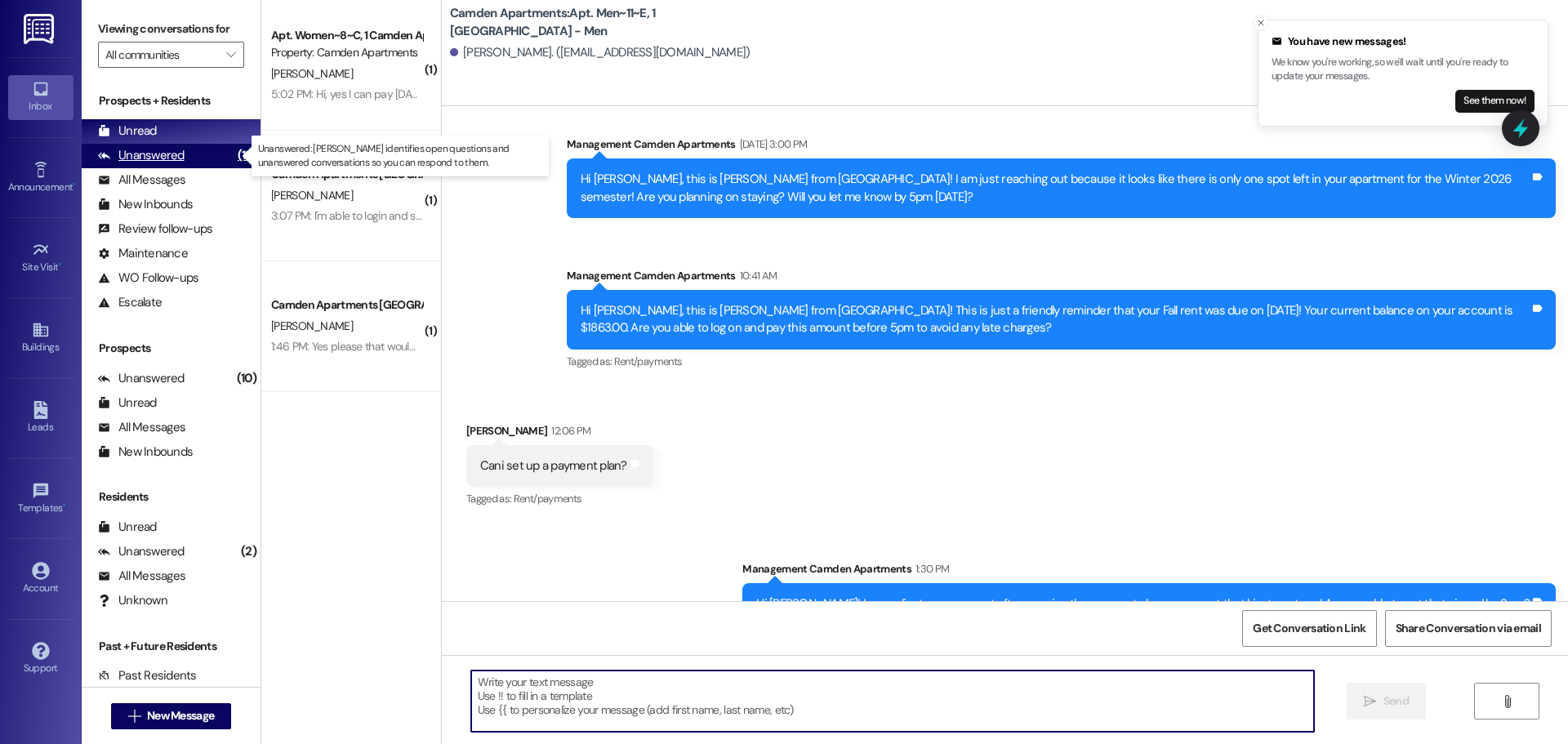
click at [168, 158] on div "Unanswered" at bounding box center [141, 155] width 87 height 17
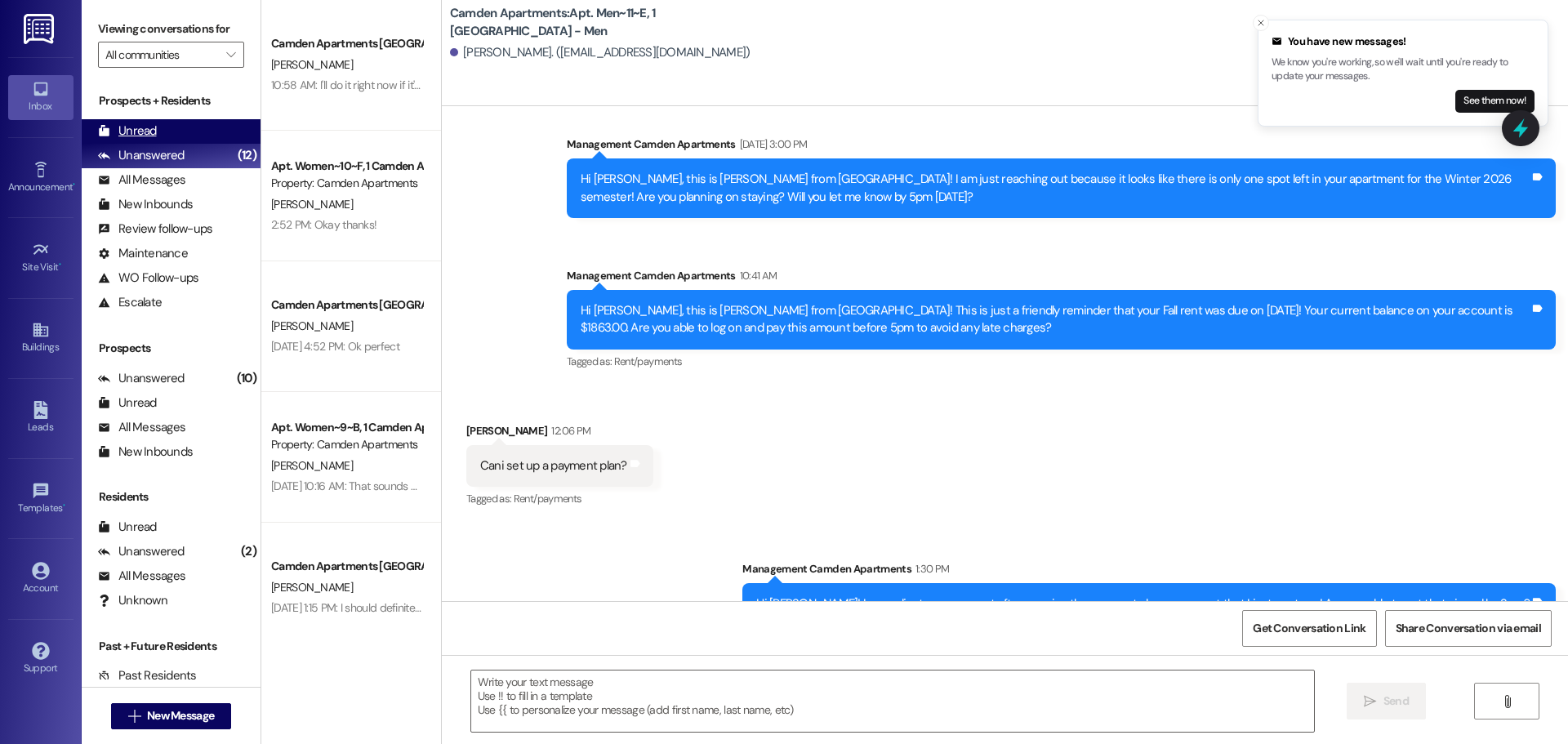
click at [166, 129] on div "Unread (0)" at bounding box center [171, 131] width 179 height 24
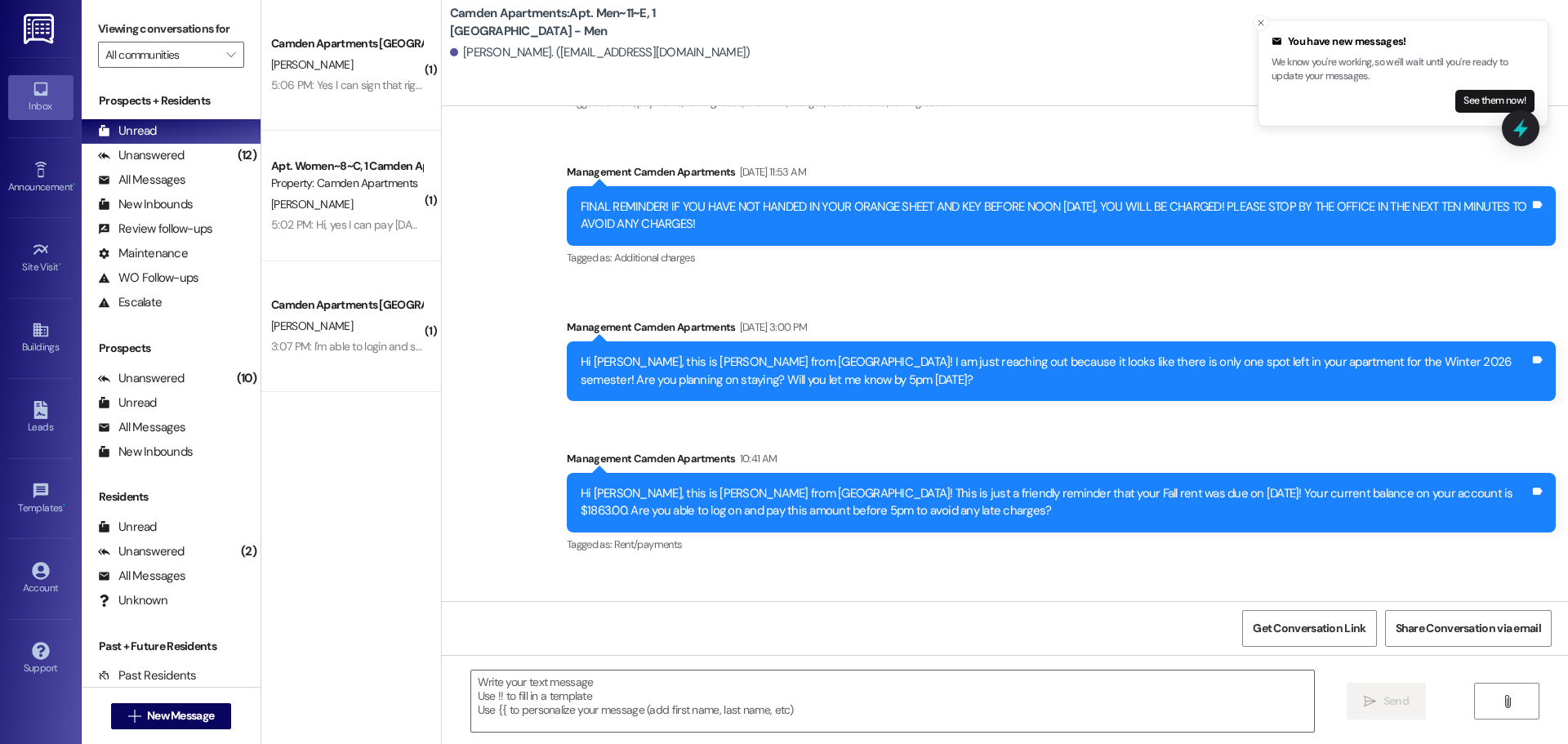
scroll to position [38855, 0]
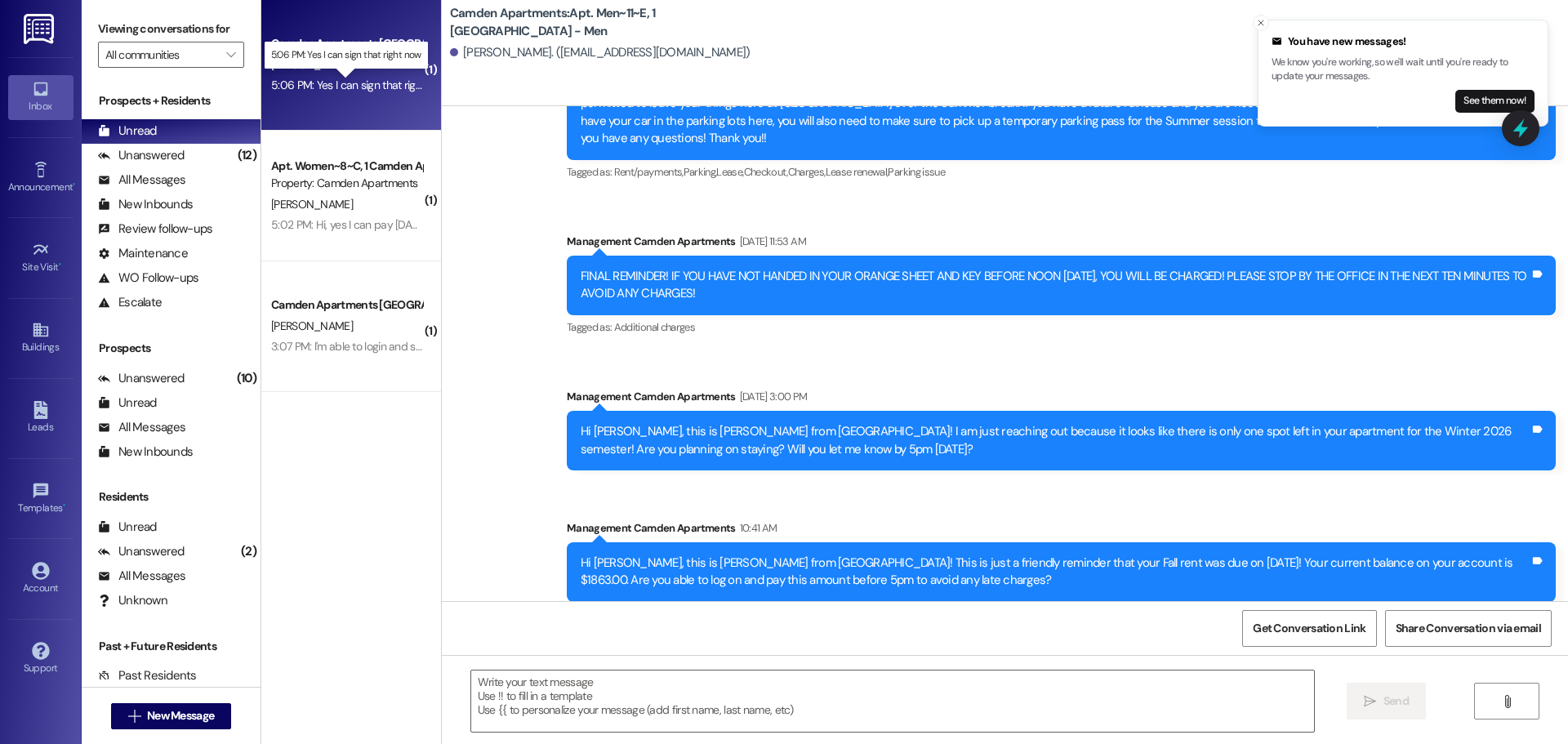
click at [371, 80] on div "5:06 PM: Yes I can sign that right now 5:06 PM: Yes I can sign that right now" at bounding box center [359, 85] width 176 height 14
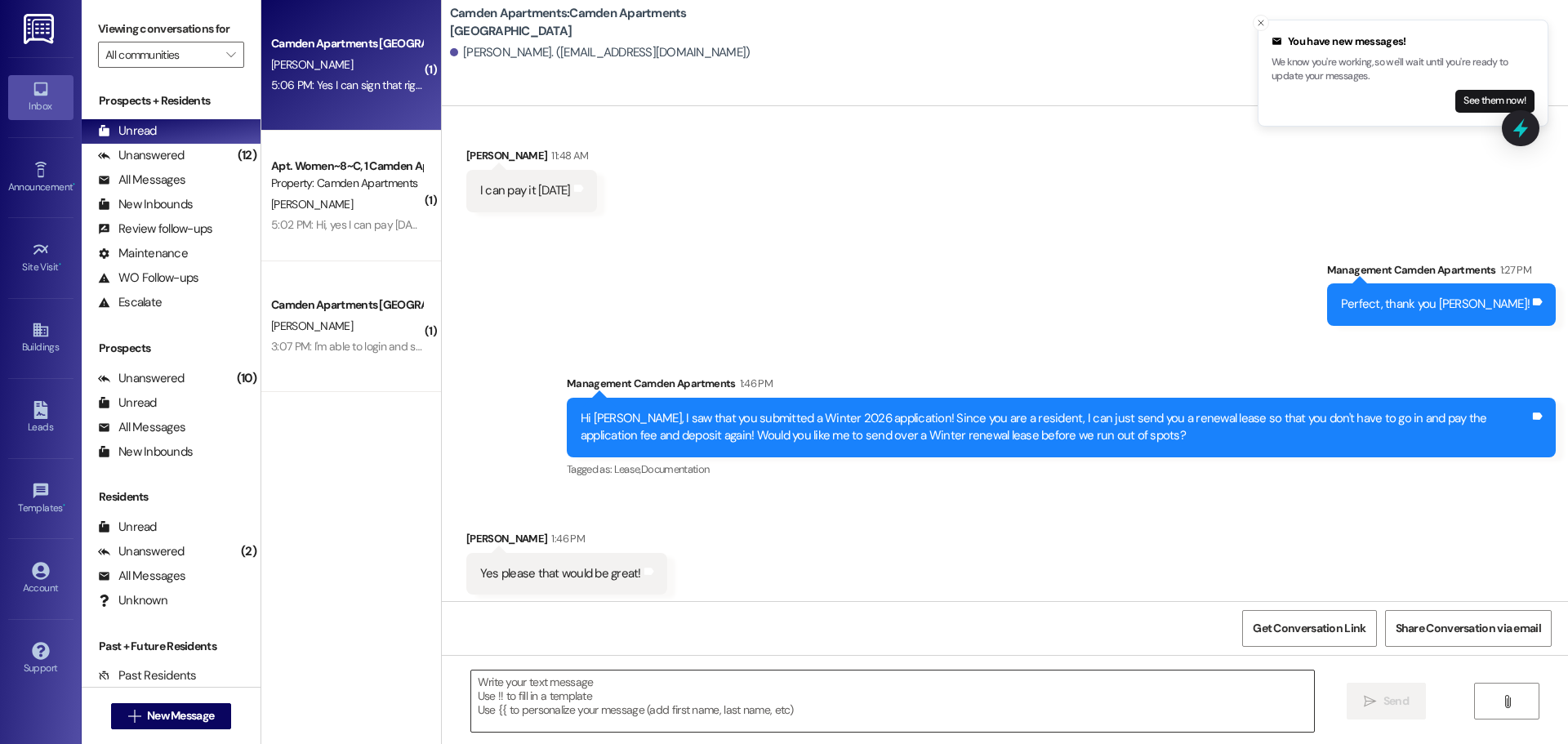
scroll to position [631, 0]
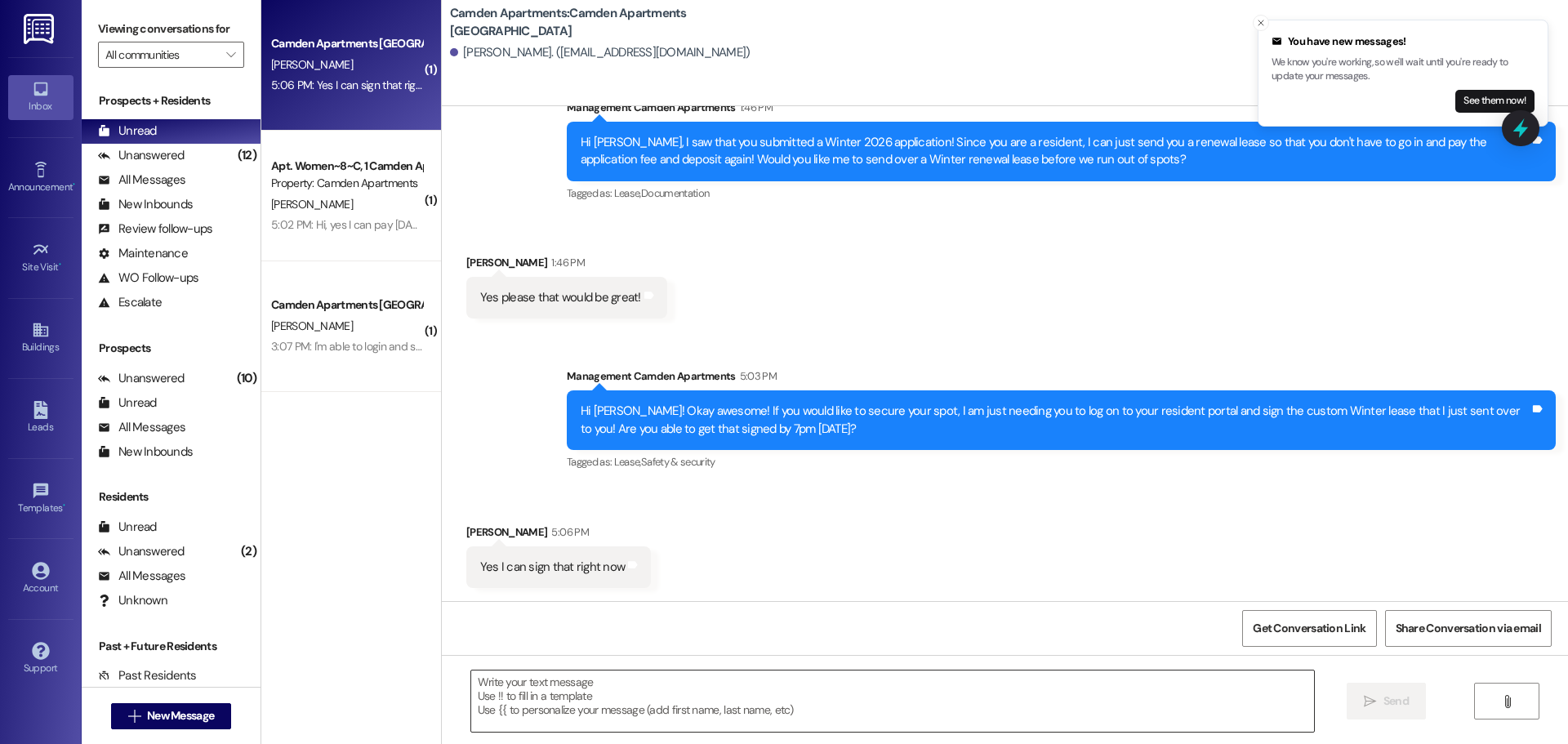
click at [641, 706] on textarea at bounding box center [892, 701] width 842 height 62
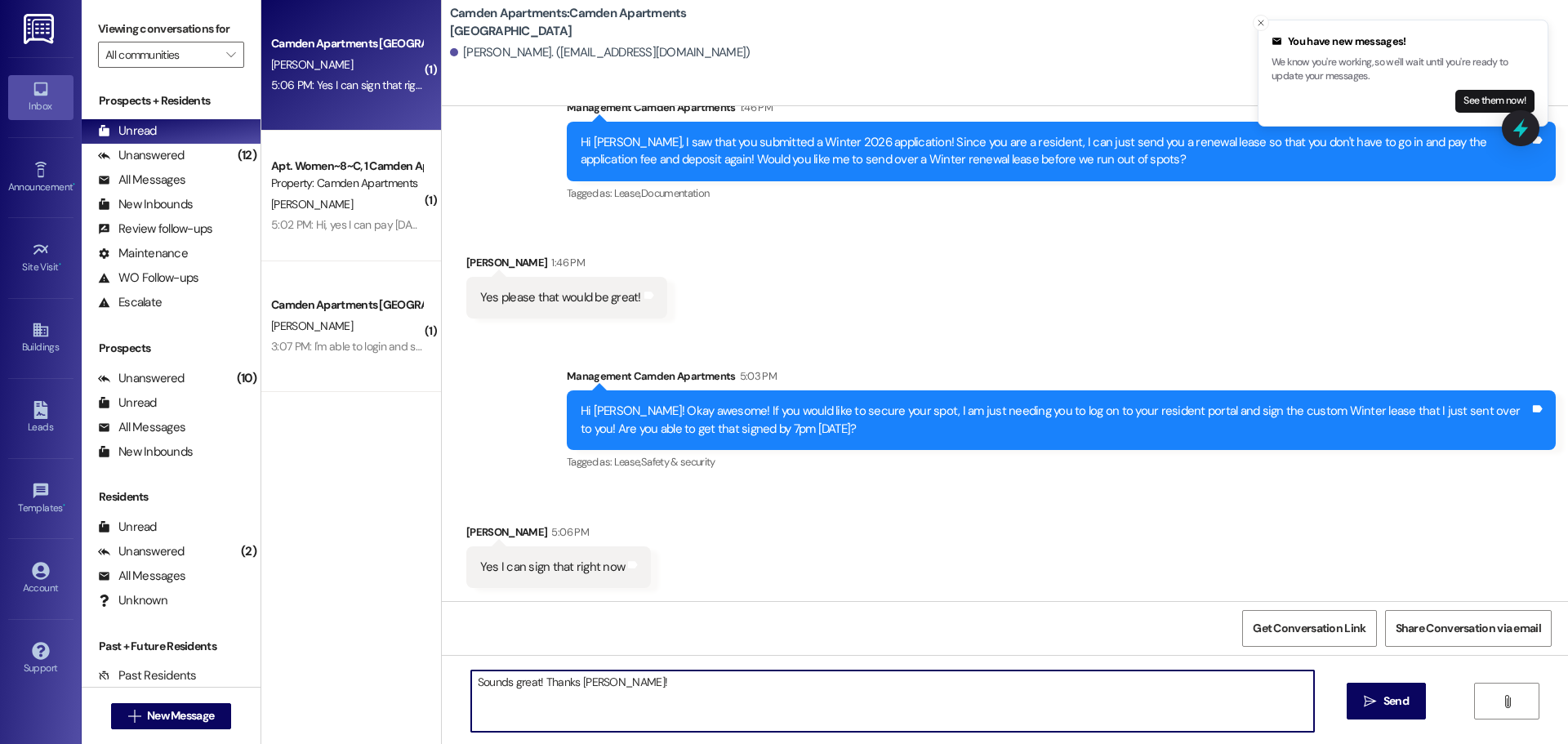
type textarea "Sounds great! Thanks [PERSON_NAME]!"
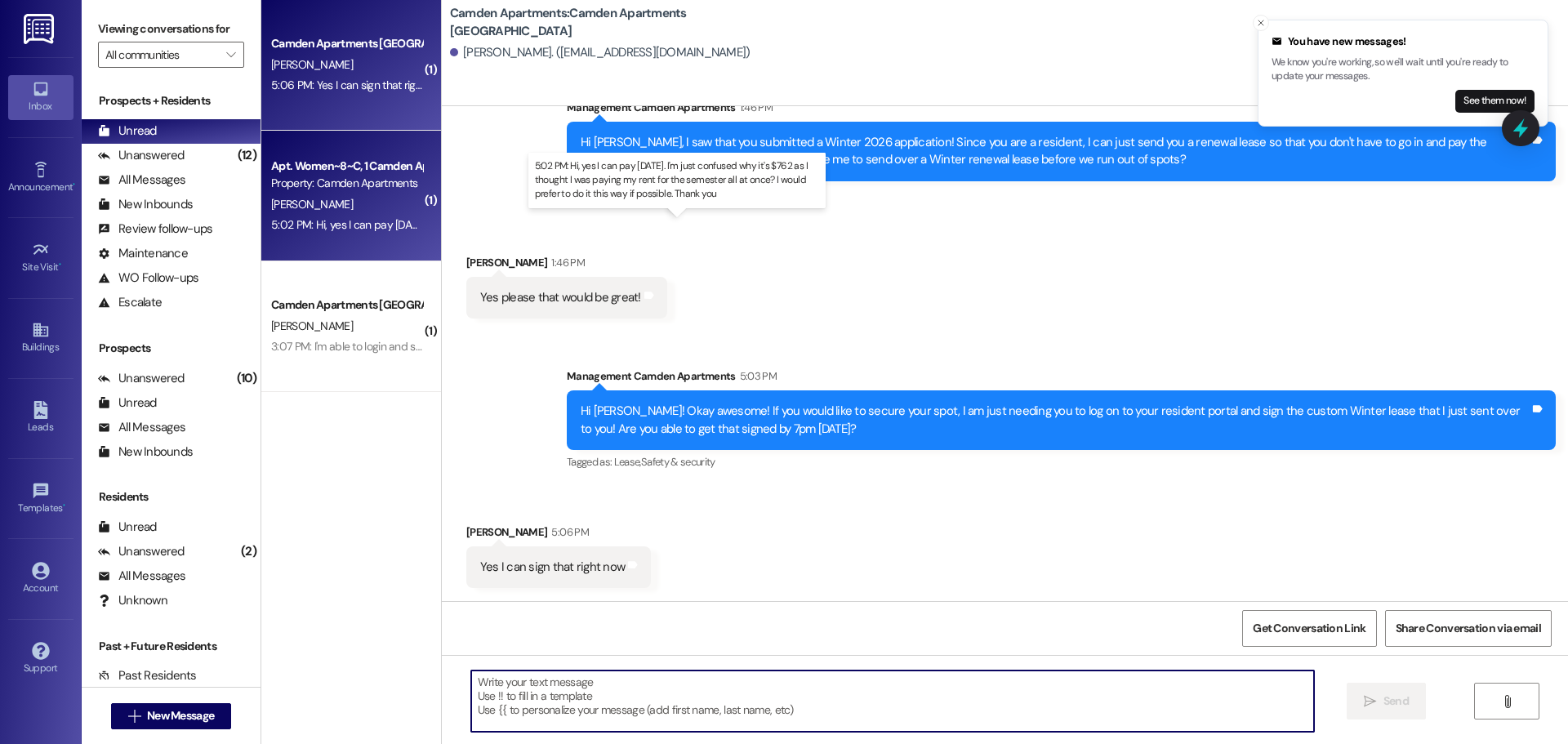
click at [343, 224] on div "5:02 PM: Hi, yes I can pay [DATE]. I'm just confused why it's $762 as I thought…" at bounding box center [696, 224] width 849 height 14
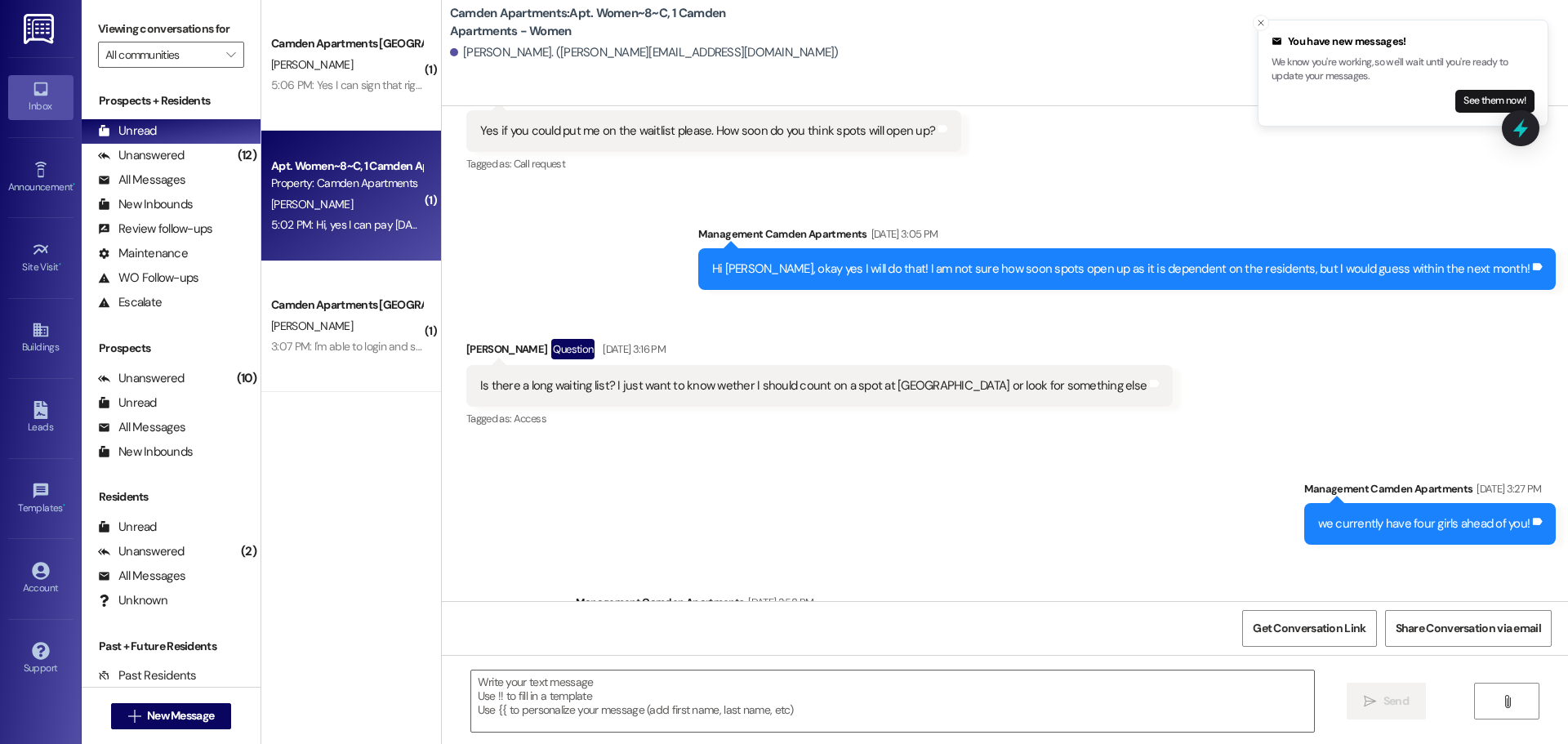
scroll to position [6340, 0]
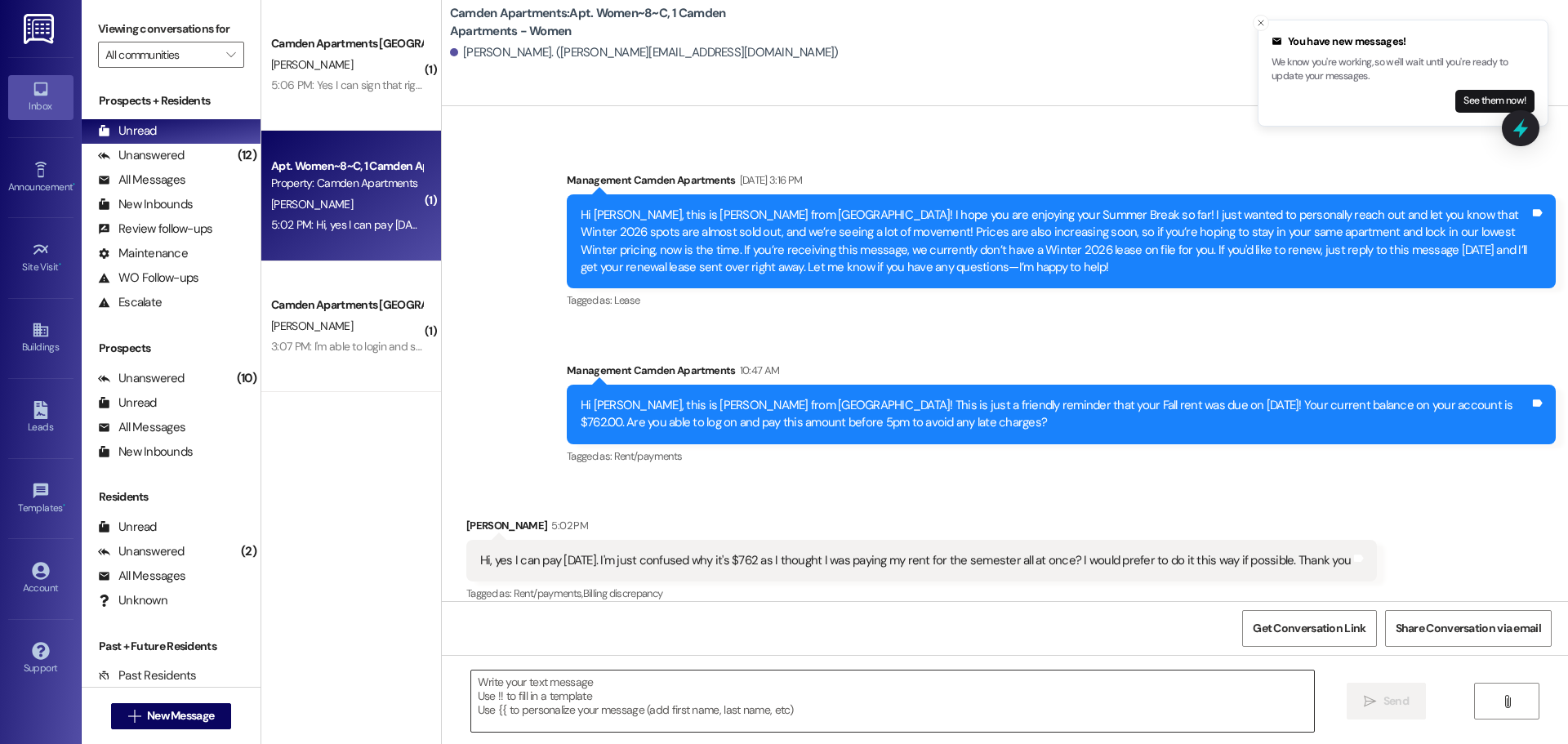
click at [739, 705] on textarea at bounding box center [892, 701] width 842 height 62
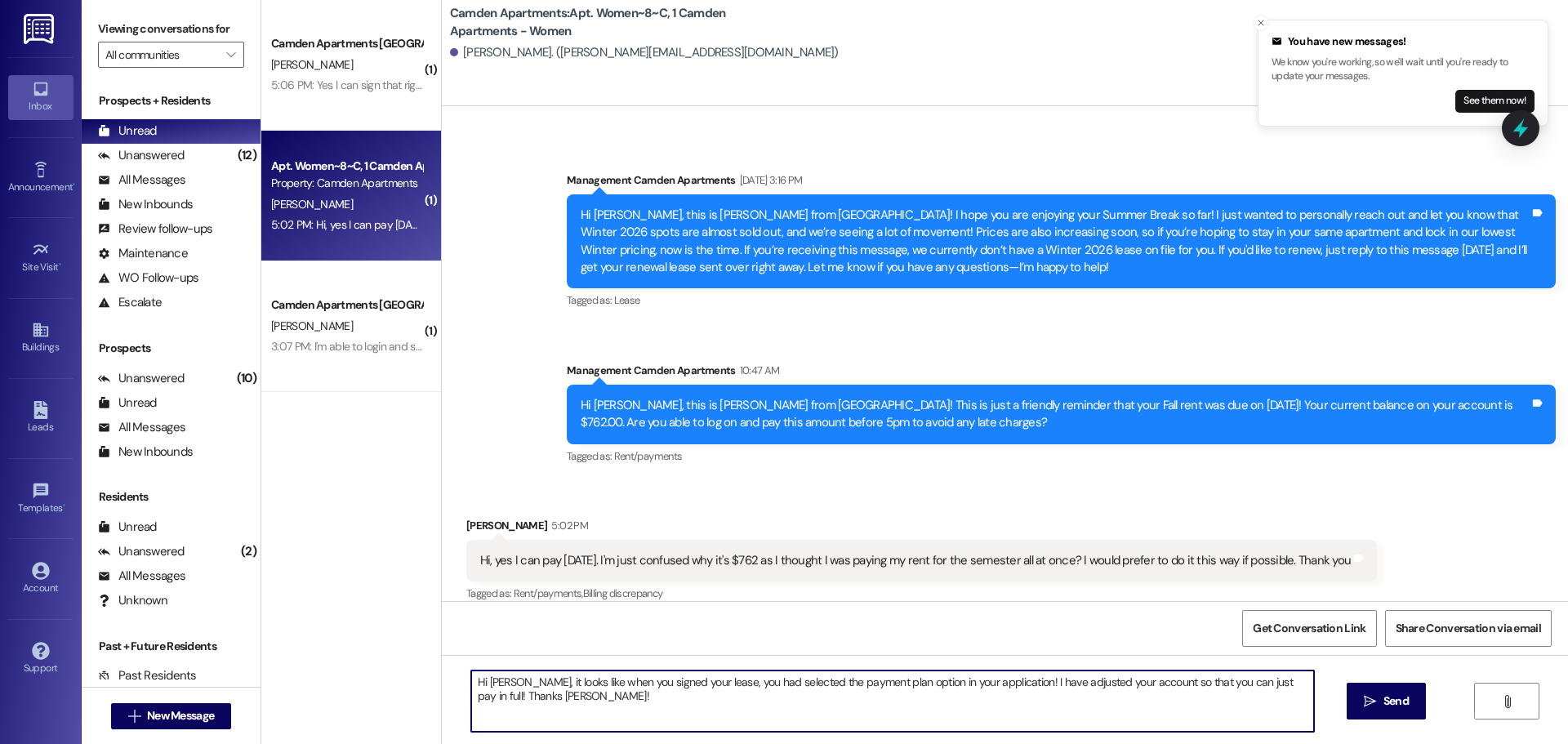
type textarea "Hi [PERSON_NAME], it looks like when you signed your lease, you had selected th…"
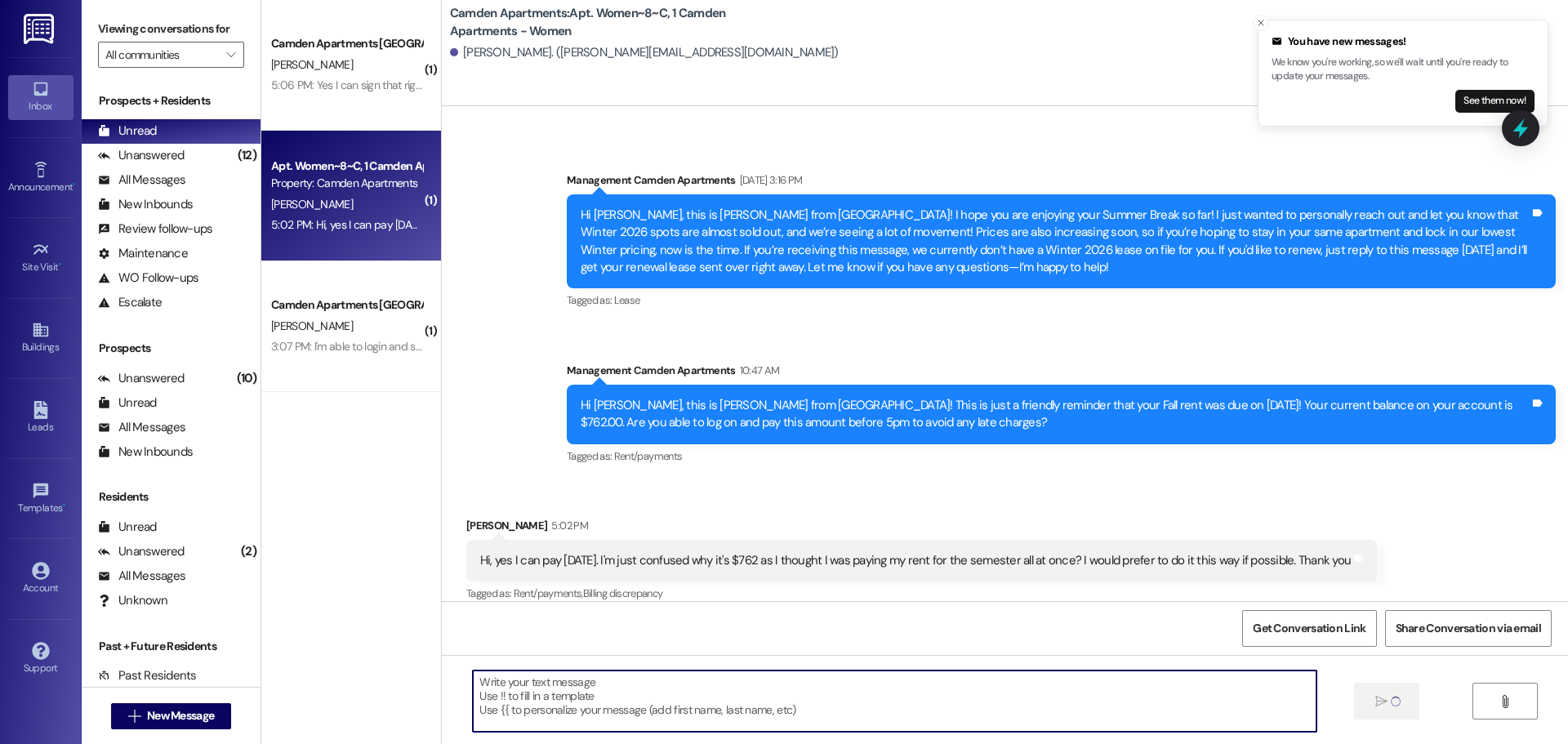
scroll to position [6339, 0]
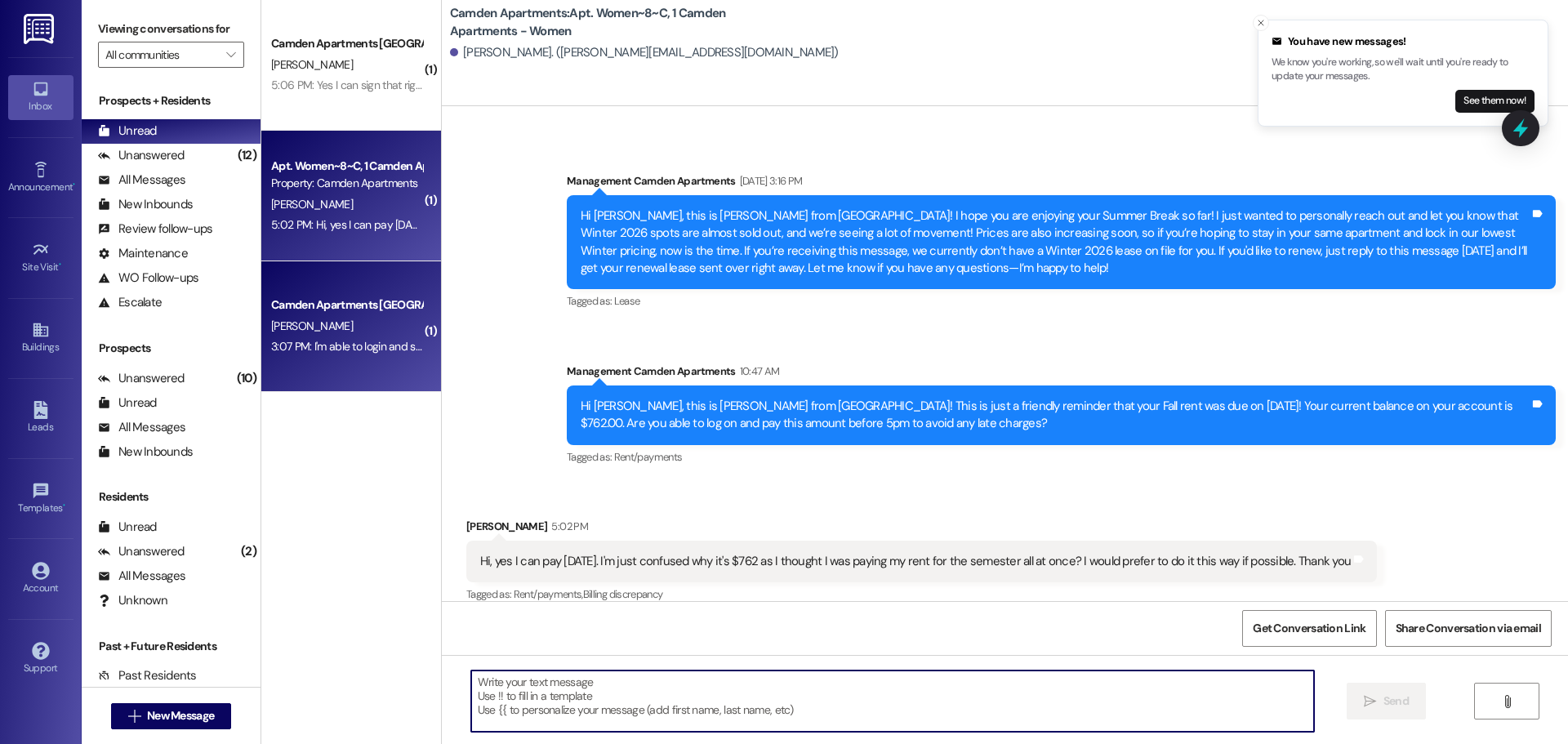
click at [368, 345] on div "3:07 PM: I'm able to login and see that my amount due is 1,663. Is there any ch…" at bounding box center [688, 346] width 832 height 14
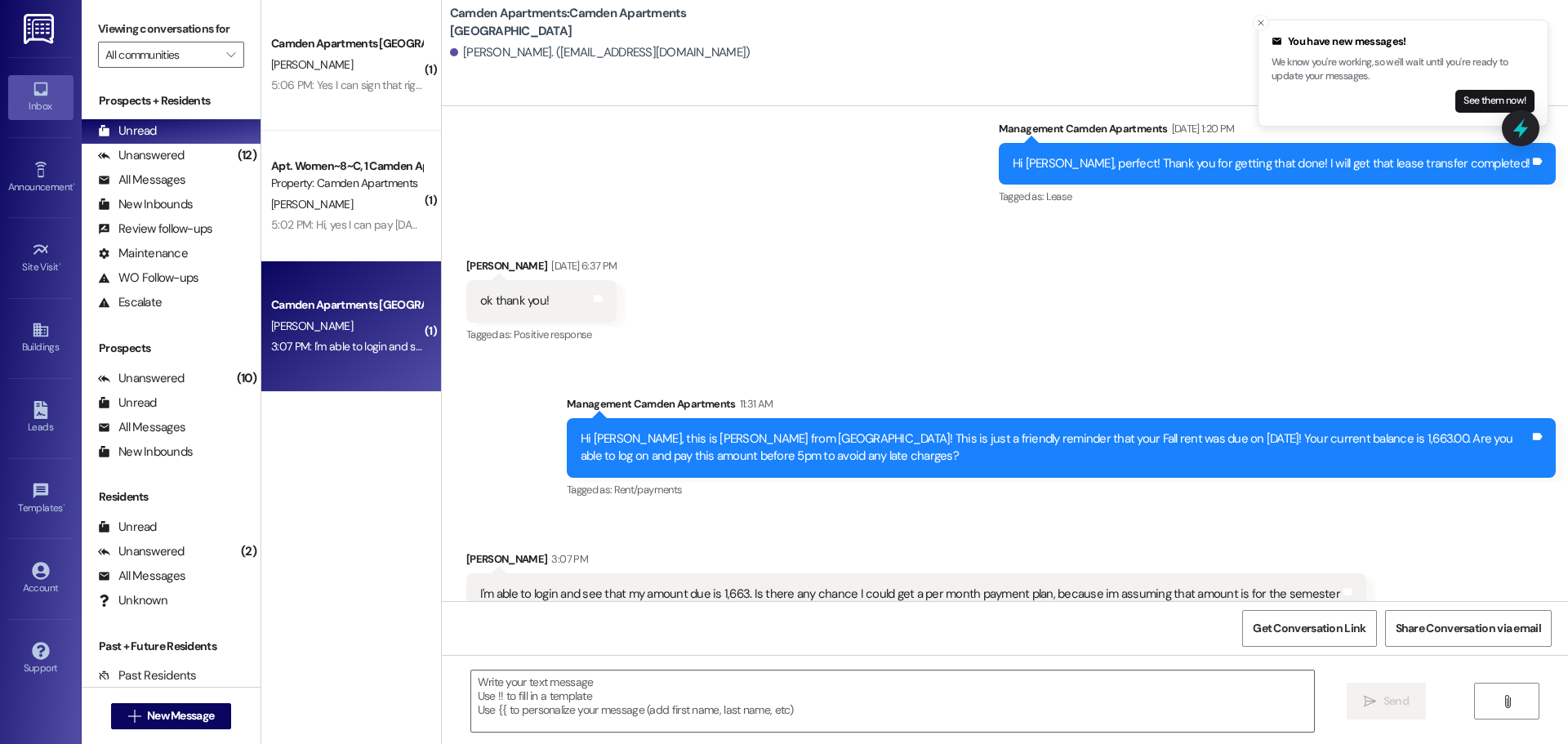
scroll to position [2167, 0]
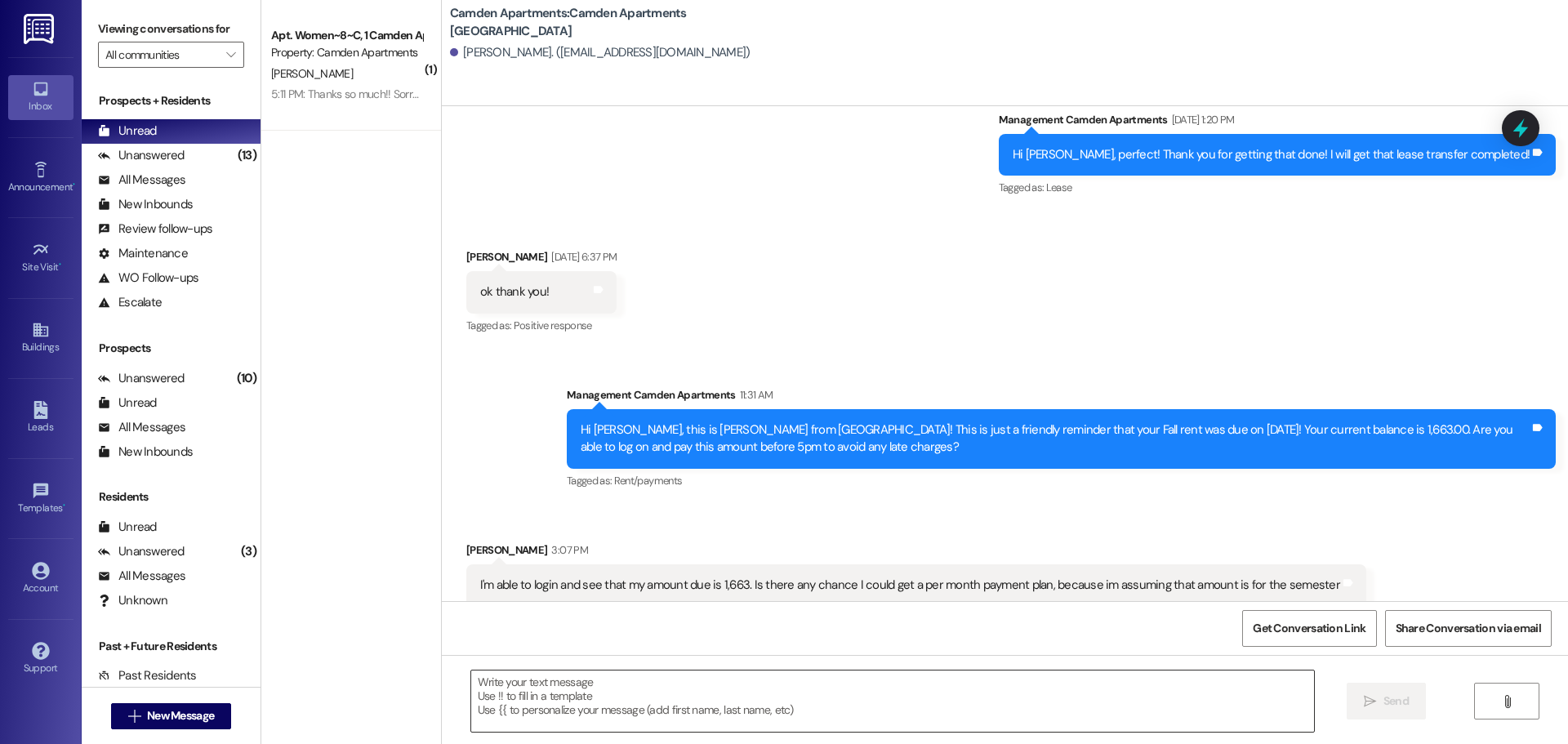
click at [585, 703] on textarea at bounding box center [892, 701] width 842 height 62
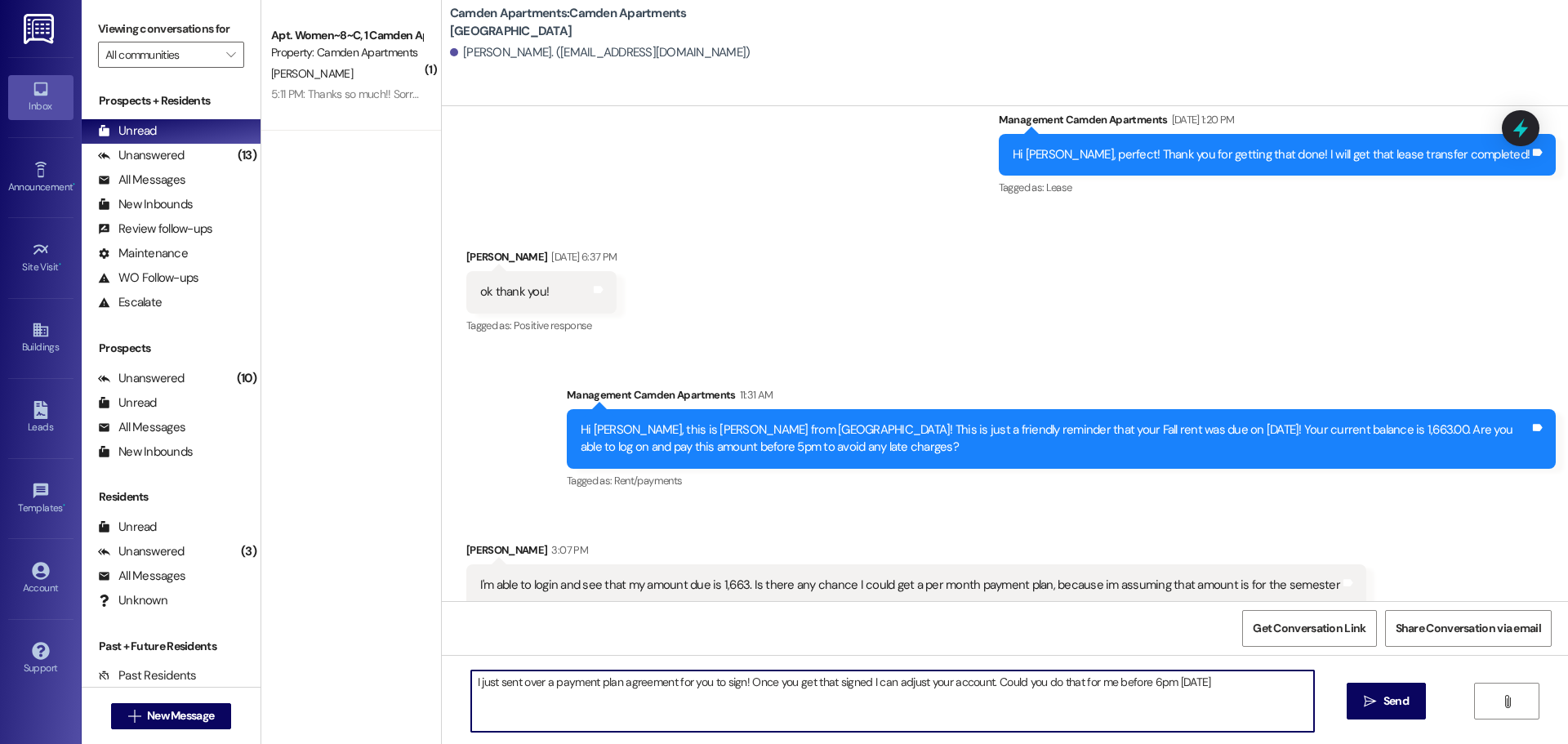
type textarea "I just sent over a payment plan agreement for you to sign! Once you get that si…"
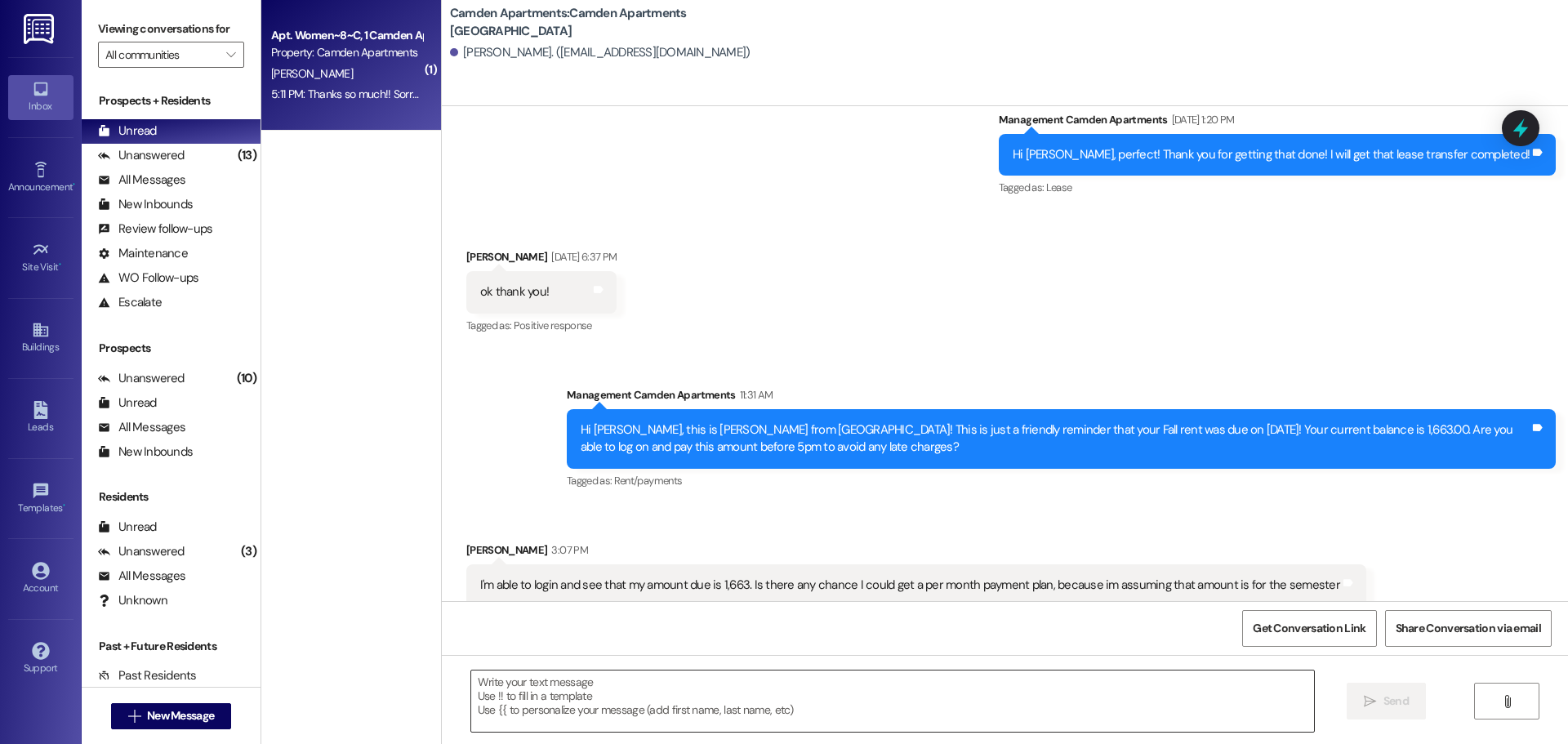
scroll to position [6616, 0]
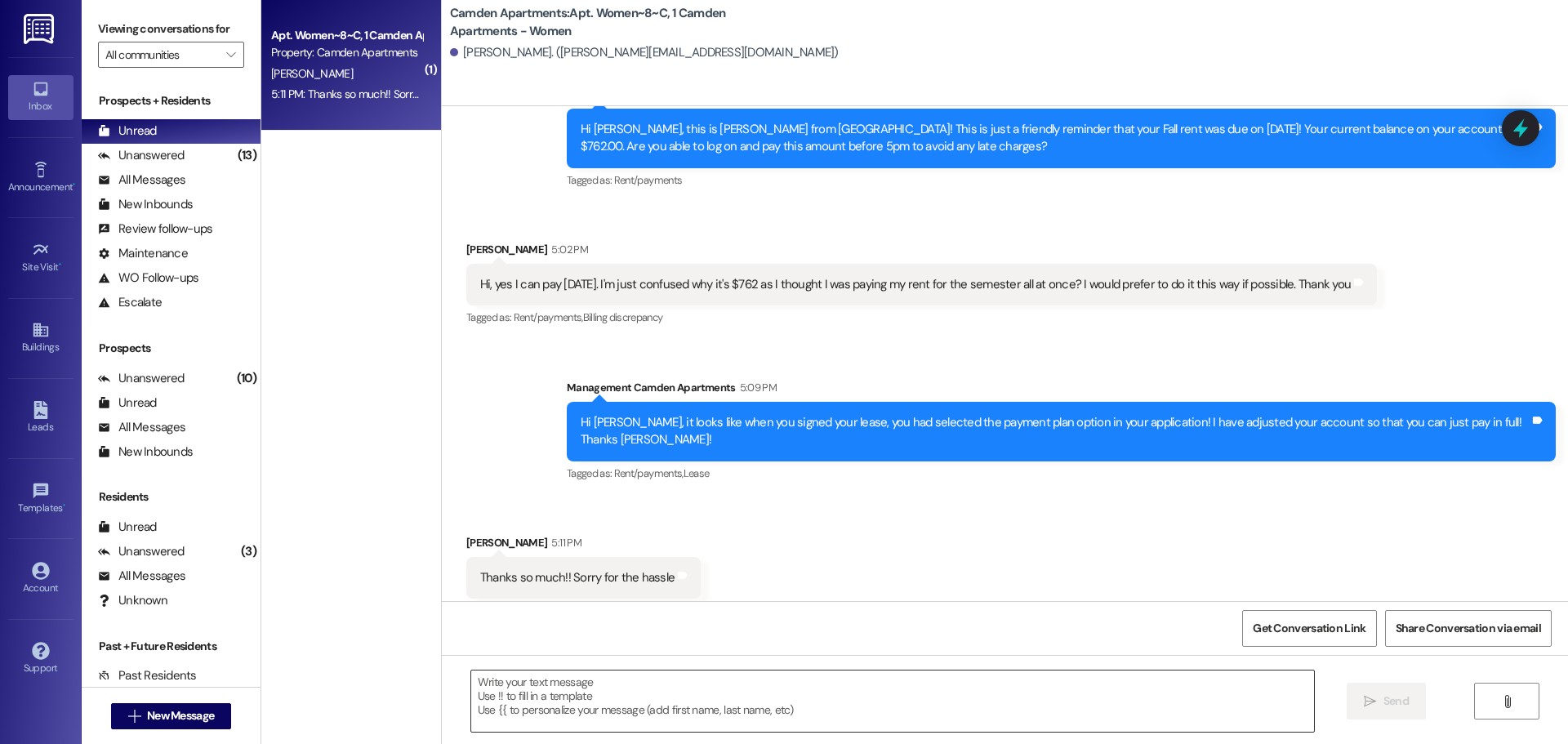
click at [592, 710] on textarea at bounding box center [892, 701] width 842 height 62
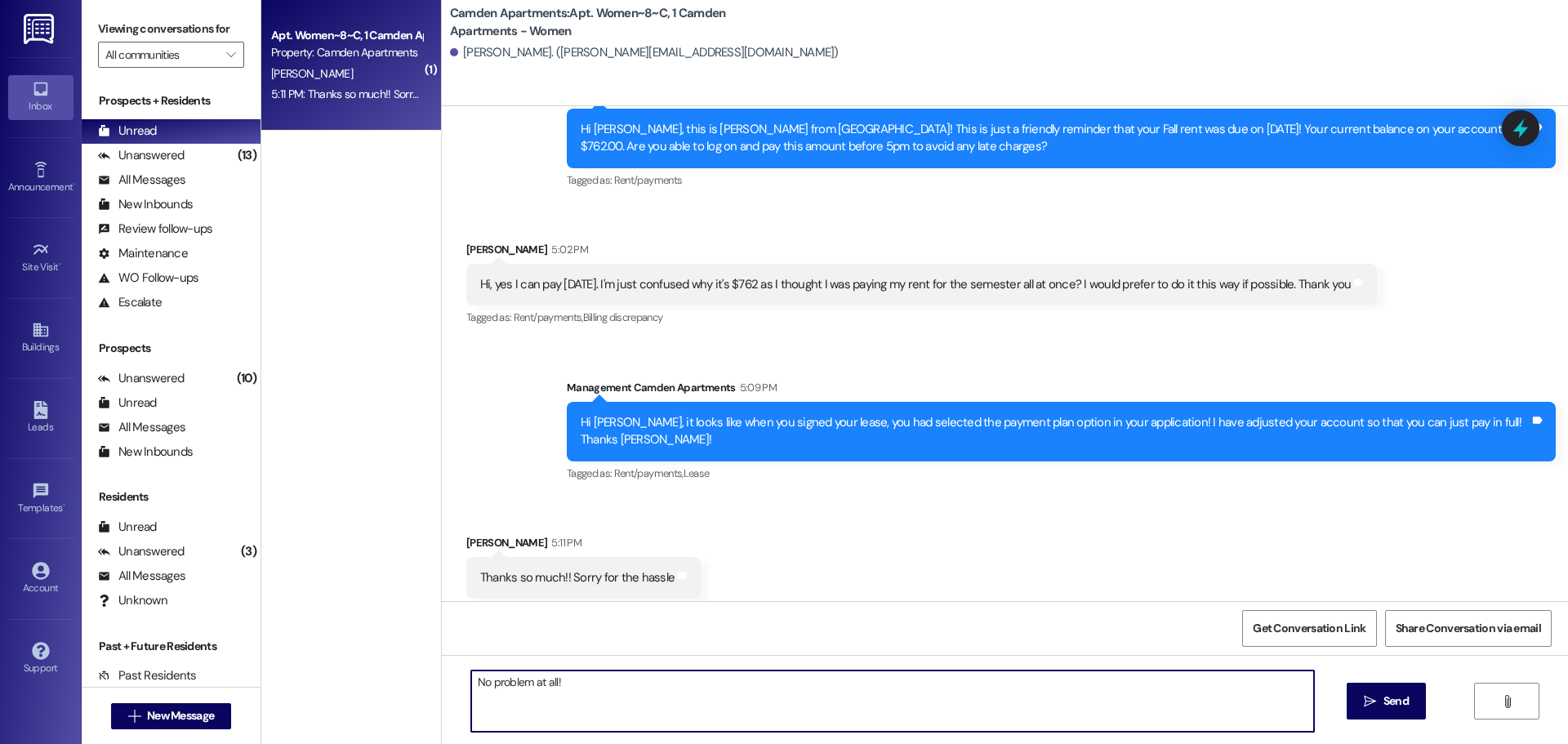
type textarea "No problem at all!!"
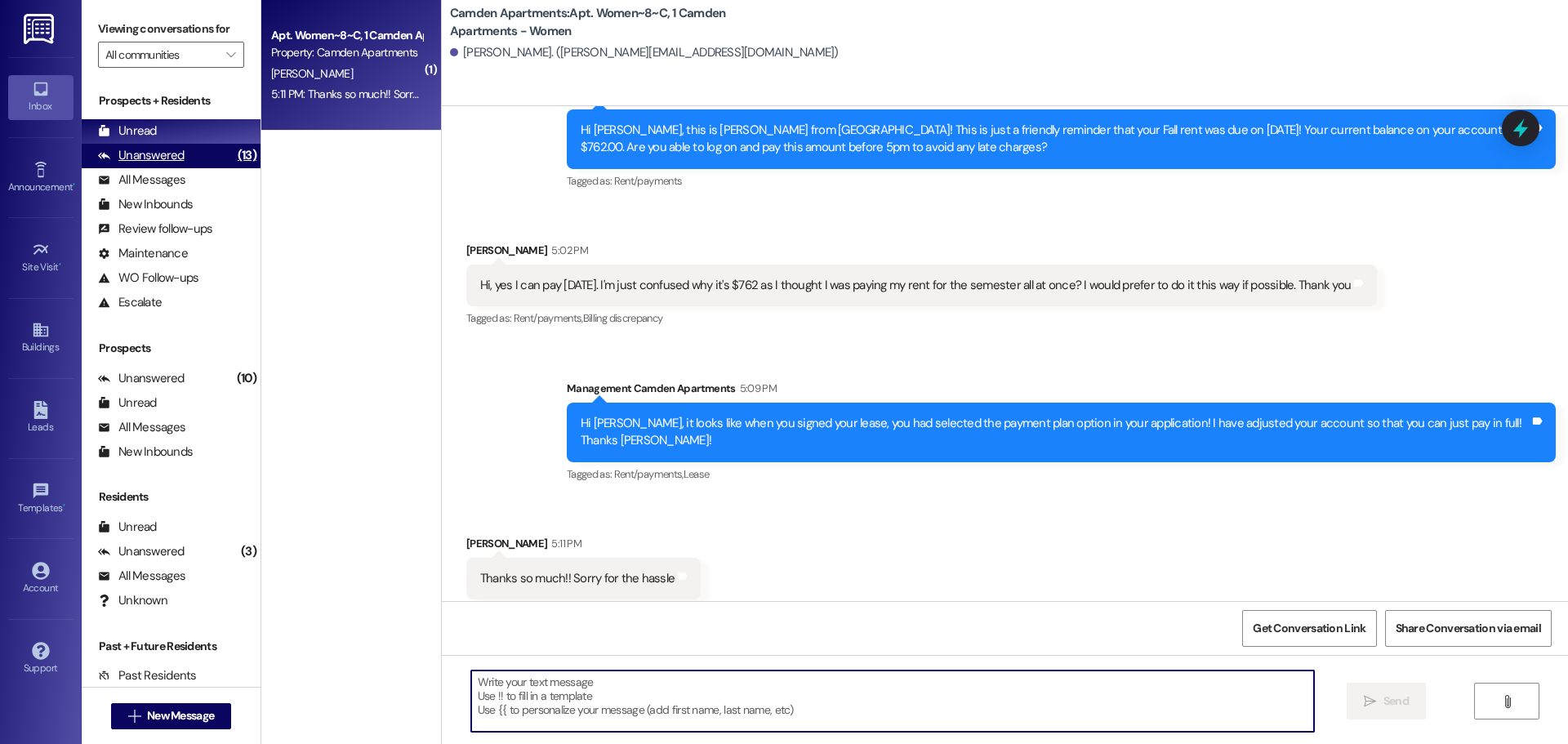
click at [169, 159] on div "Unanswered" at bounding box center [141, 155] width 87 height 17
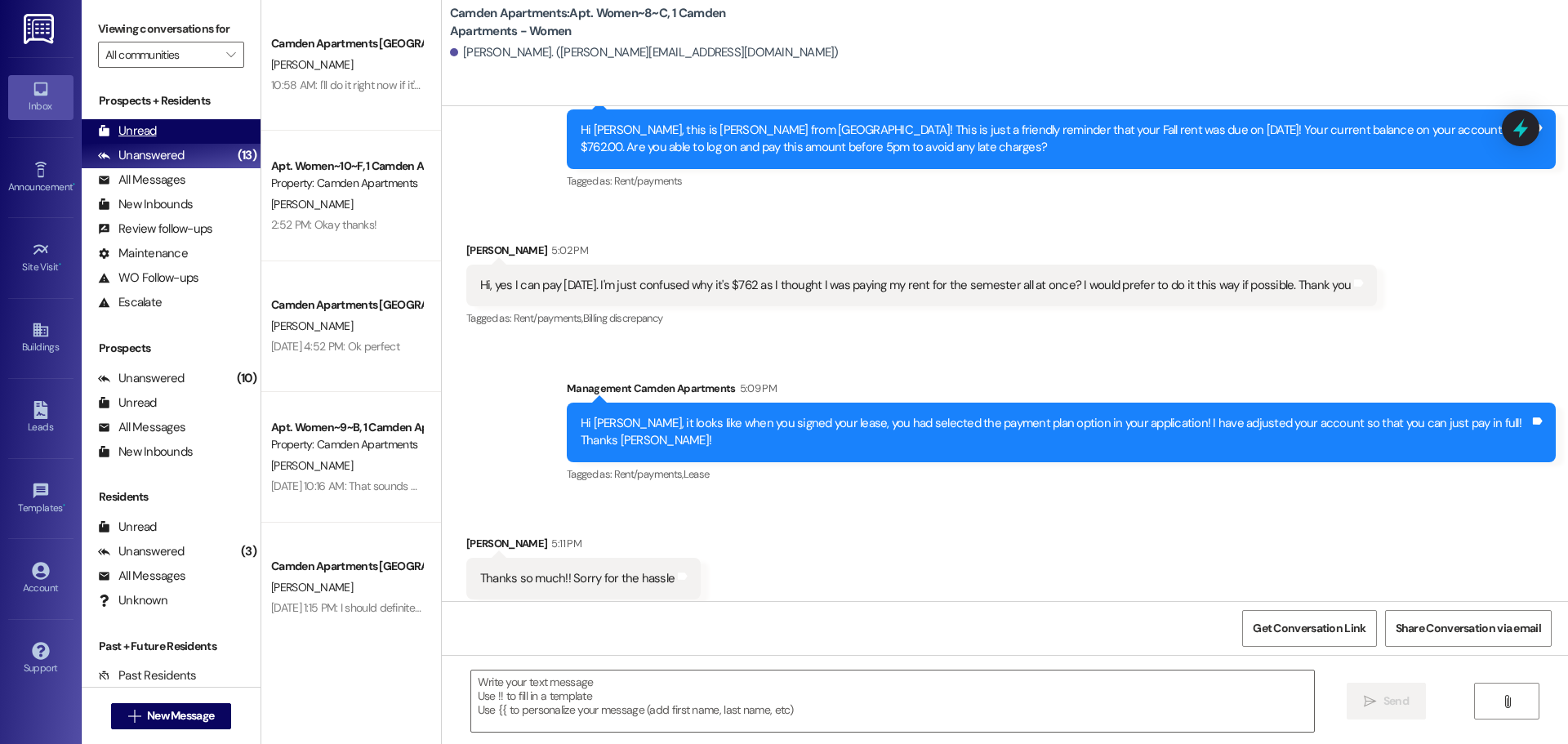
click at [188, 128] on div "Unread (0)" at bounding box center [171, 131] width 179 height 24
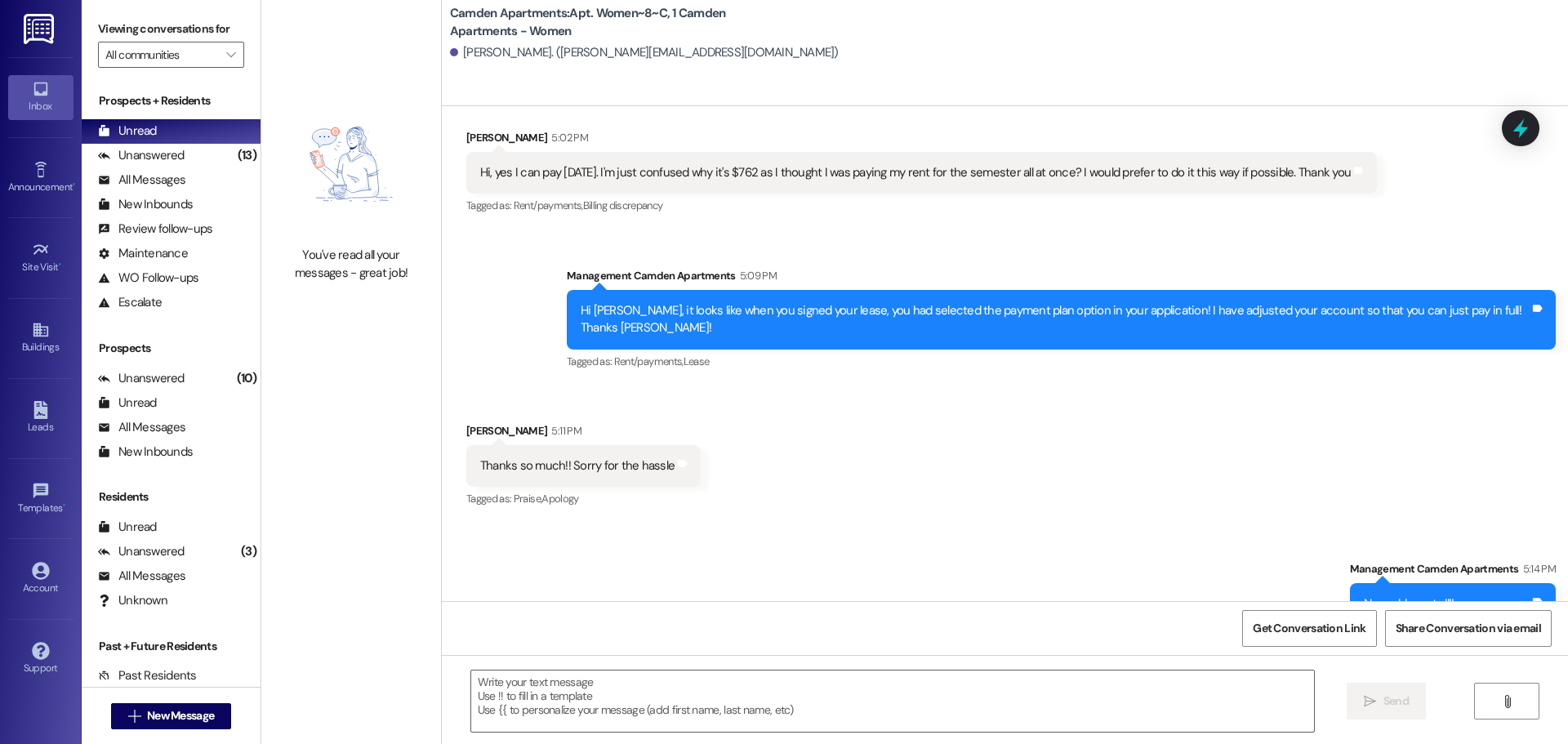
scroll to position [6729, 0]
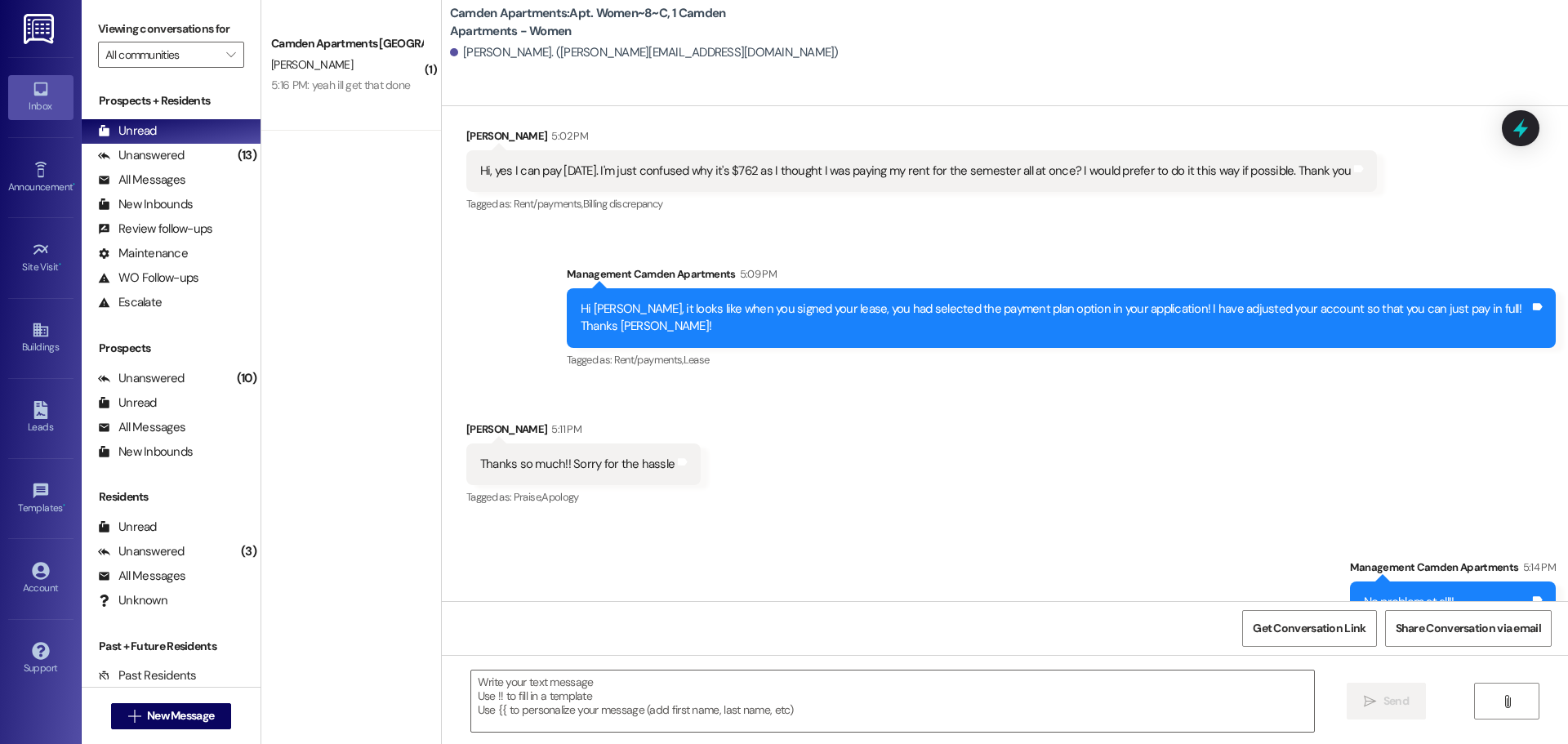
click at [323, 88] on div "5:16 PM: yeah ill get that done 5:16 PM: yeah ill get that done" at bounding box center [340, 85] width 138 height 14
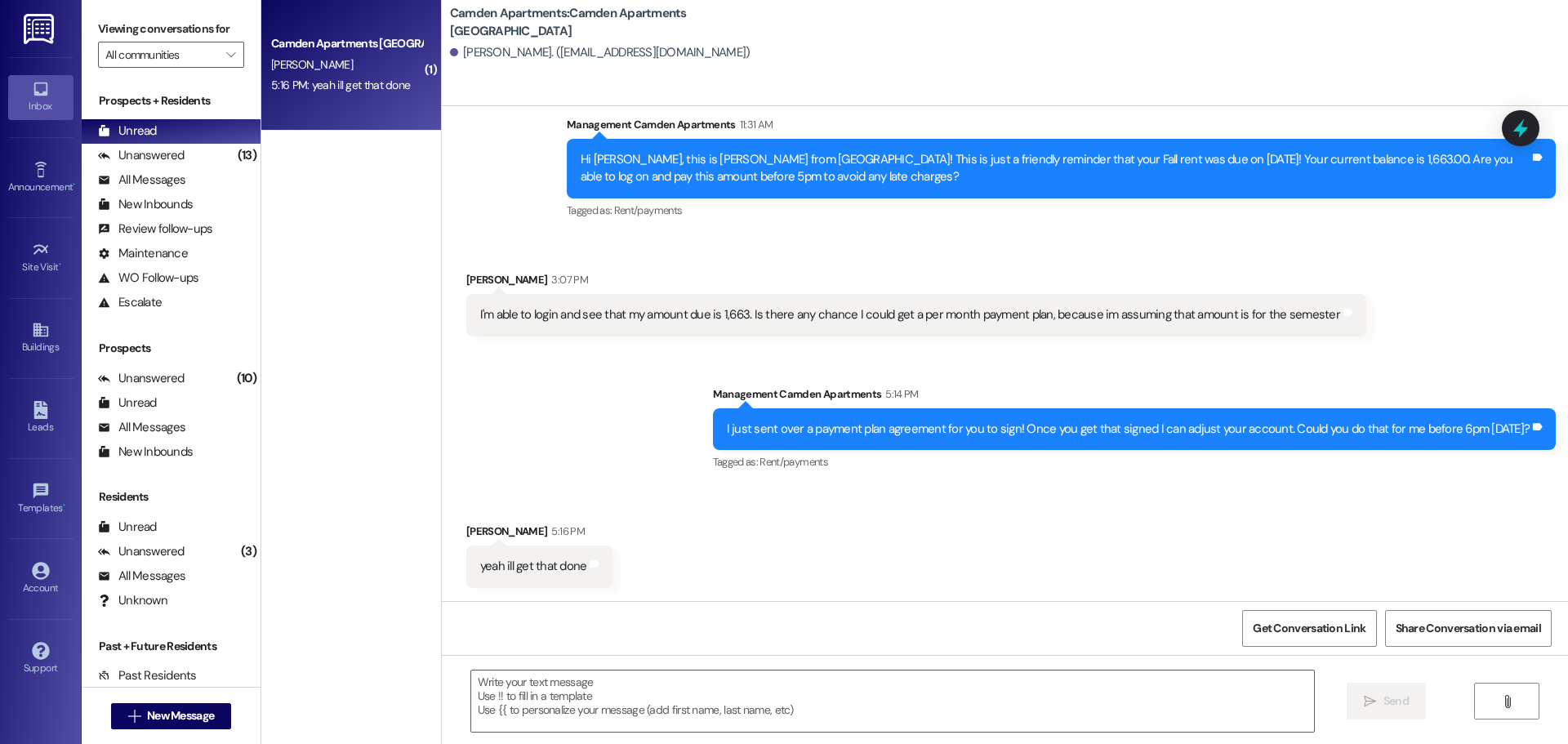
scroll to position [2419, 0]
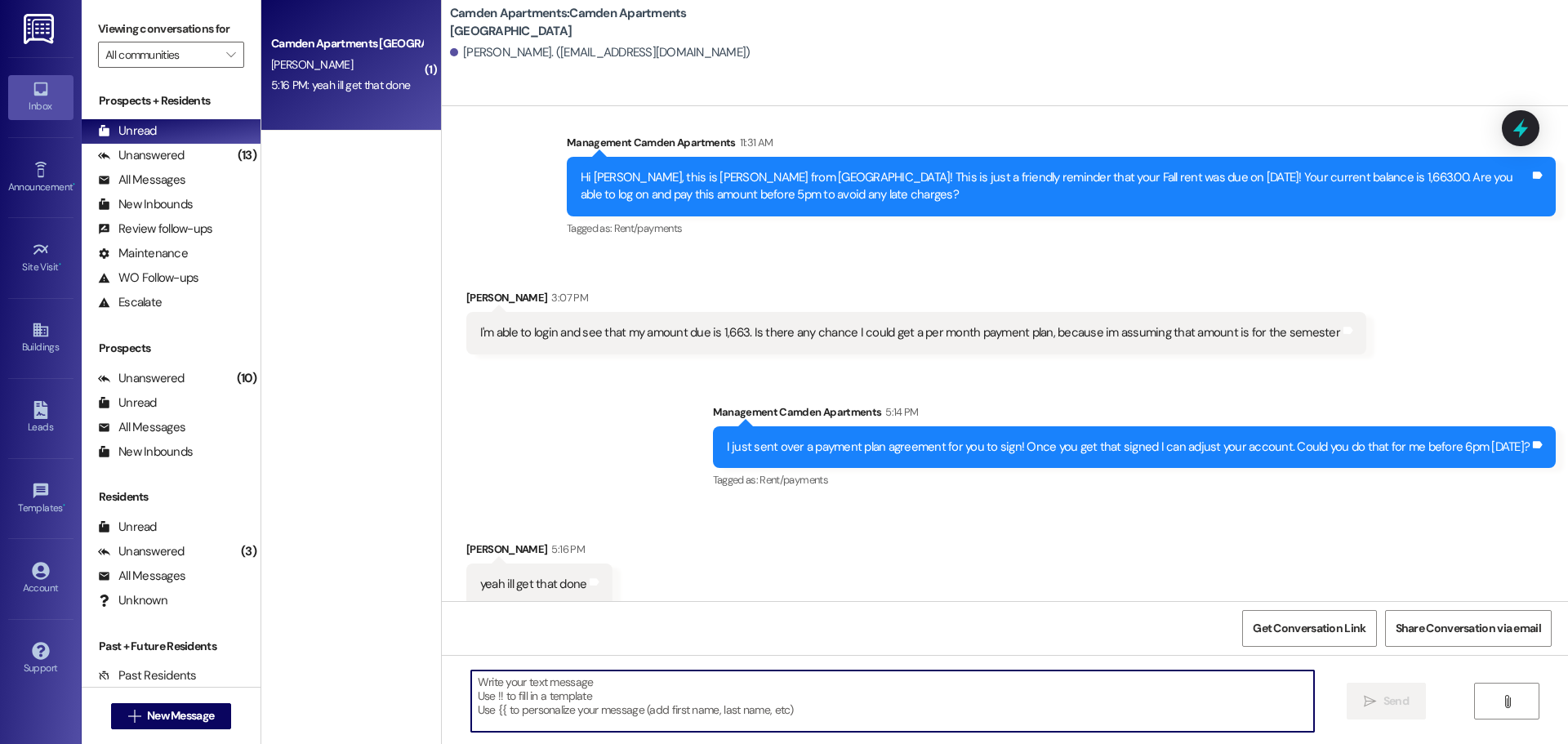
click at [579, 699] on textarea at bounding box center [892, 701] width 842 height 62
type textarea "sounds great, thank you [PERSON_NAME]!"
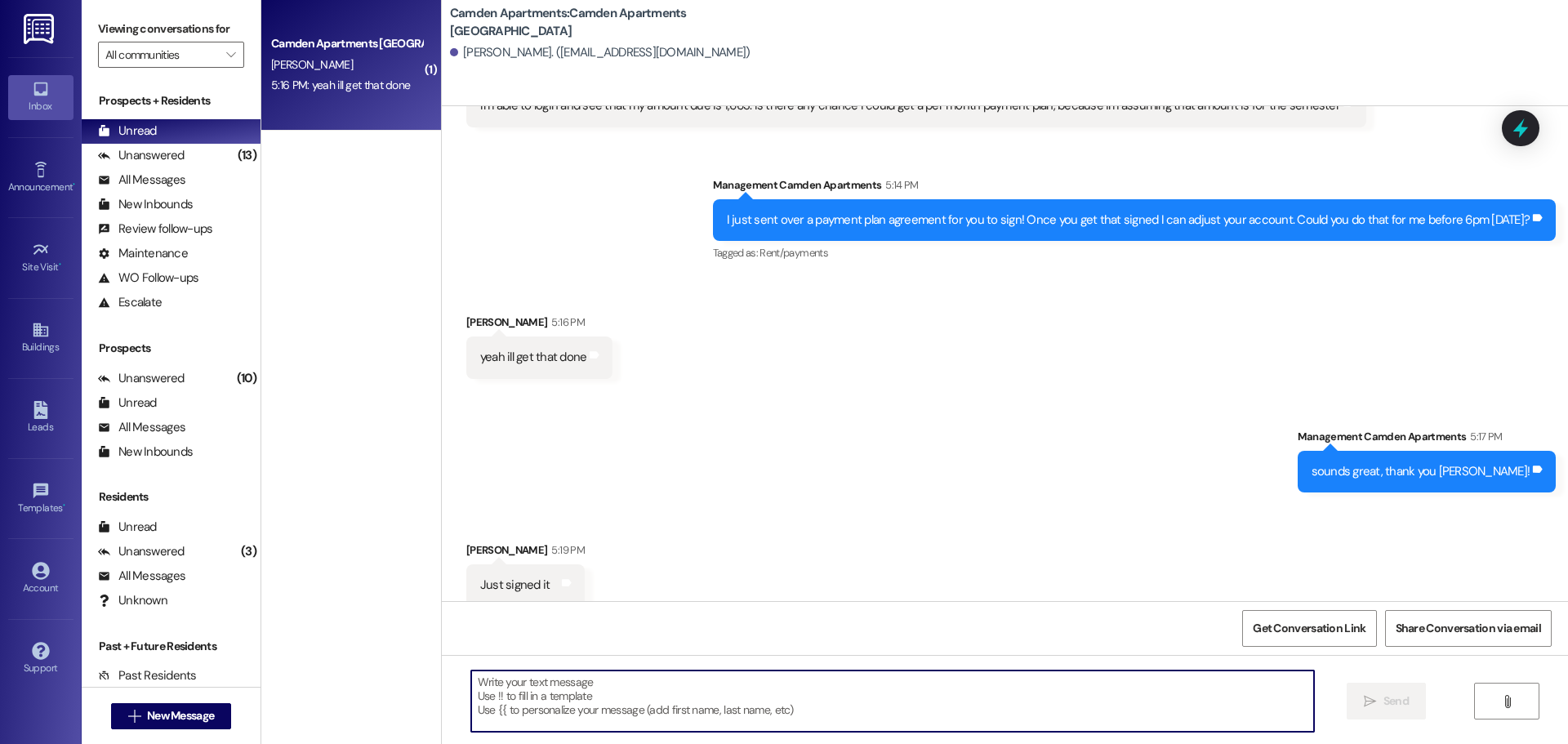
scroll to position [2647, 0]
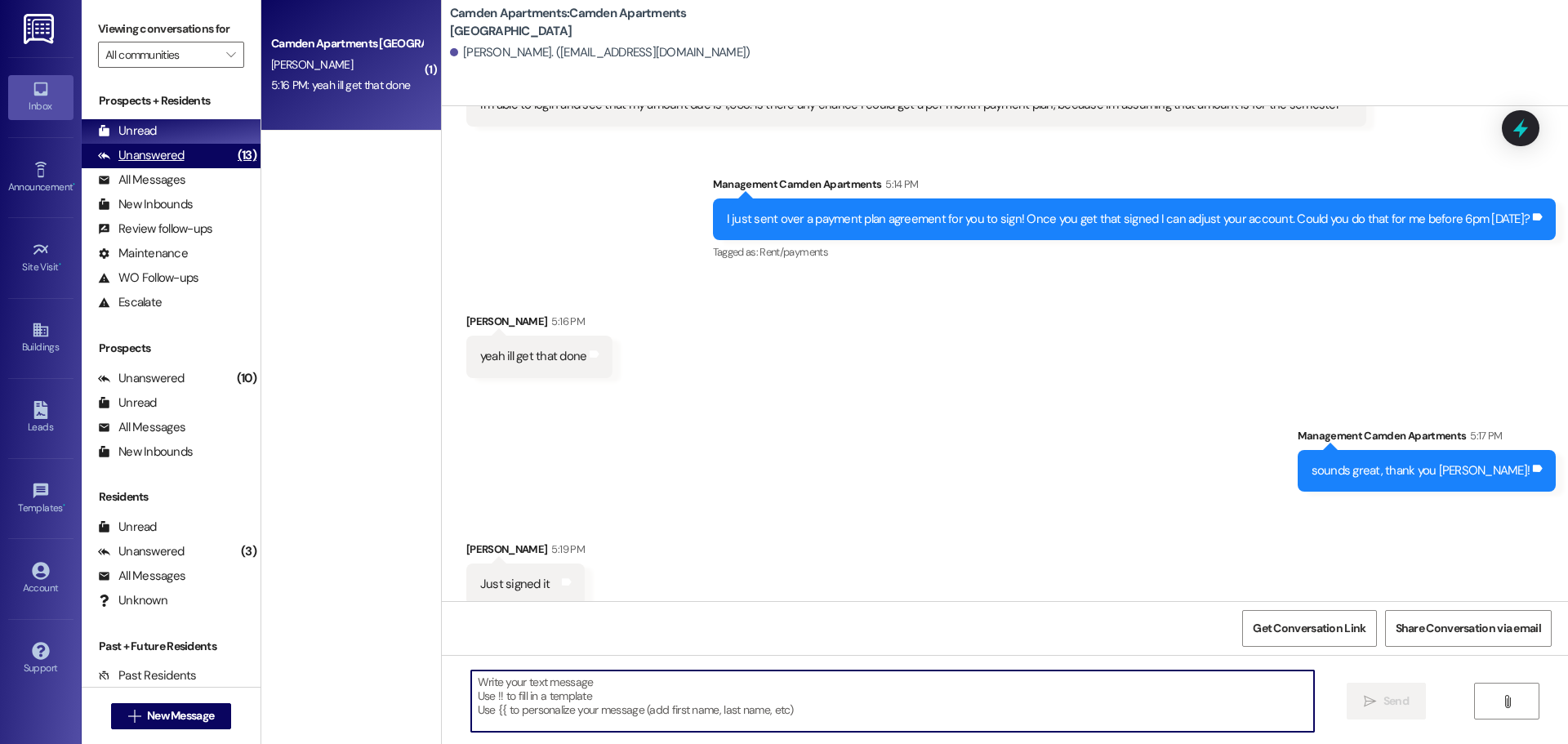
click at [188, 151] on div "Unanswered (13)" at bounding box center [171, 156] width 179 height 24
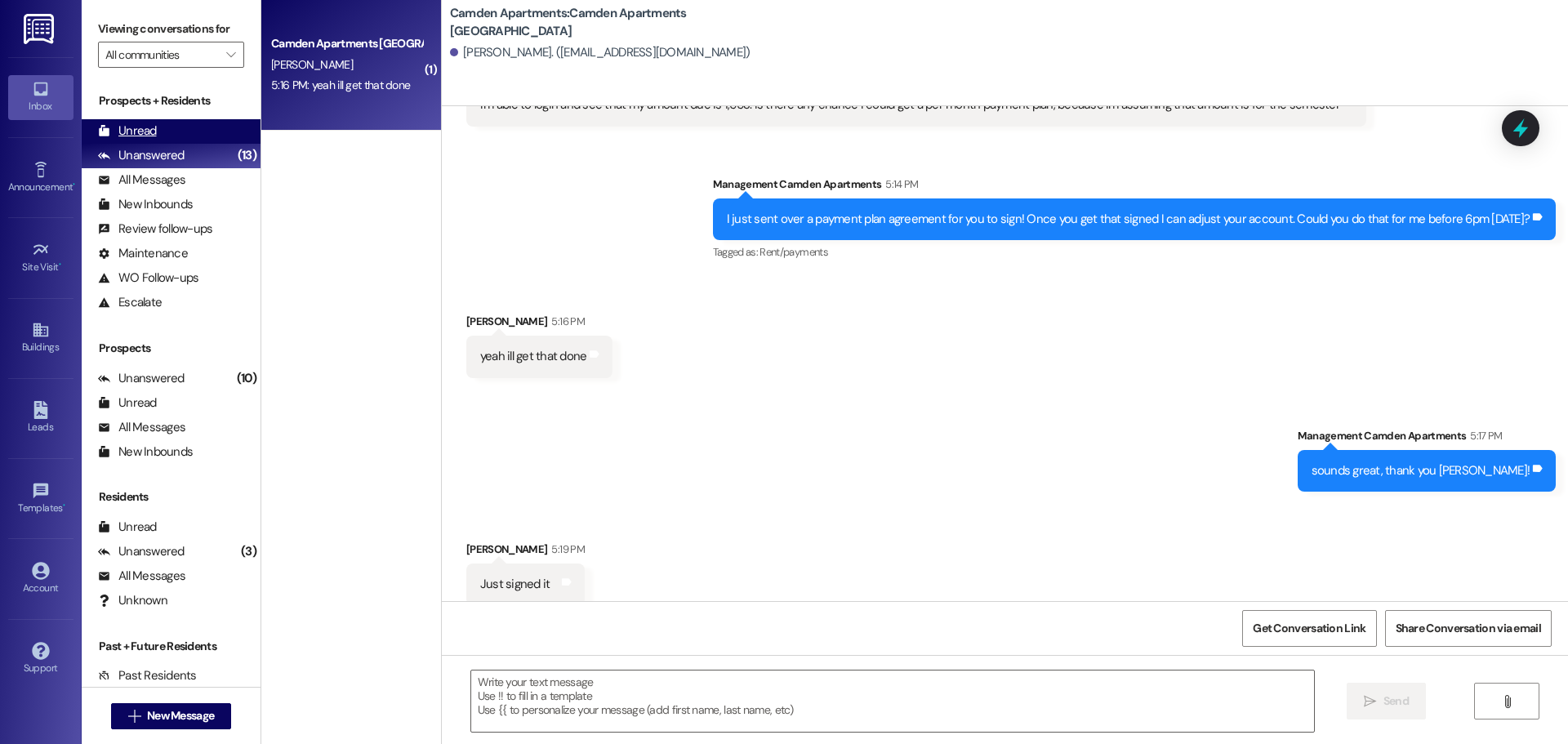
click at [196, 130] on div "Unread (0)" at bounding box center [171, 131] width 179 height 24
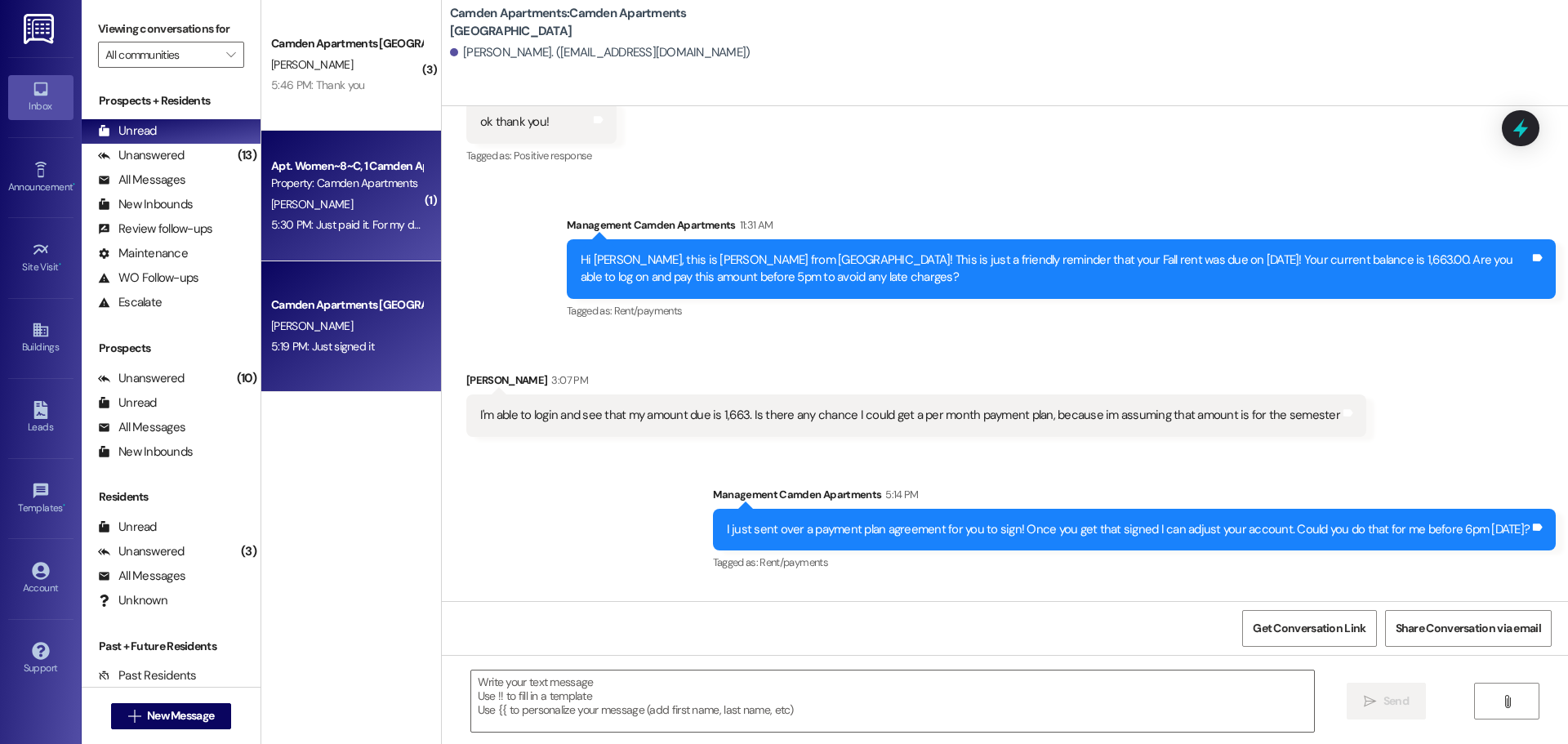
scroll to position [2647, 0]
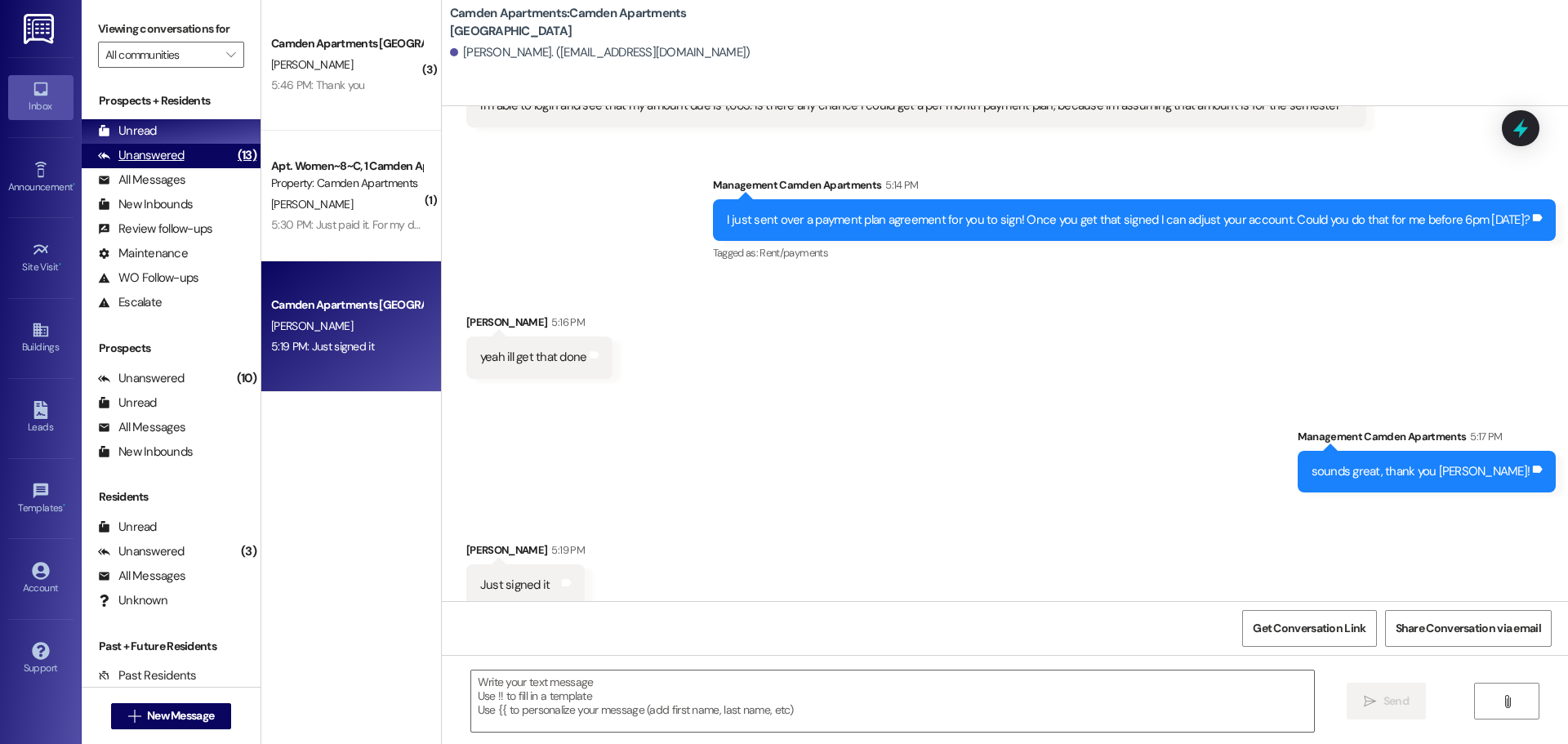
click at [174, 160] on div "Unanswered" at bounding box center [141, 155] width 87 height 17
click at [185, 138] on div "Unread (0)" at bounding box center [171, 131] width 179 height 24
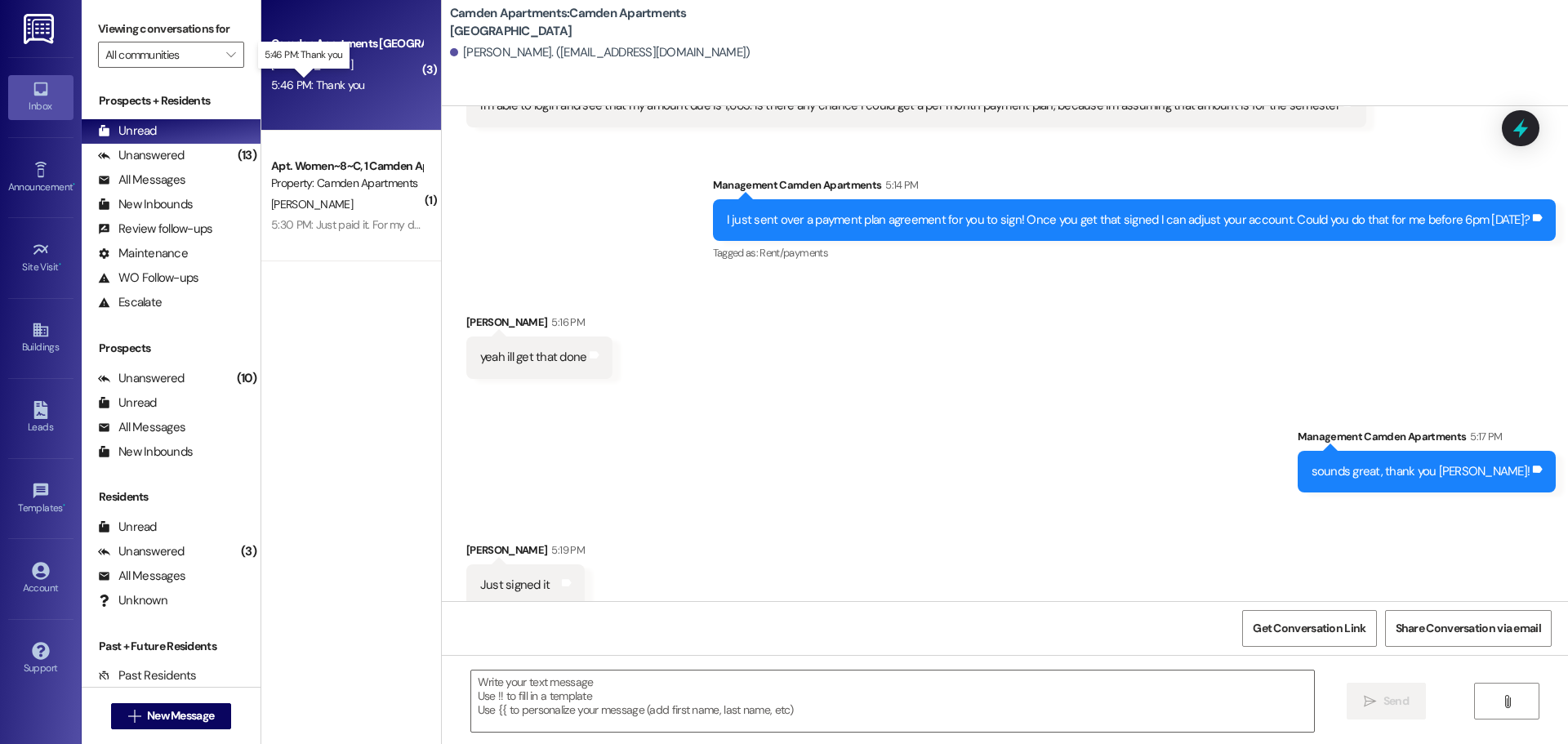
click at [303, 85] on div "5:46 PM: Thank you 5:46 PM: Thank you" at bounding box center [318, 85] width 93 height 14
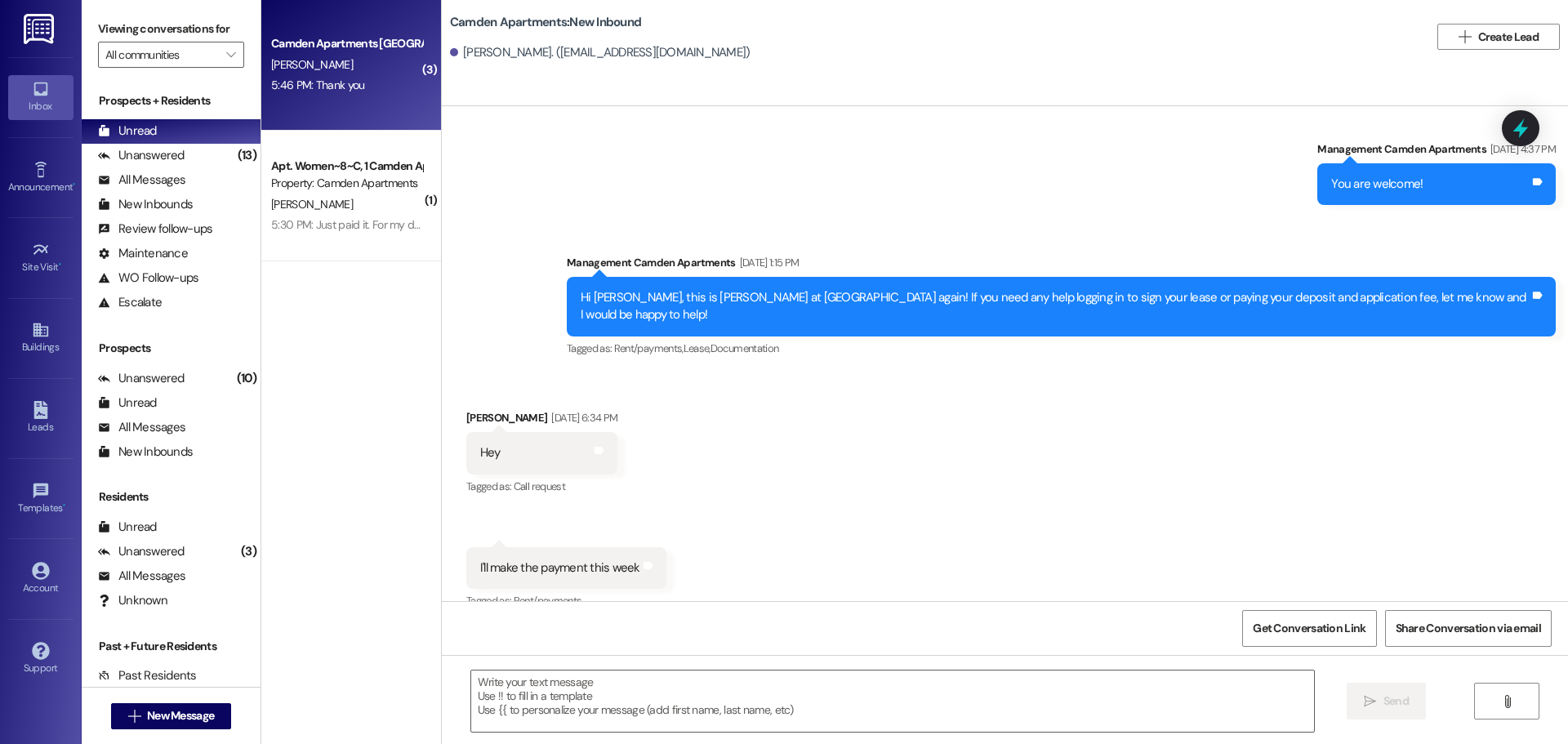
scroll to position [17461, 0]
